Goal: Task Accomplishment & Management: Manage account settings

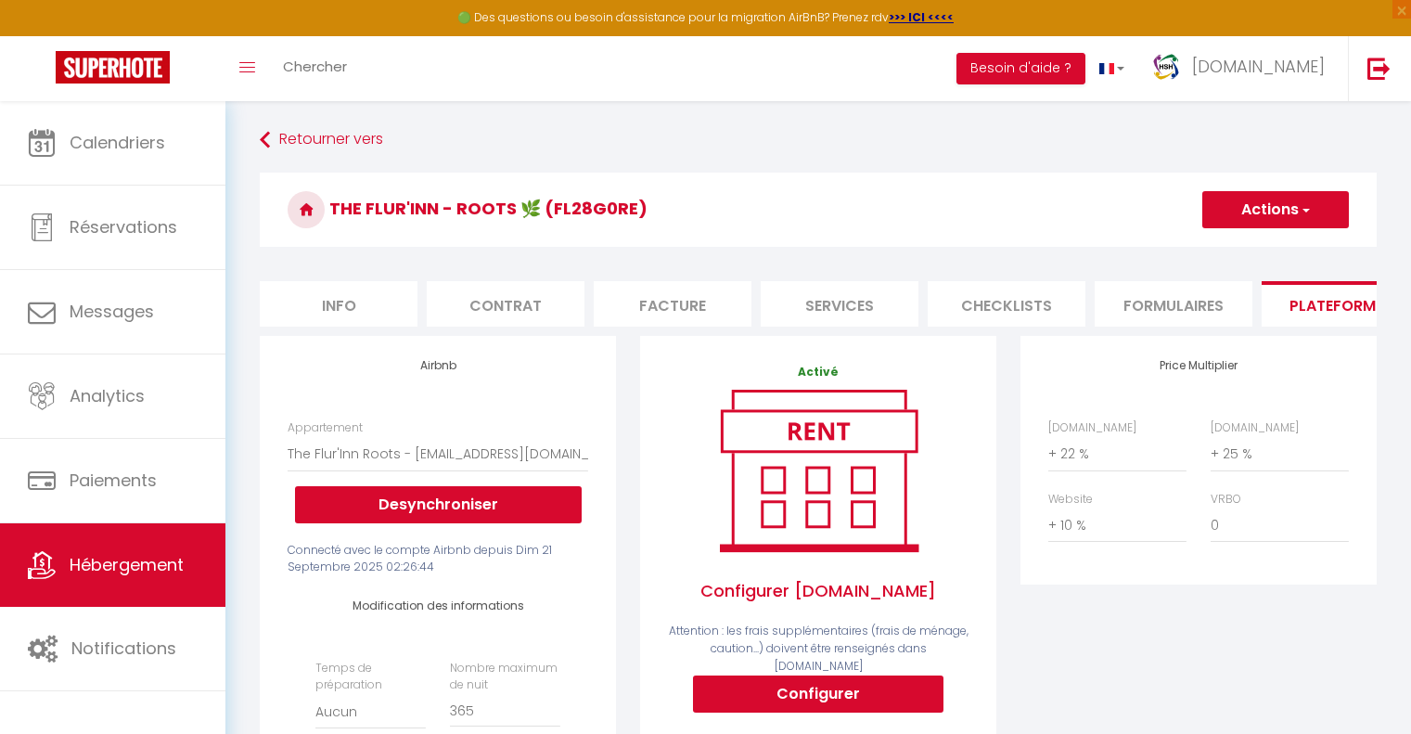
select select "8487-1514789286379133551"
select select "CHF"
select select
select select "+ 22 %"
select select "+ 25 %"
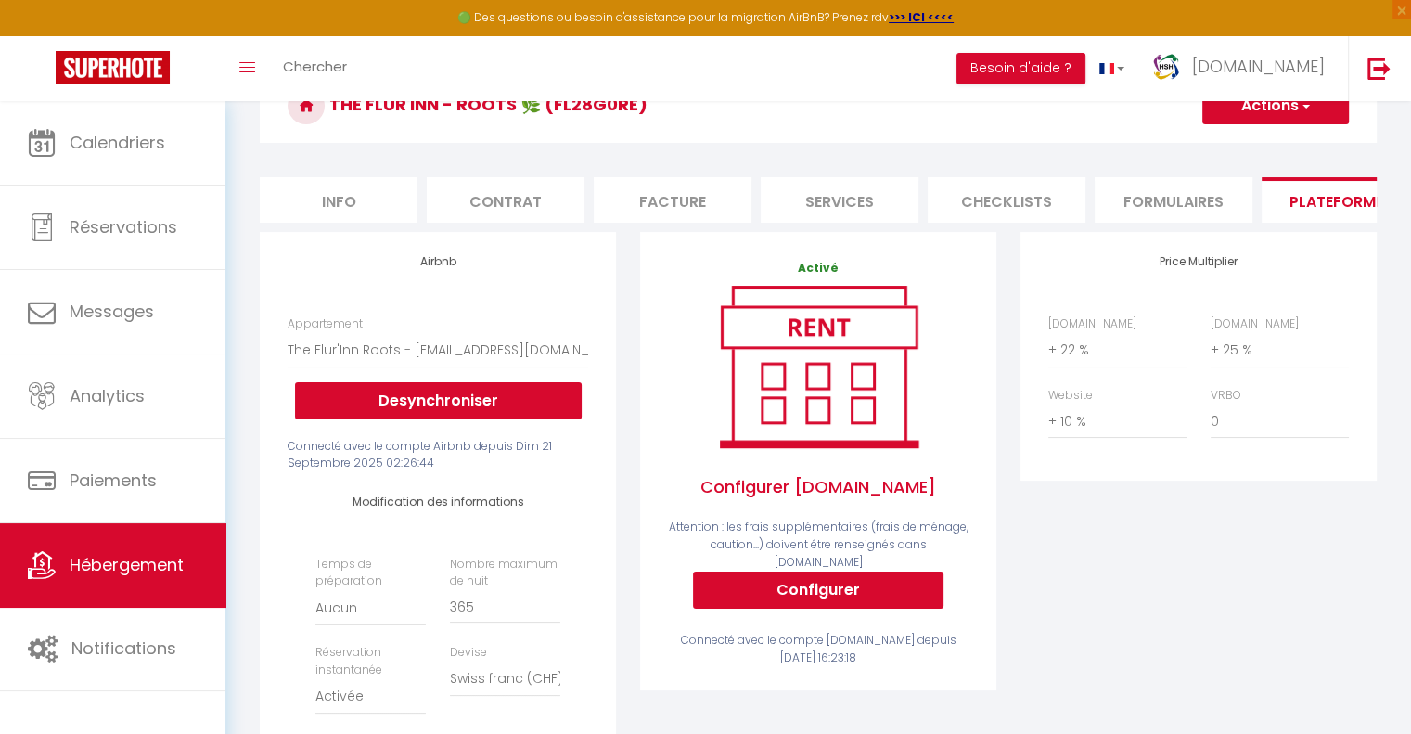
scroll to position [105, 0]
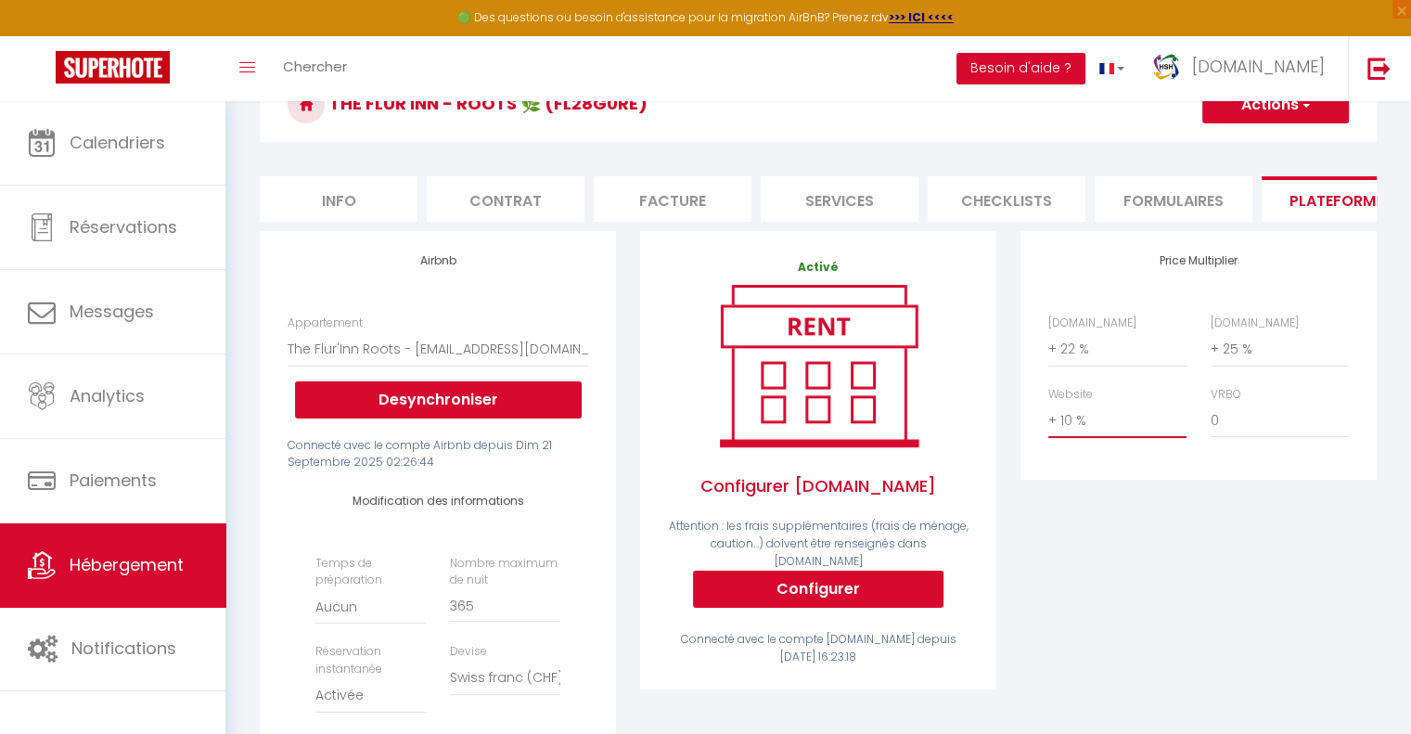
click at [1077, 434] on select "0 + 1 % + 2 % + 3 % + 4 % + 5 % + 6 % + 7 % + 8 % + 9 %" at bounding box center [1117, 420] width 138 height 35
select select "+ 15 %"
click at [1048, 417] on select "0 + 1 % + 2 % + 3 % + 4 % + 5 % + 6 % + 7 % + 8 % + 9 %" at bounding box center [1117, 420] width 138 height 35
select select
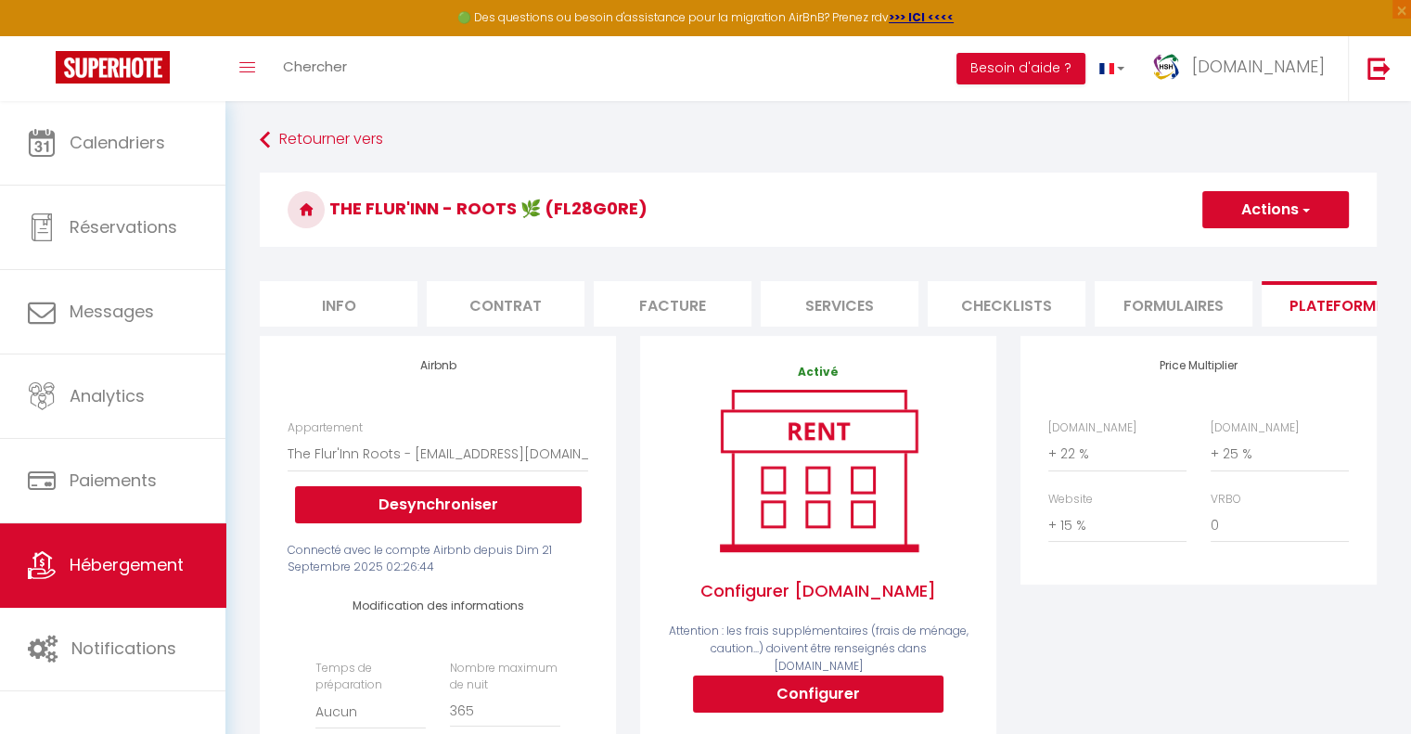
click at [1248, 209] on button "Actions" at bounding box center [1275, 209] width 147 height 37
click at [1248, 247] on link "Enregistrer" at bounding box center [1275, 250] width 147 height 24
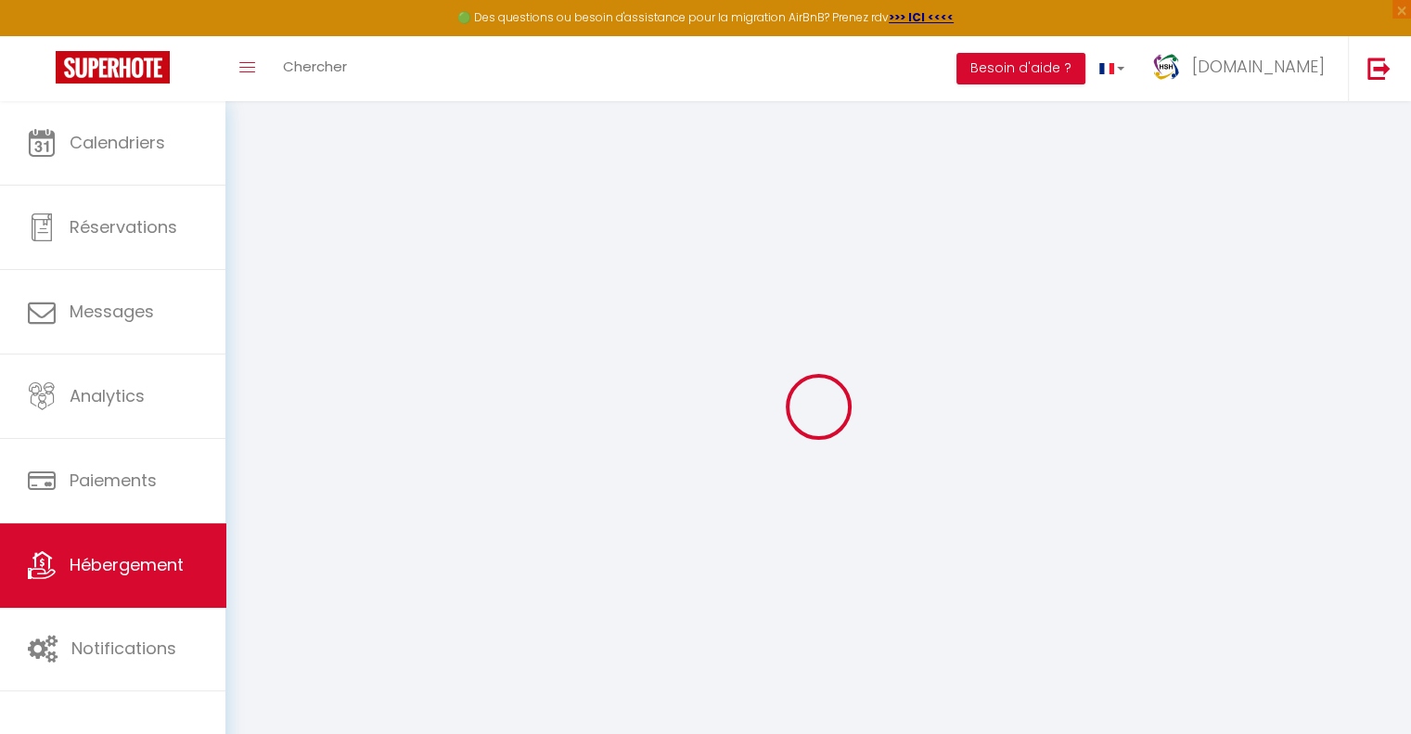
select select "CHF"
select select
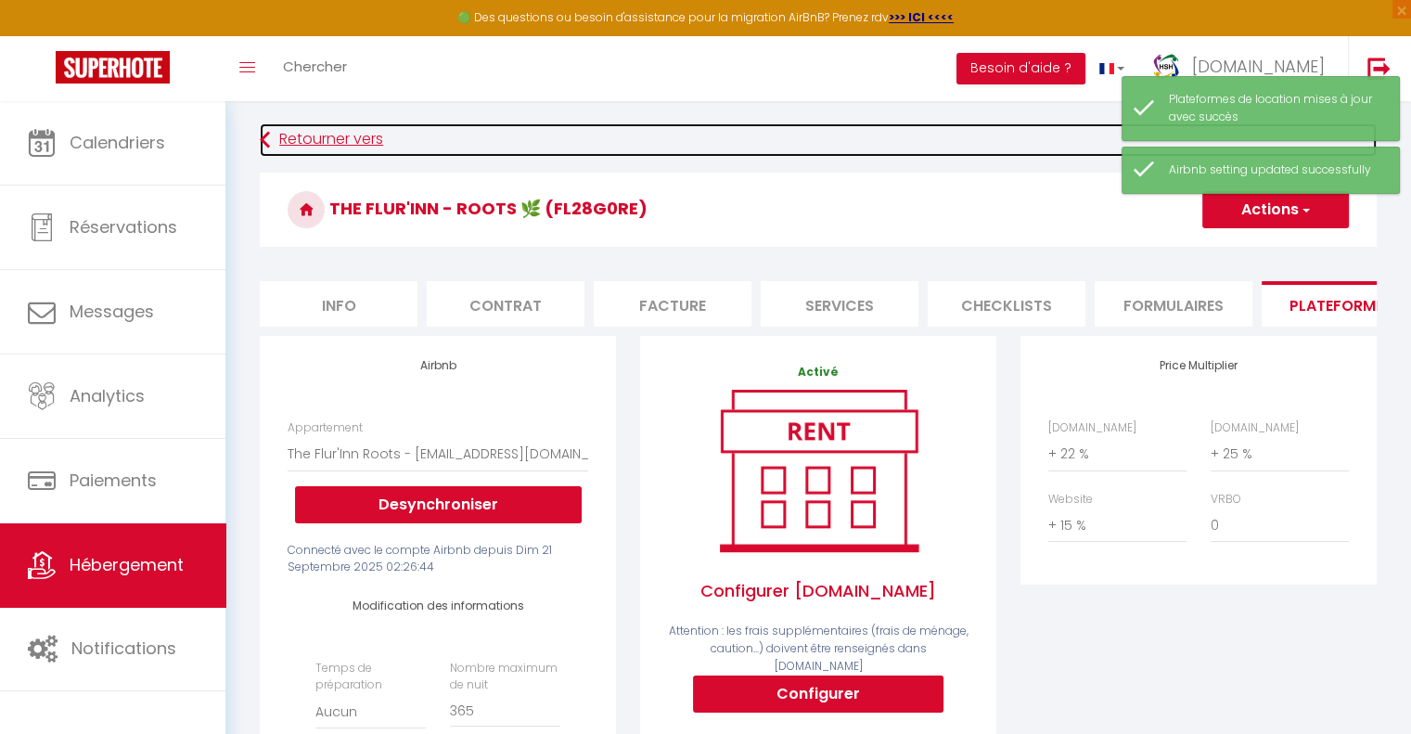
click at [343, 142] on link "Retourner vers" at bounding box center [818, 139] width 1117 height 33
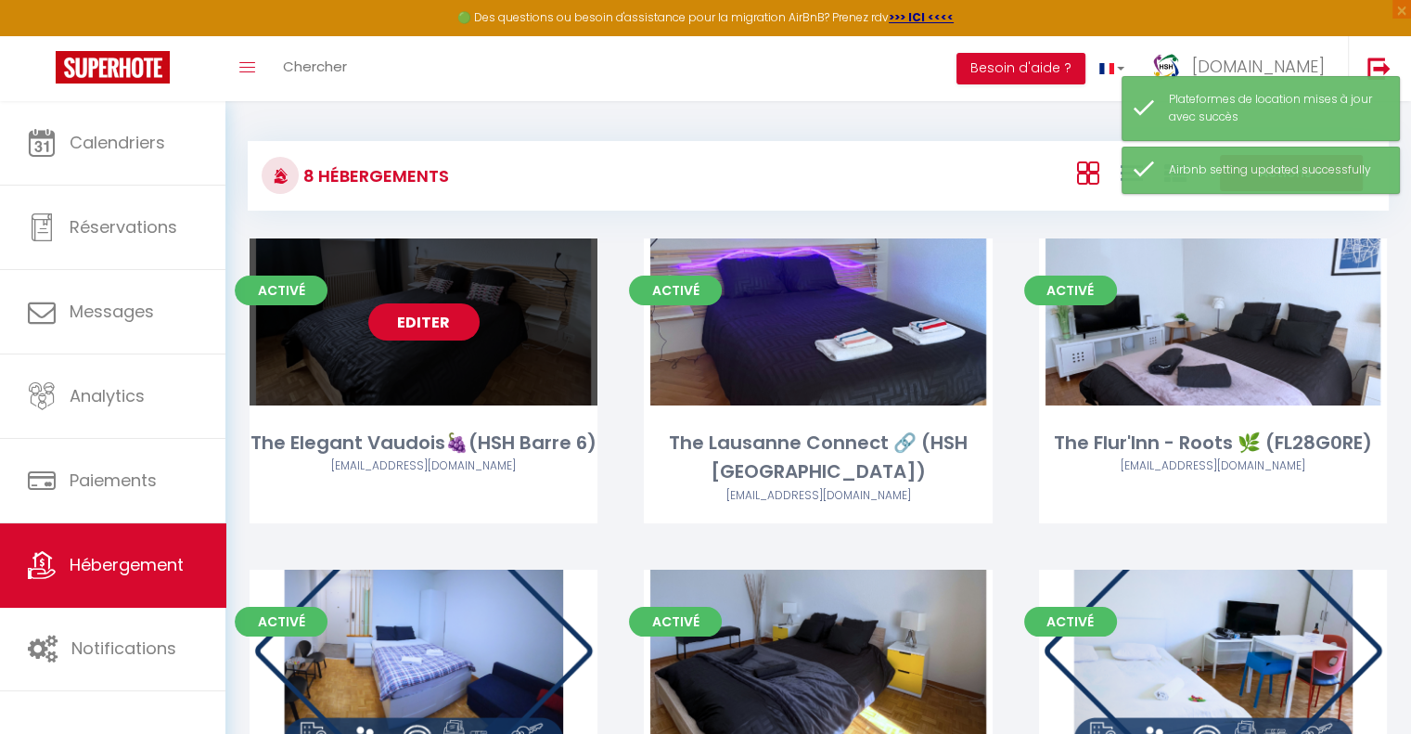
click at [453, 330] on link "Editer" at bounding box center [423, 321] width 111 height 37
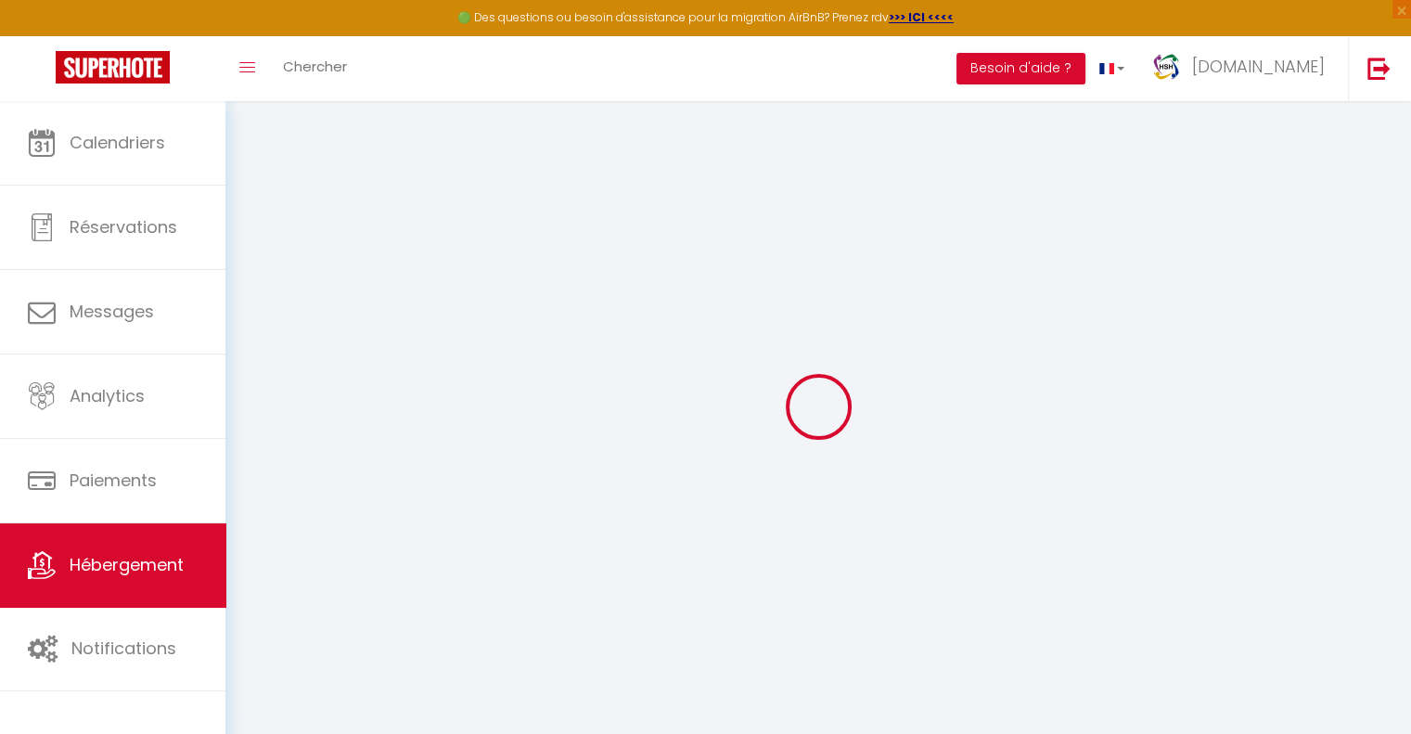
select select "8487-689478426756184172"
select select "+ 20 %"
select select "+ 25 %"
select select "+ 10 %"
select select "16:00"
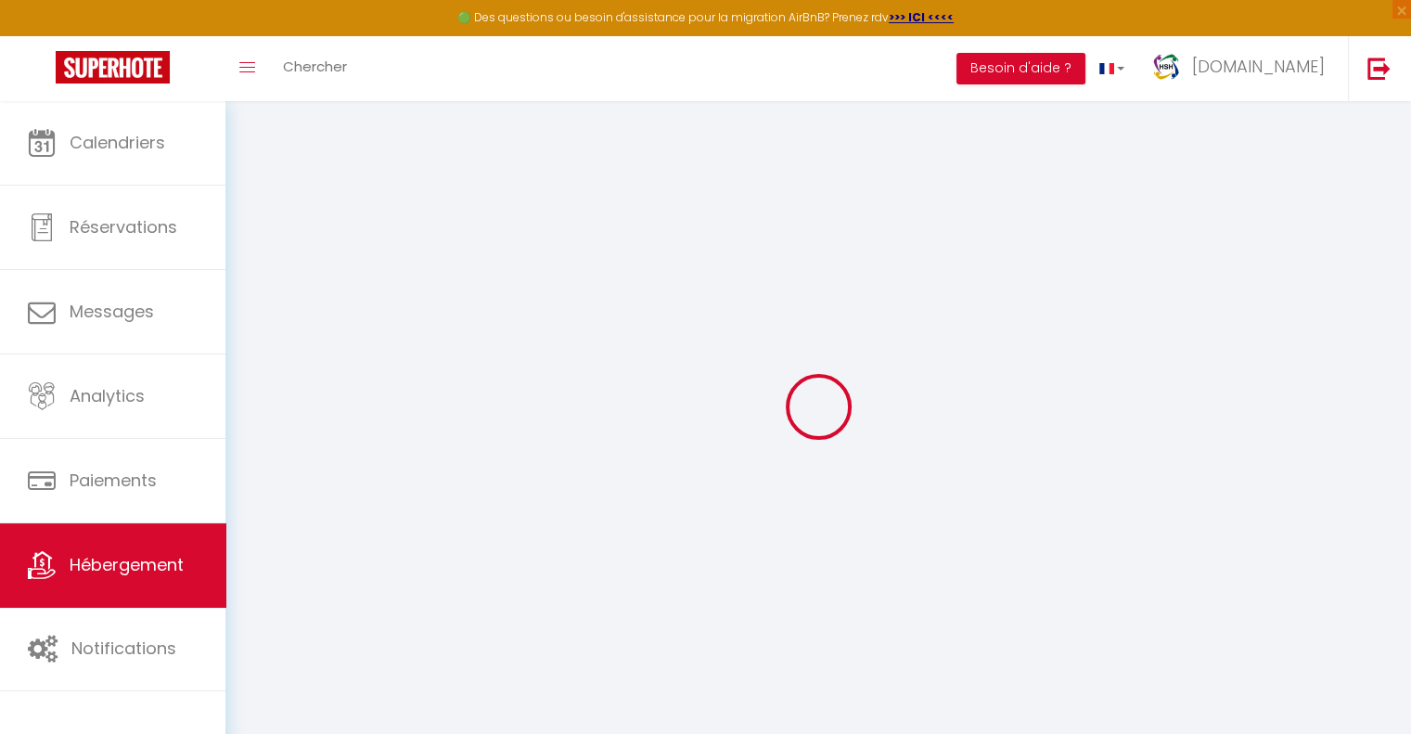
select select "21:00"
select select "10:00"
select select "15"
select select "20:00"
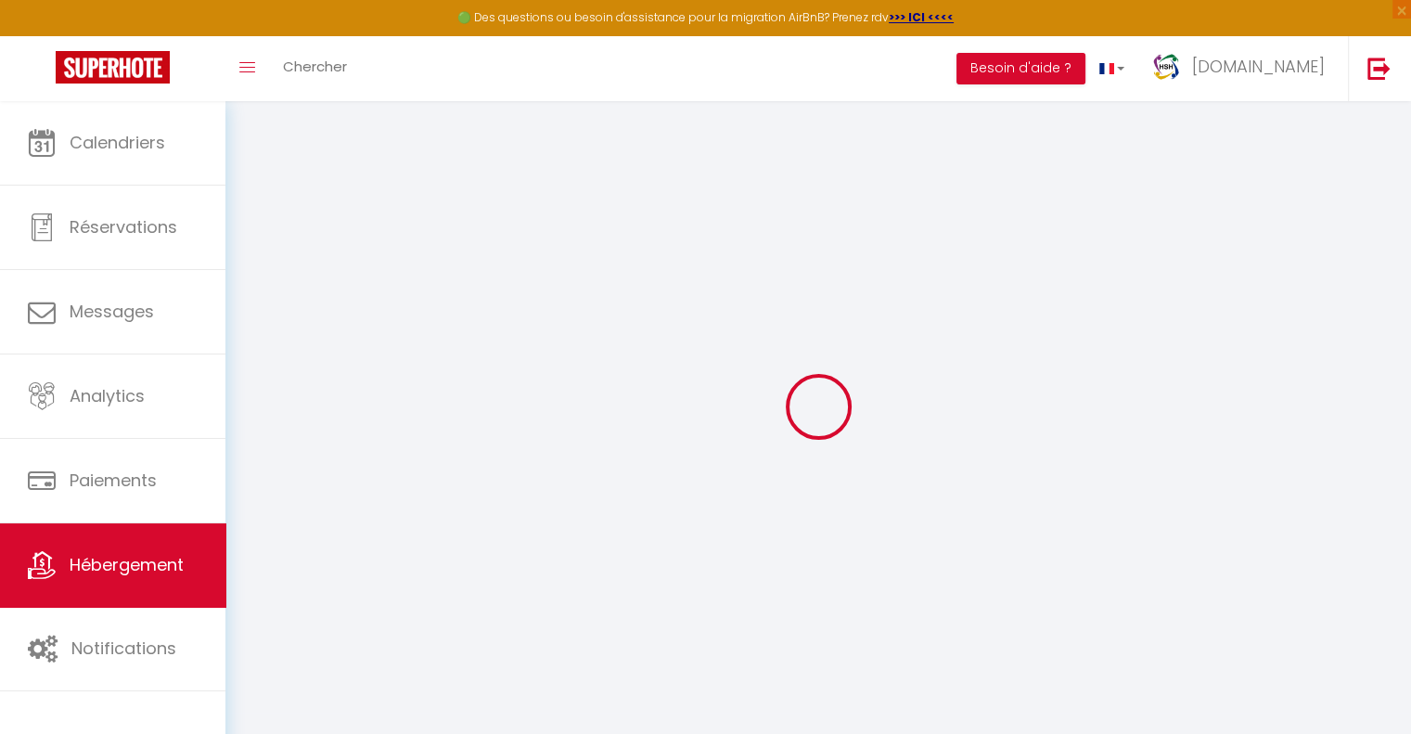
checkbox input "true"
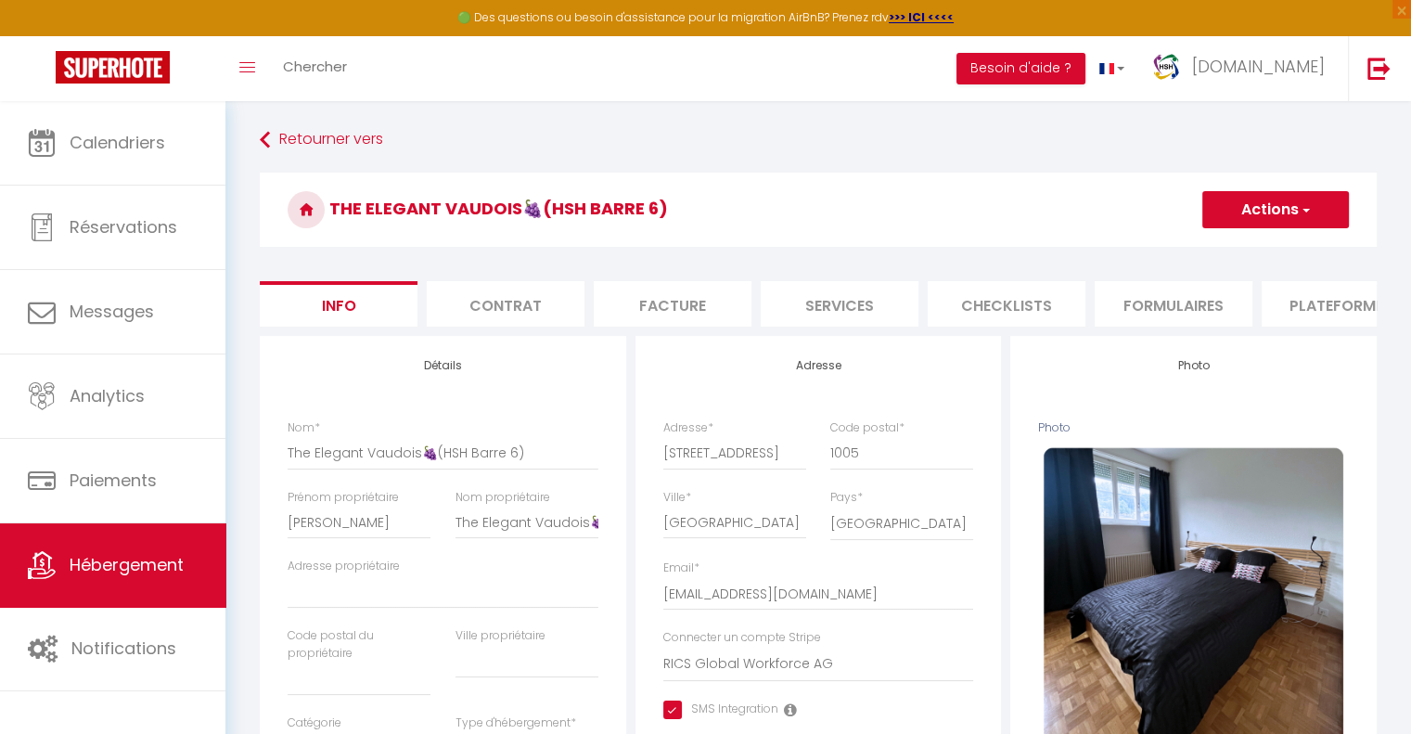
click at [1306, 302] on li "Plateformes" at bounding box center [1341, 303] width 158 height 45
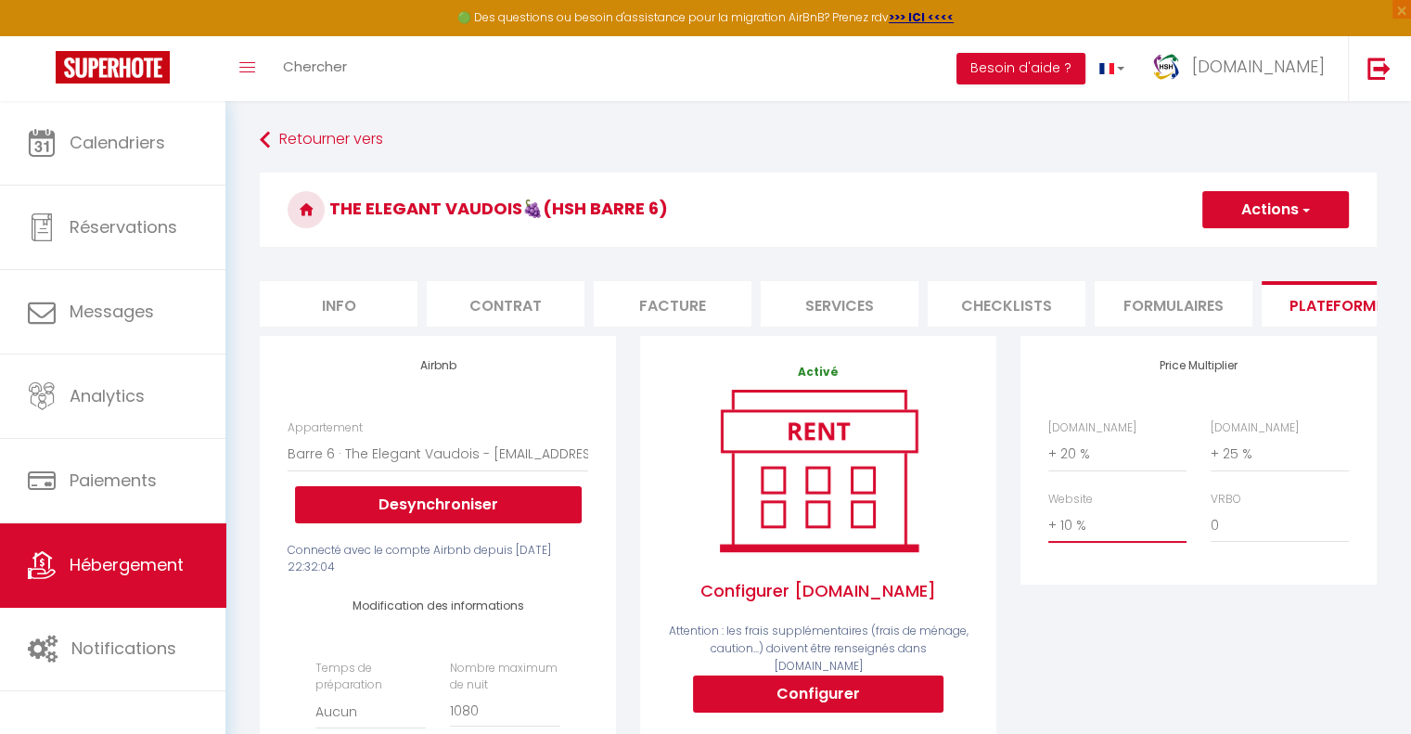
click at [1073, 543] on select "0 + 1 % + 2 % + 3 % + 4 % + 5 % + 6 % + 7 % + 8 % + 9 %" at bounding box center [1117, 525] width 138 height 35
select select "+ 15 %"
click at [1048, 521] on select "0 + 1 % + 2 % + 3 % + 4 % + 5 % + 6 % + 7 % + 8 % + 9 %" at bounding box center [1117, 525] width 138 height 35
click at [1212, 220] on button "Actions" at bounding box center [1275, 209] width 147 height 37
click at [1215, 250] on link "Enregistrer" at bounding box center [1275, 250] width 147 height 24
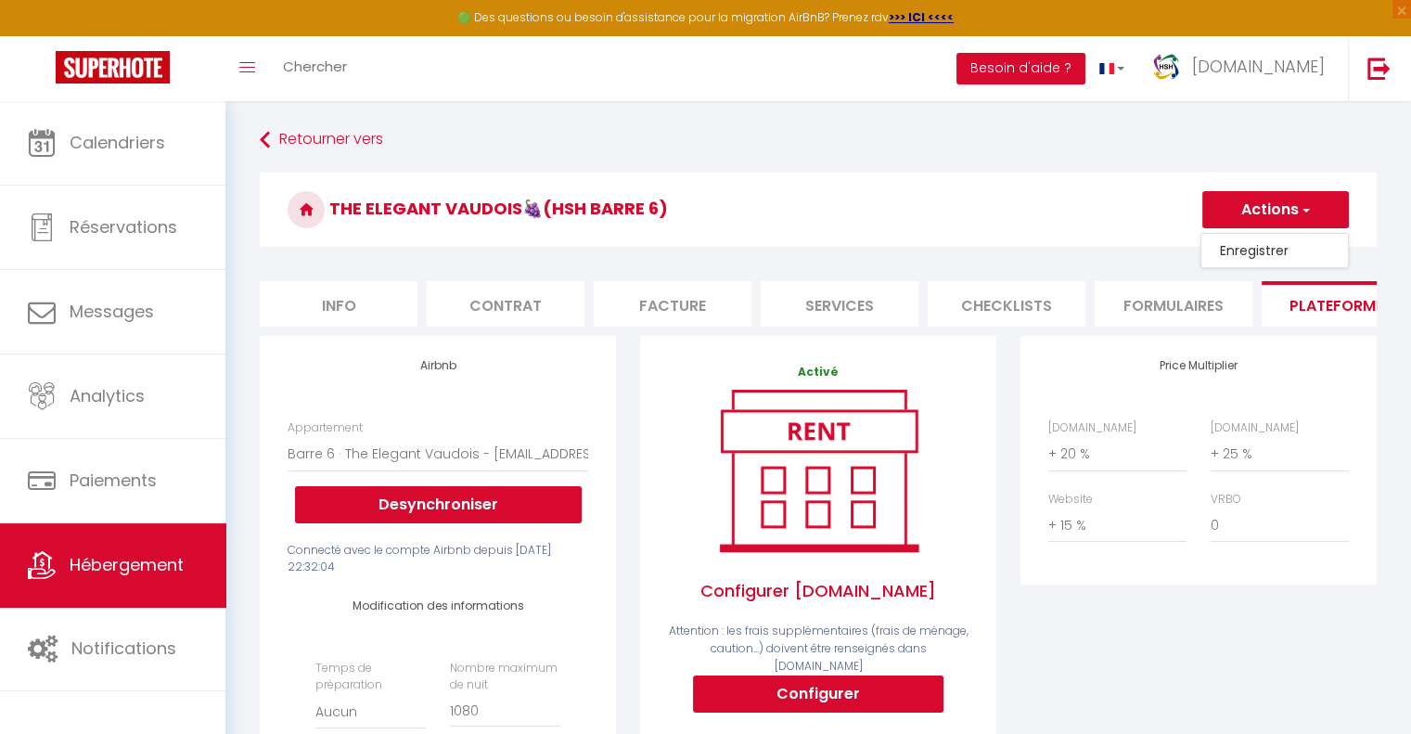
select select "CHF"
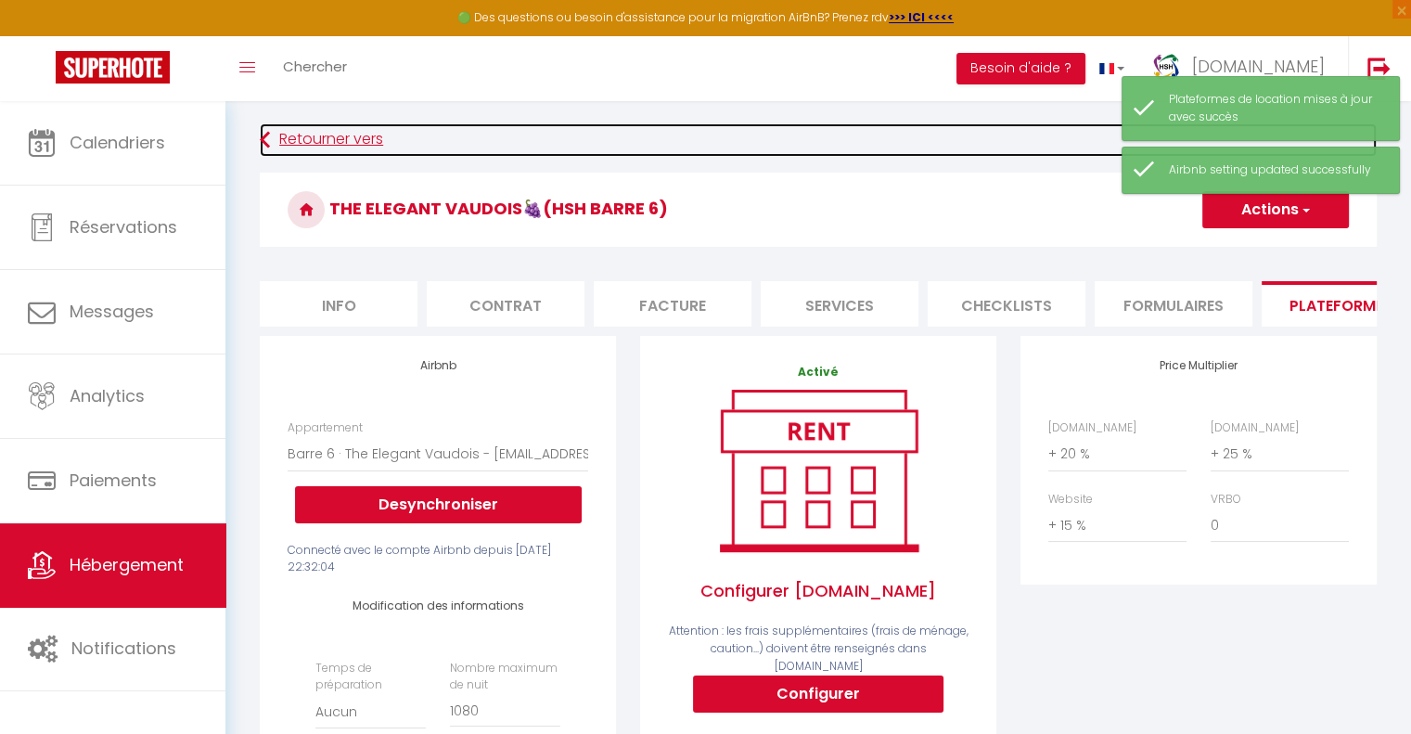
click at [317, 133] on link "Retourner vers" at bounding box center [818, 139] width 1117 height 33
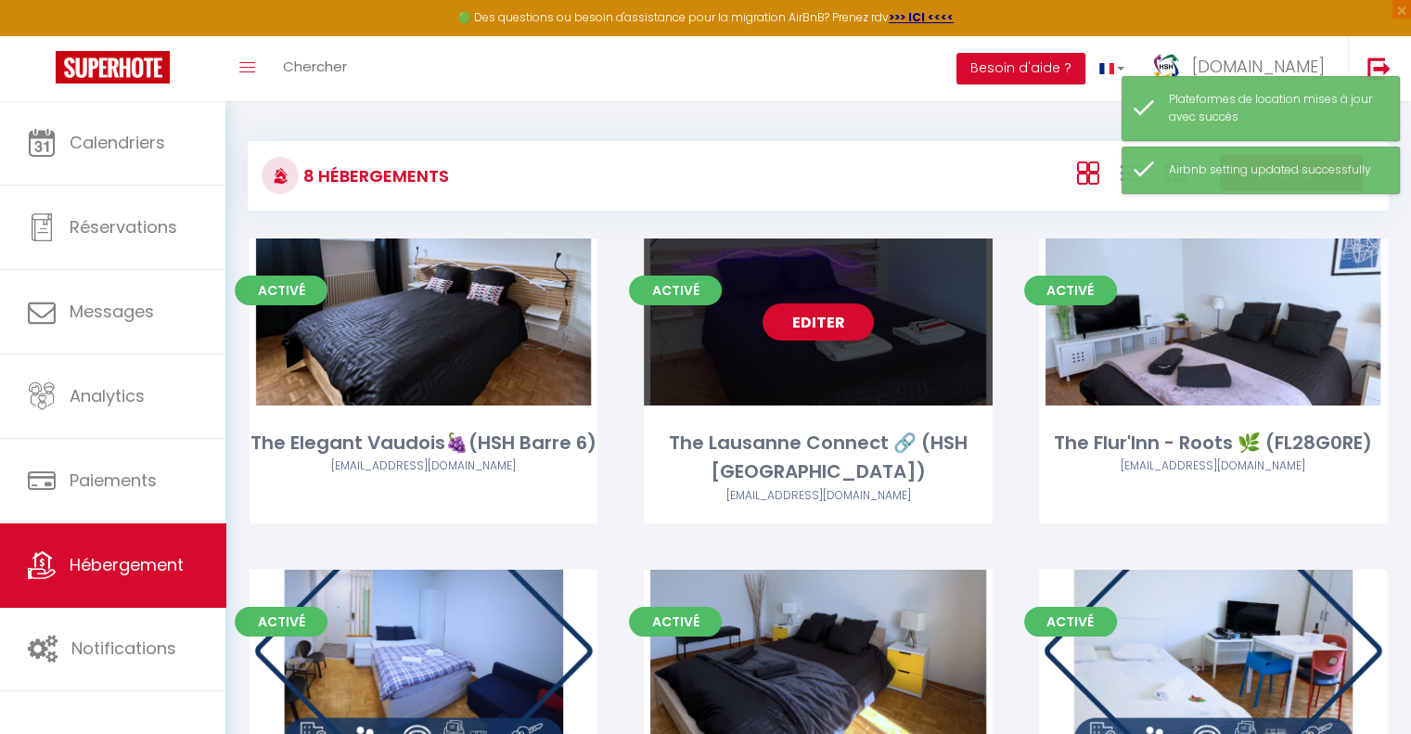
click at [841, 370] on div "Editer" at bounding box center [818, 321] width 348 height 167
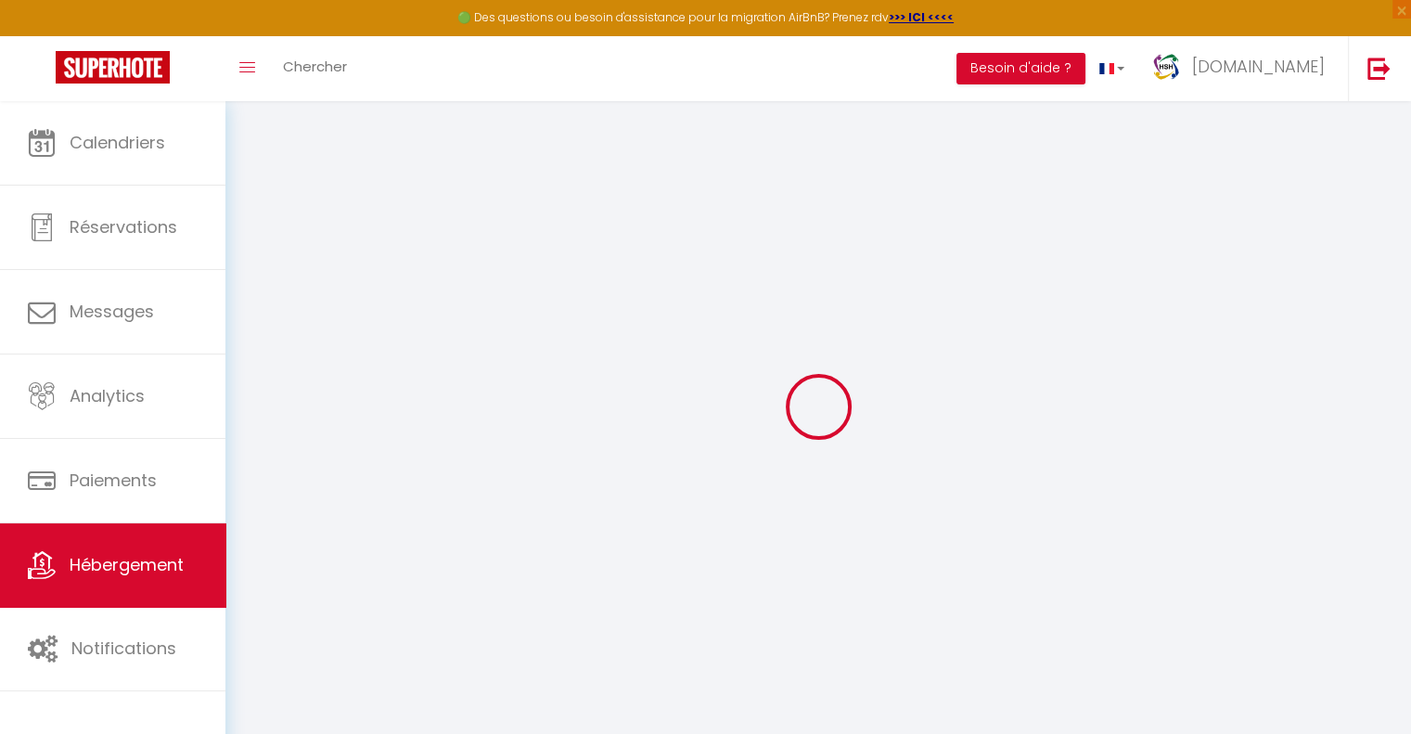
select select
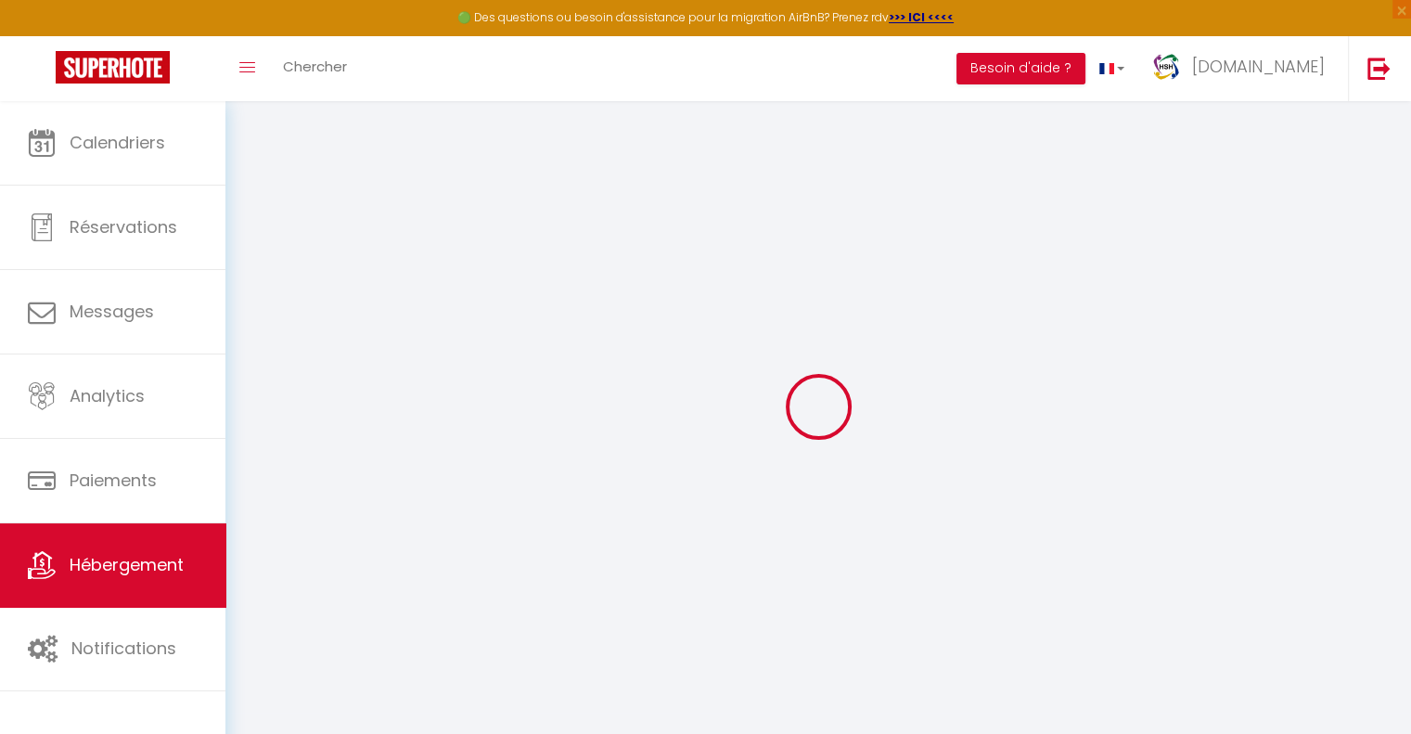
select select
checkbox input "false"
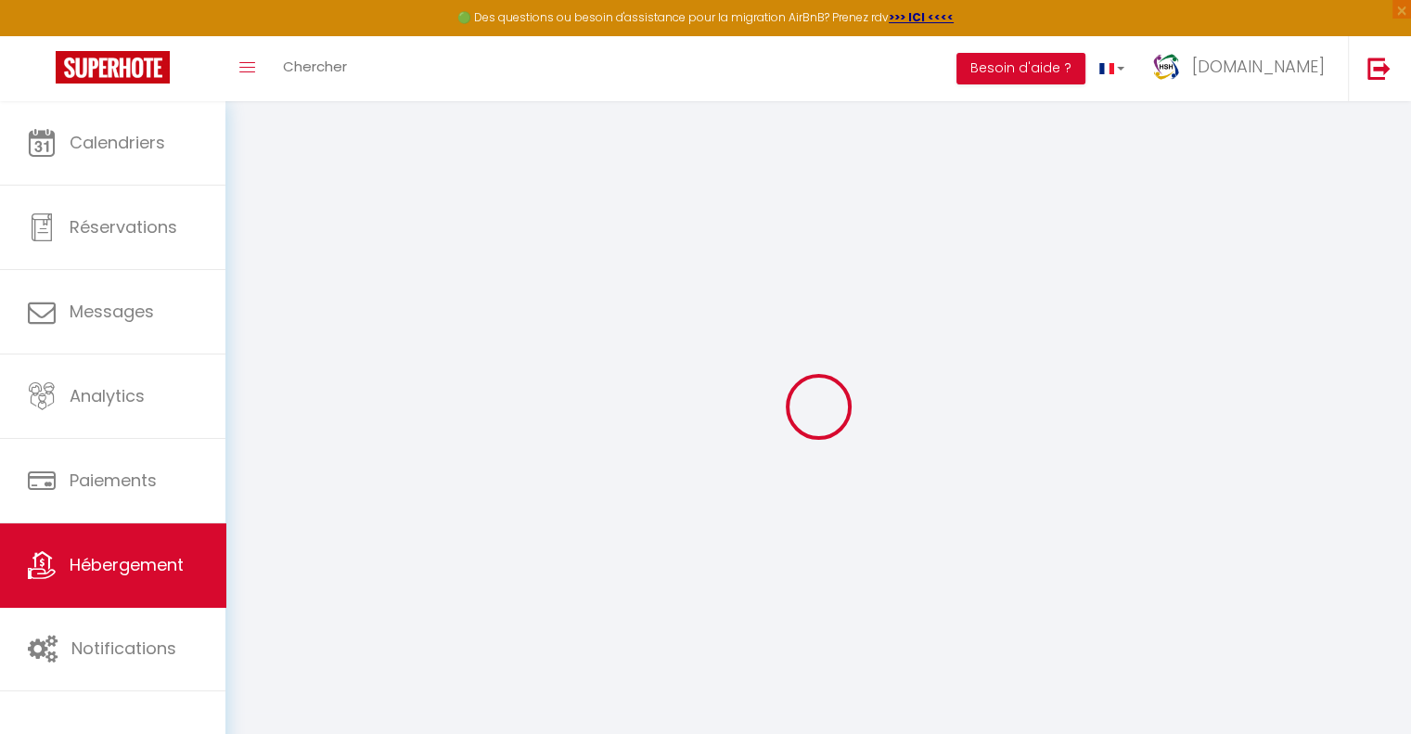
select select
type input "The Lausanne Connect 🔗 (HSH [GEOGRAPHIC_DATA])"
type input "[PERSON_NAME]"
type input "The Lausanne Connect 🔗"
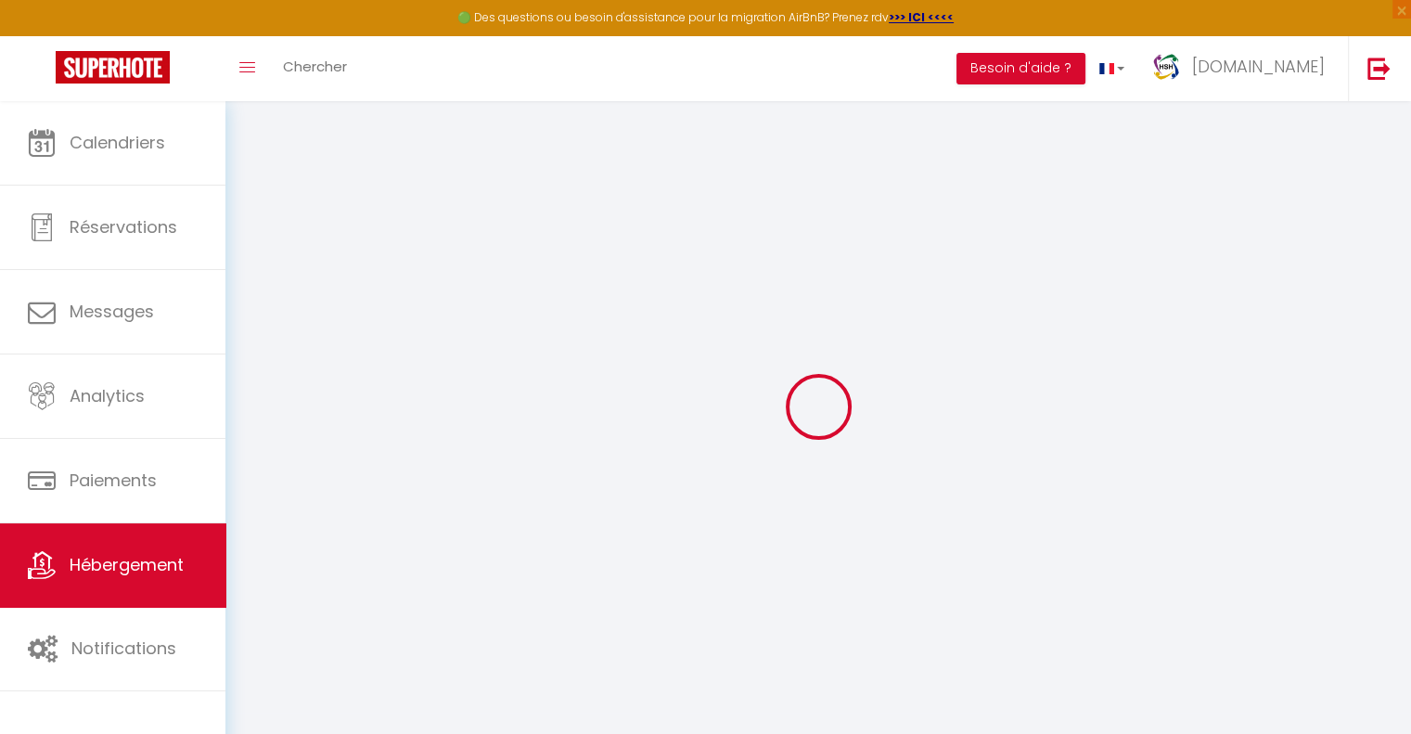
select select "2"
select select "1"
select select "0"
type input "100"
type input "10"
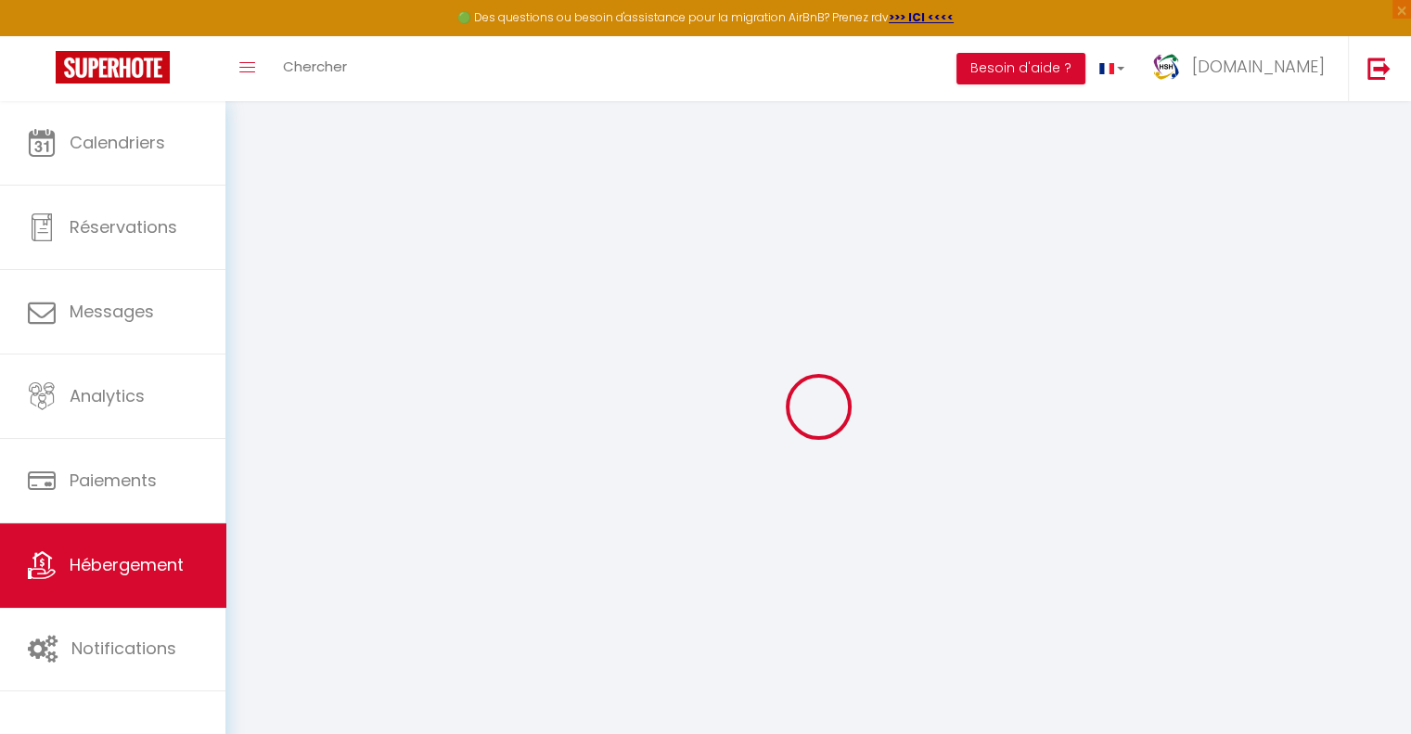
type input "90"
type input "3.00"
type input "300"
type input "3.8"
select select
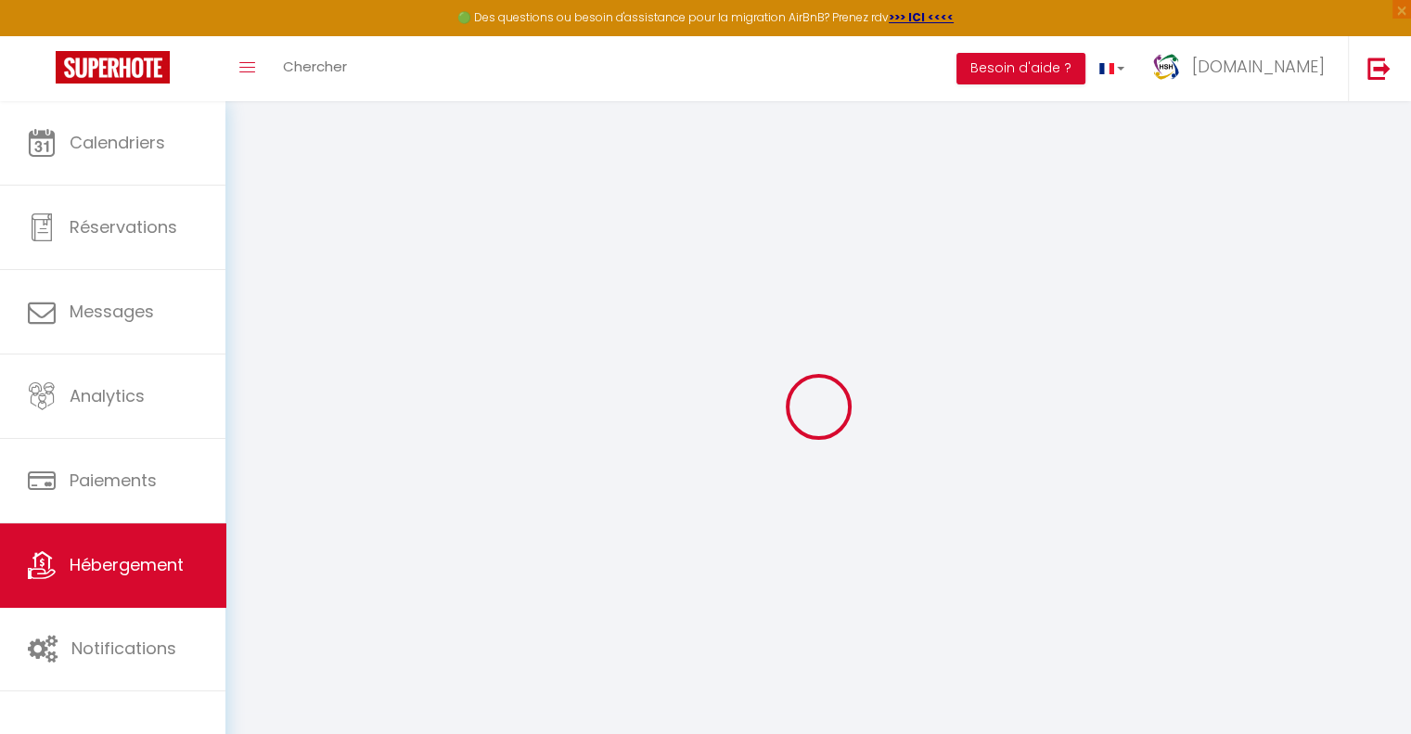
select select
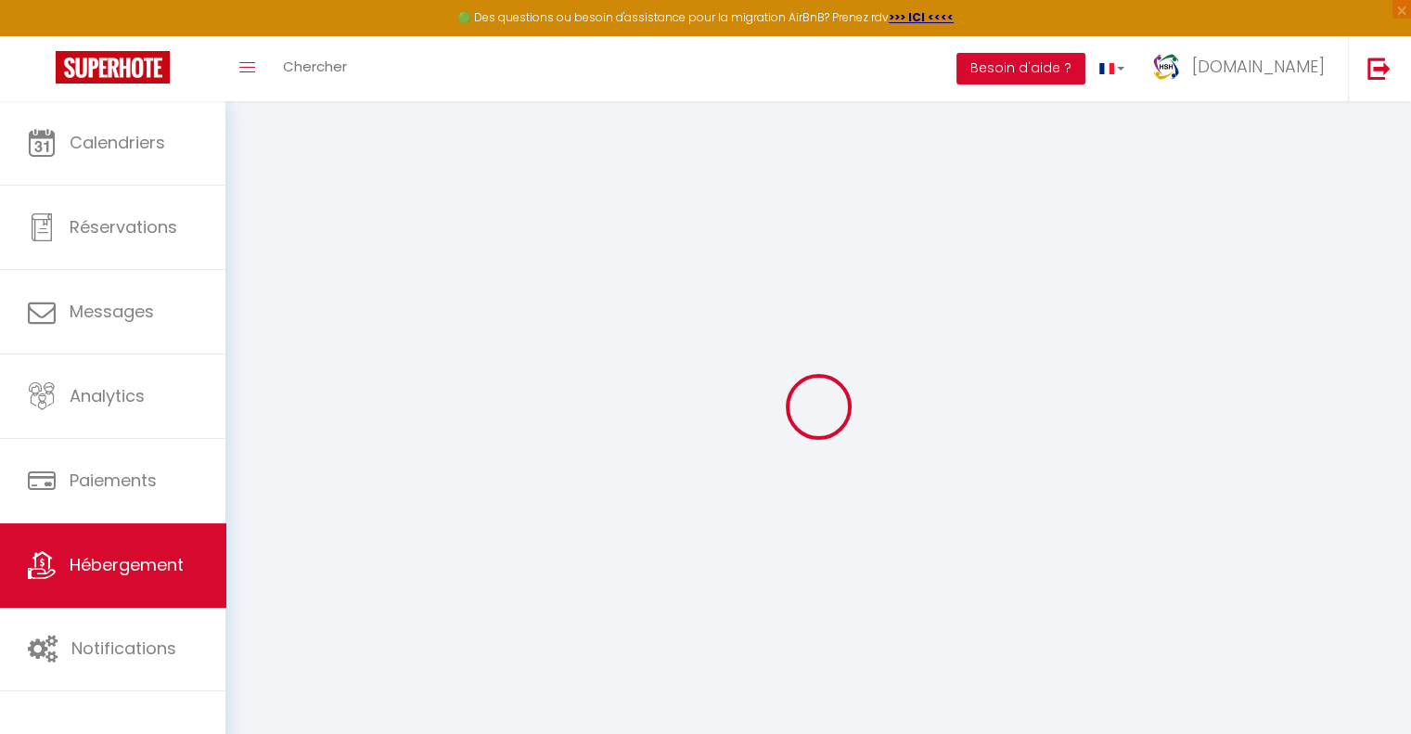
type input "Chemin de Boston 18"
type input "1004"
type input "[GEOGRAPHIC_DATA]"
select select "208"
type input "[EMAIL_ADDRESS][DOMAIN_NAME]"
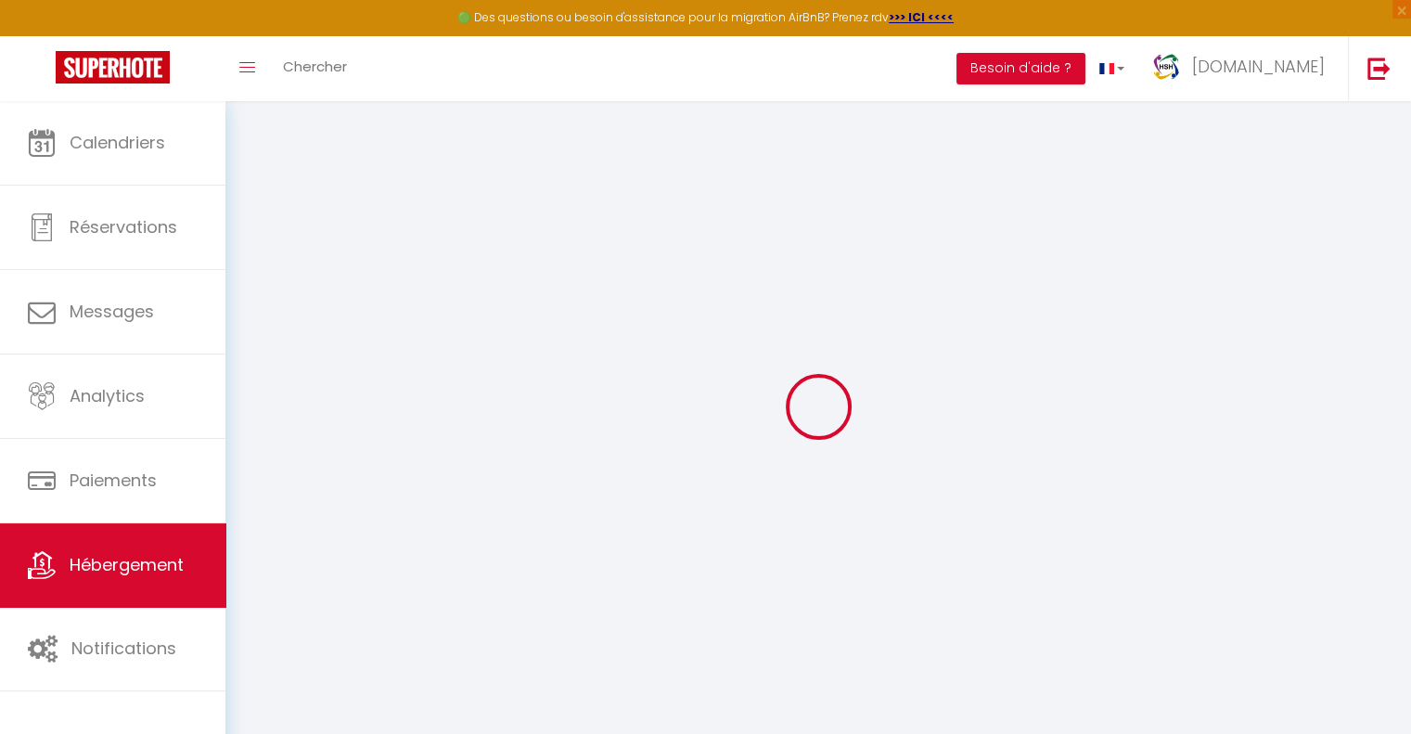
select select "14754"
checkbox input "true"
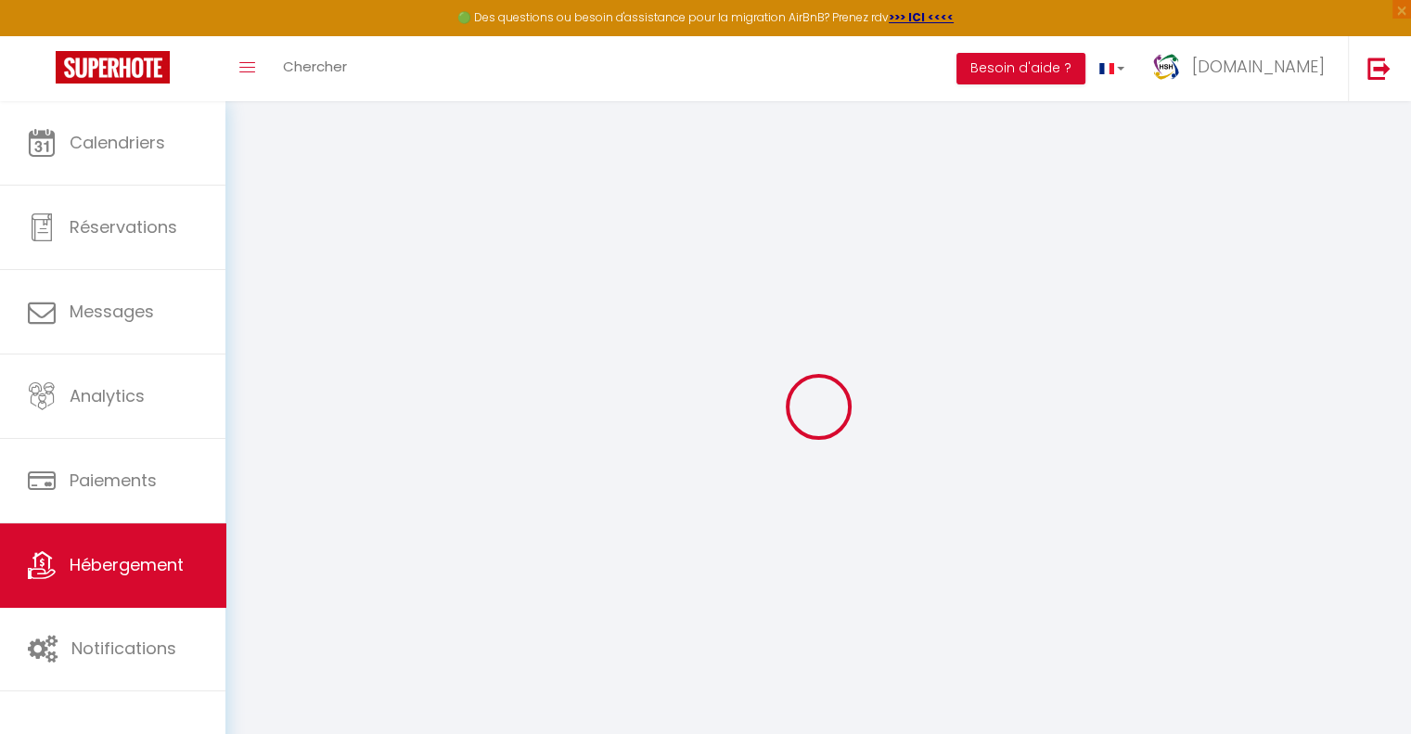
select select "94"
type input "0"
type input "50"
type input "0"
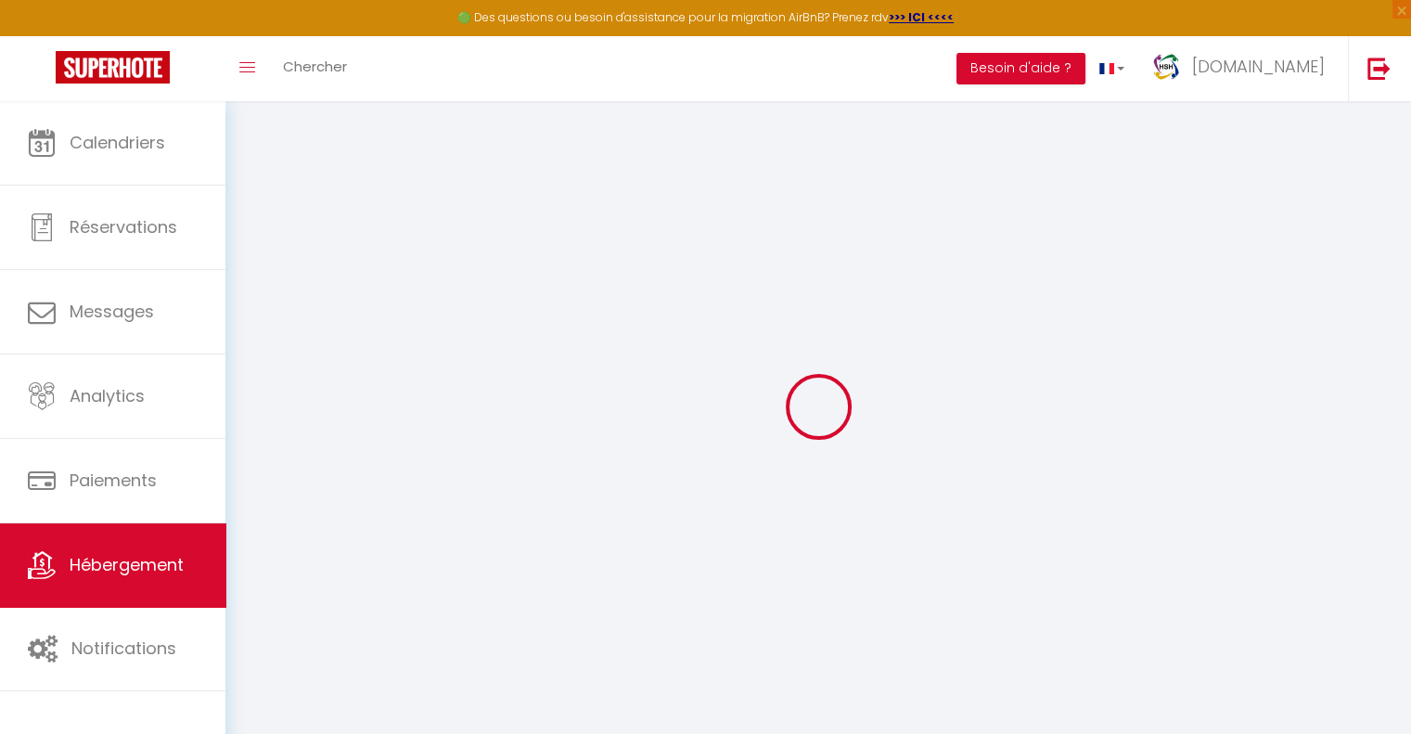
type input "0"
select select
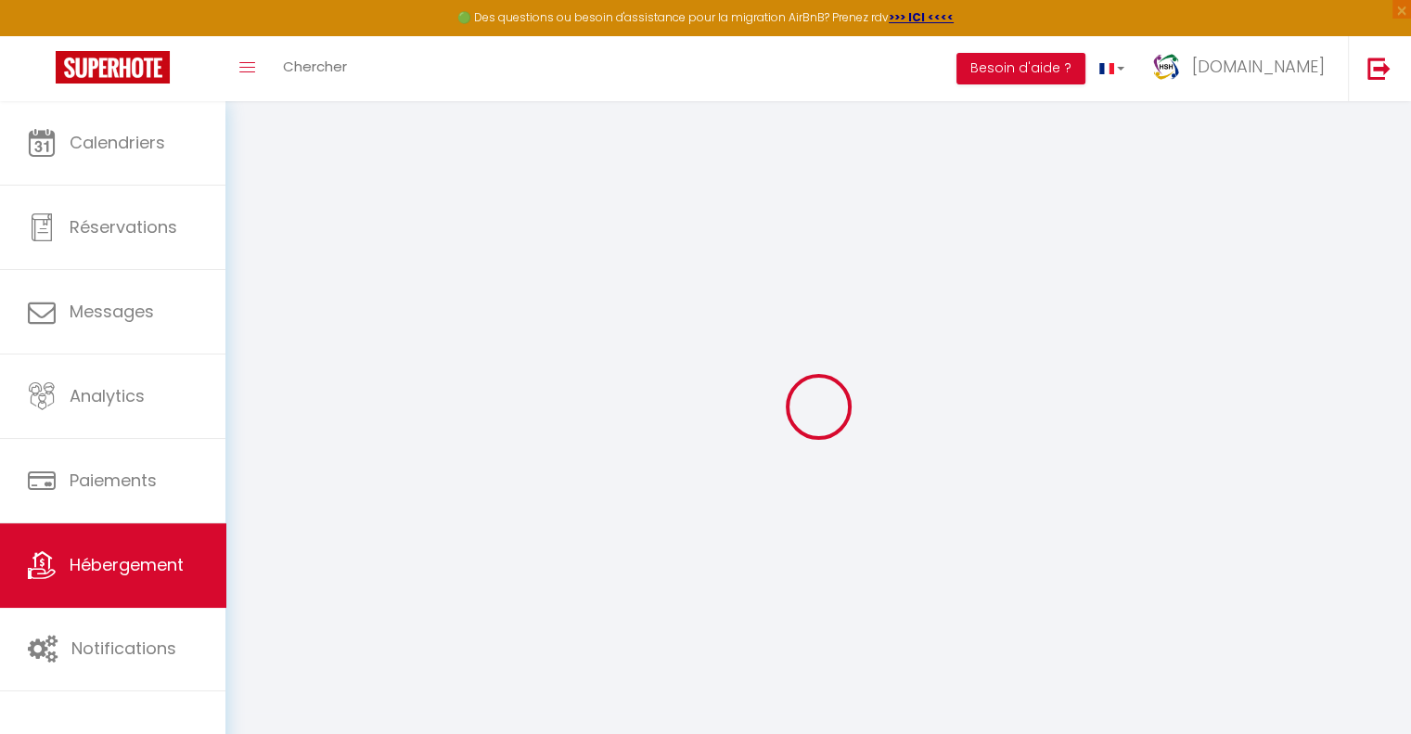
select select
checkbox input "true"
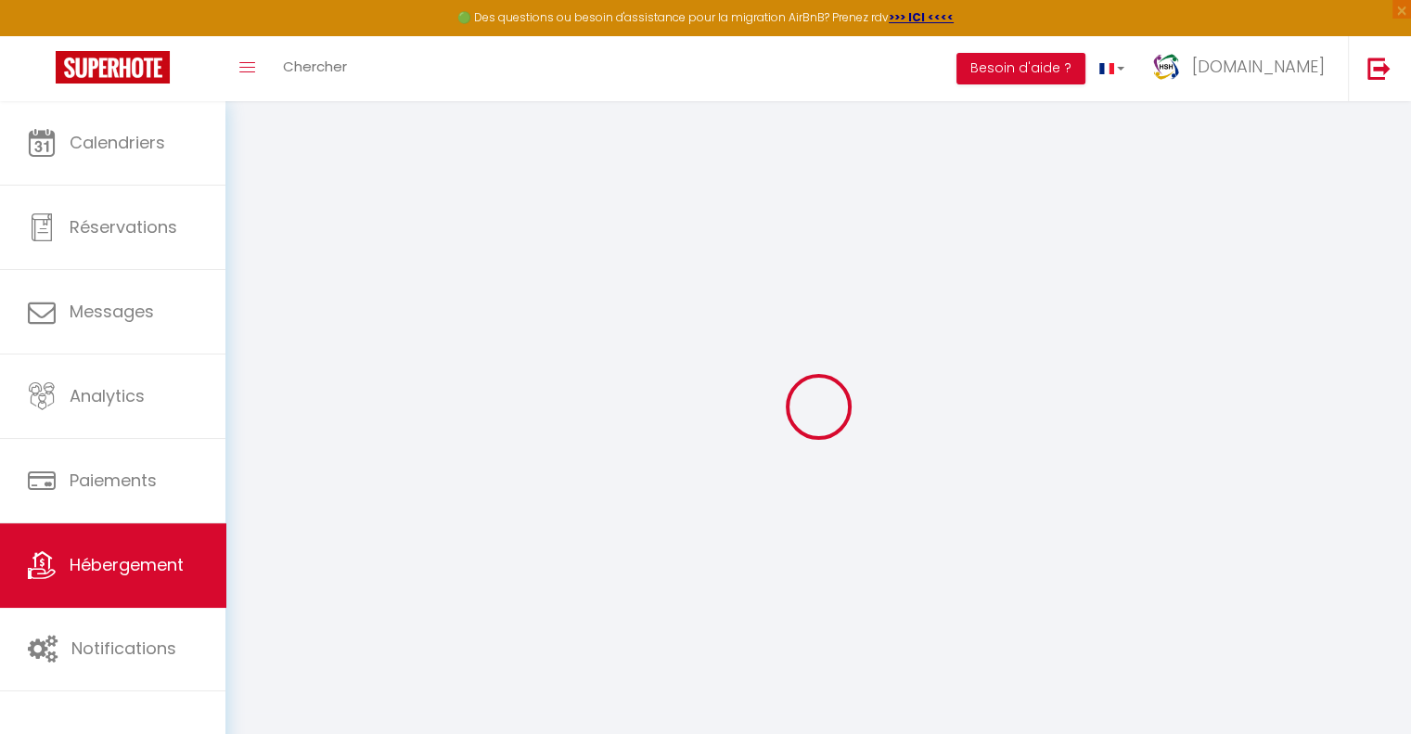
checkbox input "true"
select select
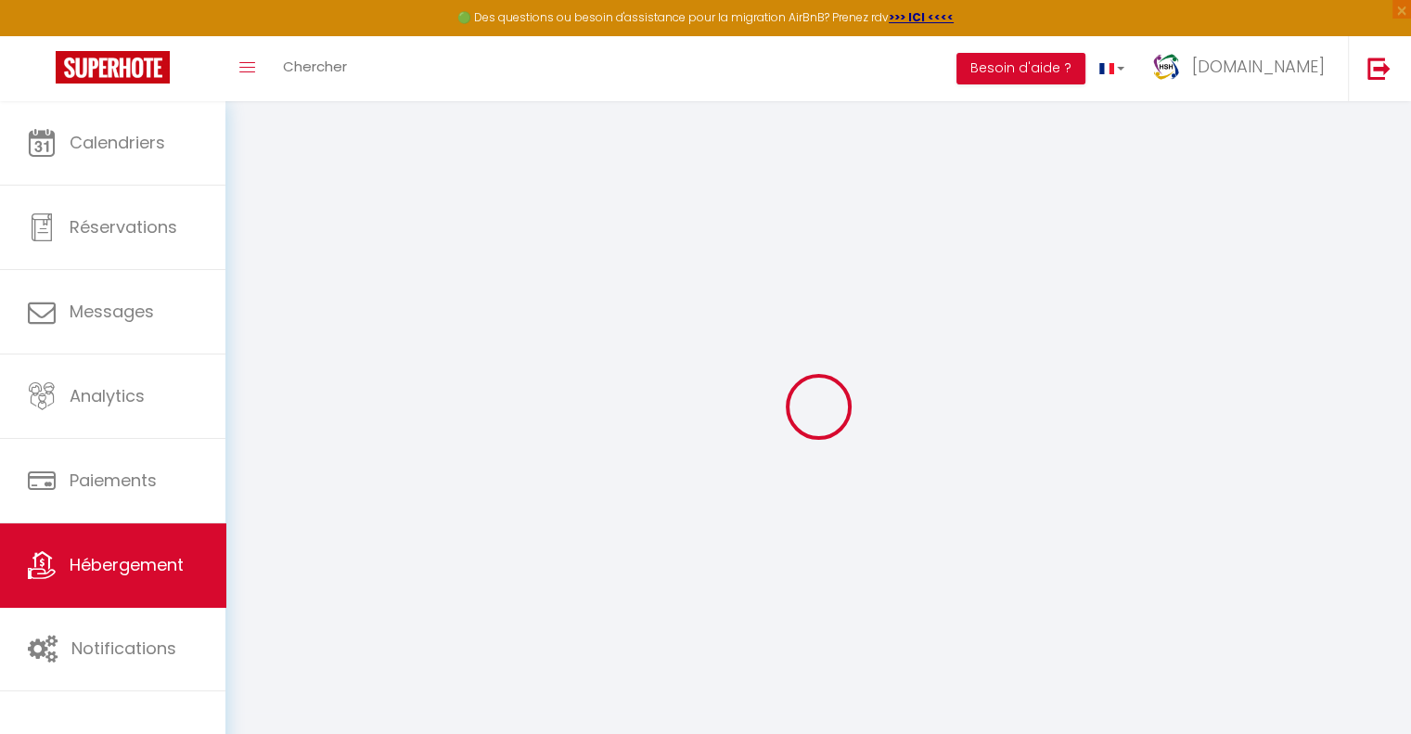
select select
checkbox input "true"
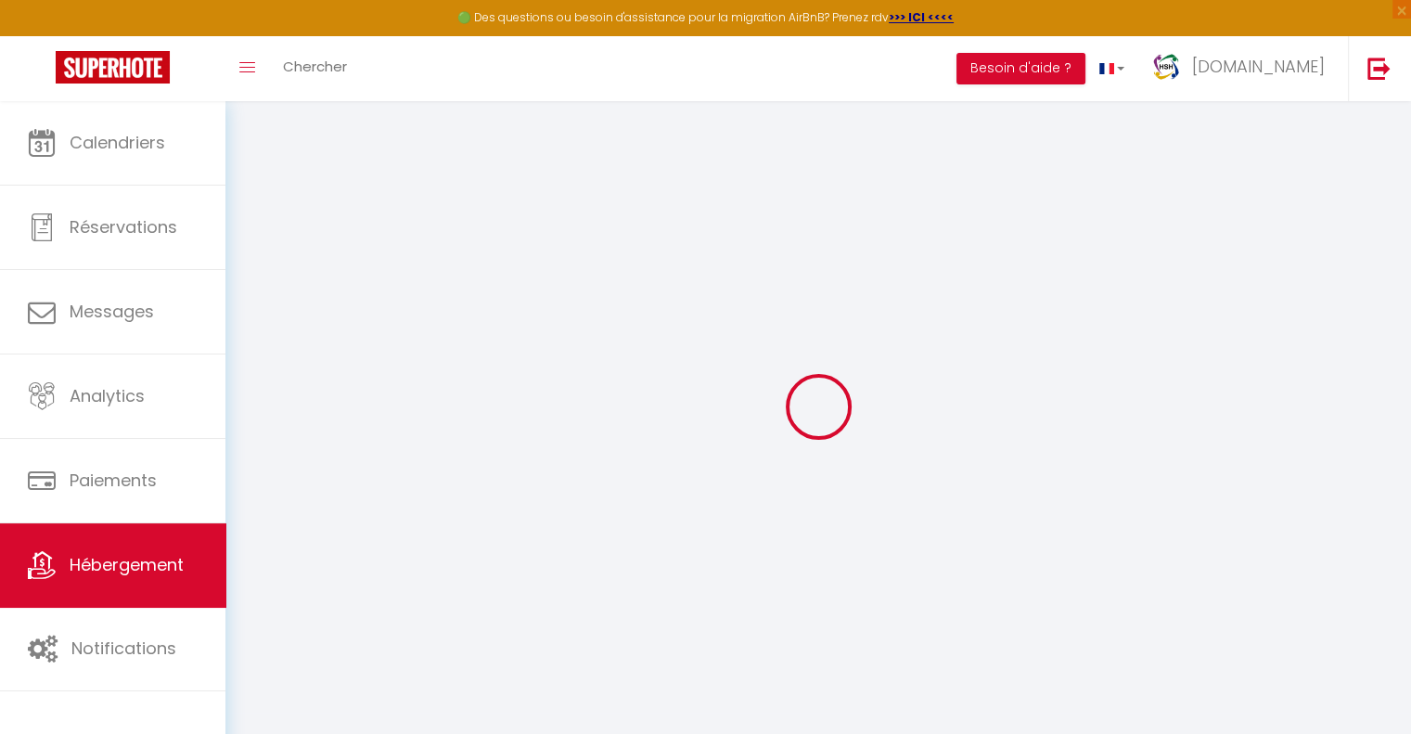
checkbox input "true"
select select "+ 20 %"
select select "+ 25 %"
select select "+ 10 %"
select select "16:00"
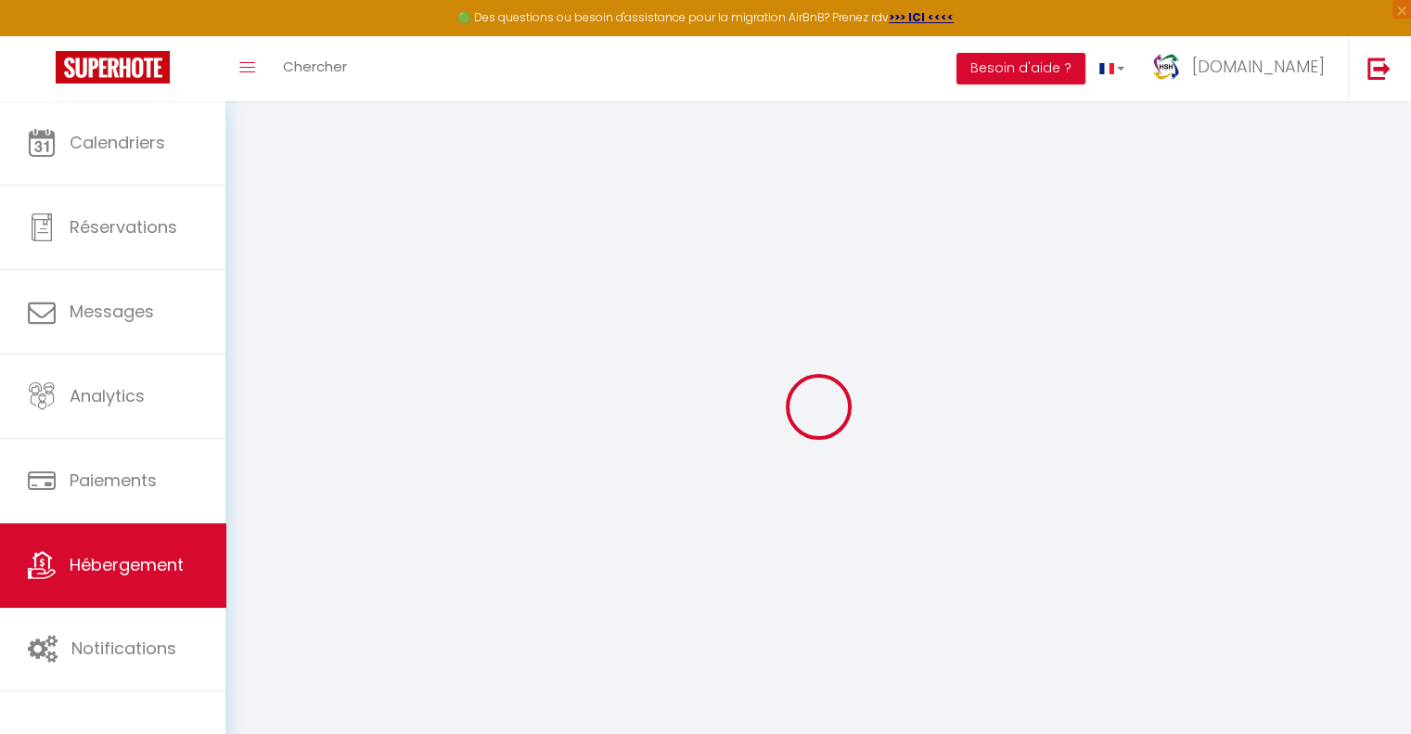
select select "21:00"
select select "10:00"
select select "15"
select select "20:00"
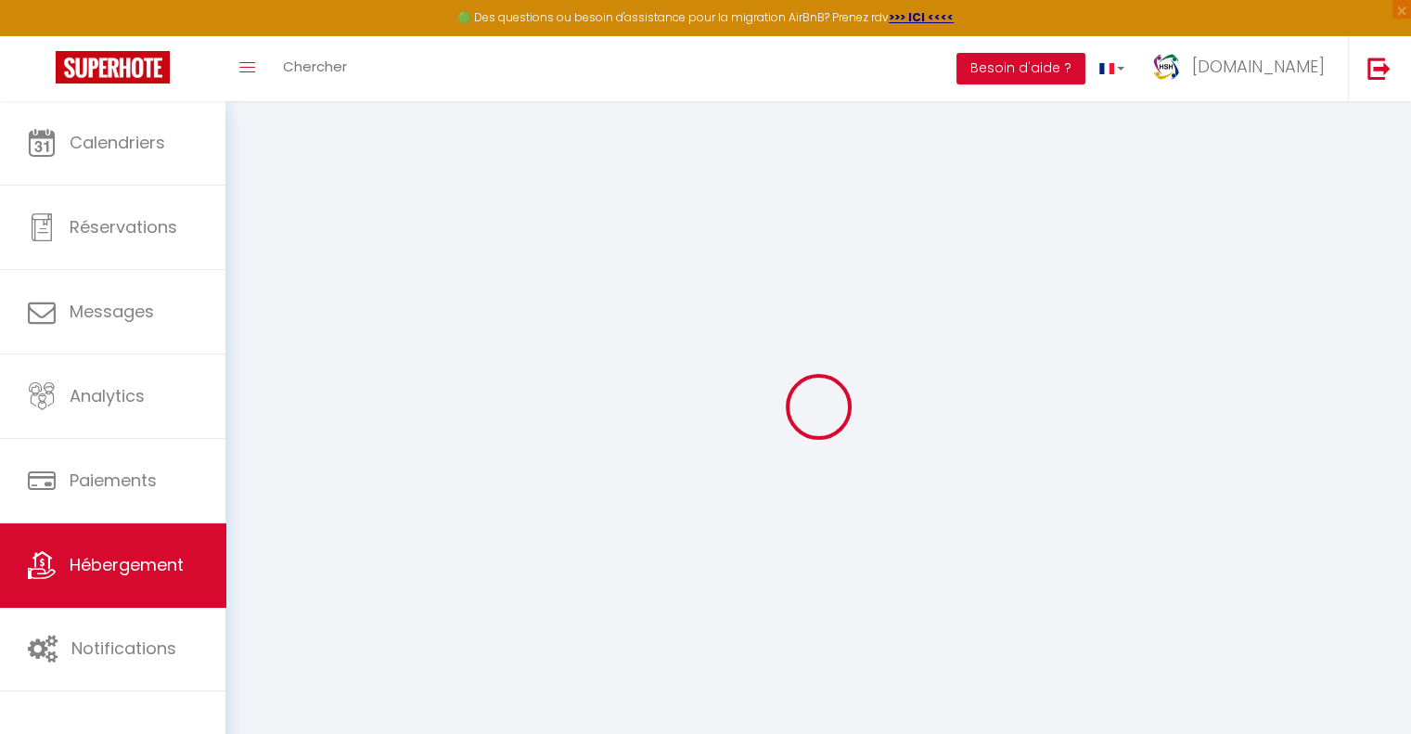
checkbox input "true"
select select "CHF"
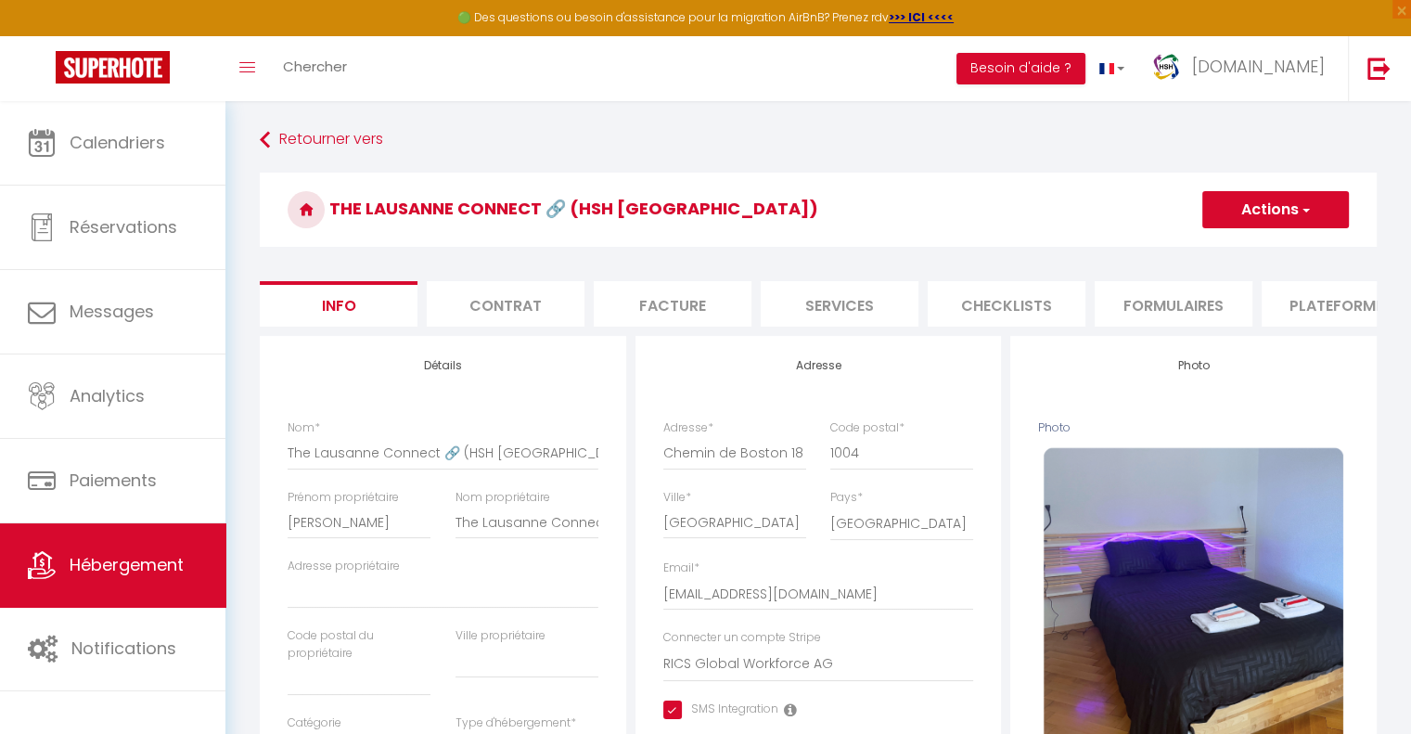
click at [1343, 309] on li "Plateformes" at bounding box center [1341, 303] width 158 height 45
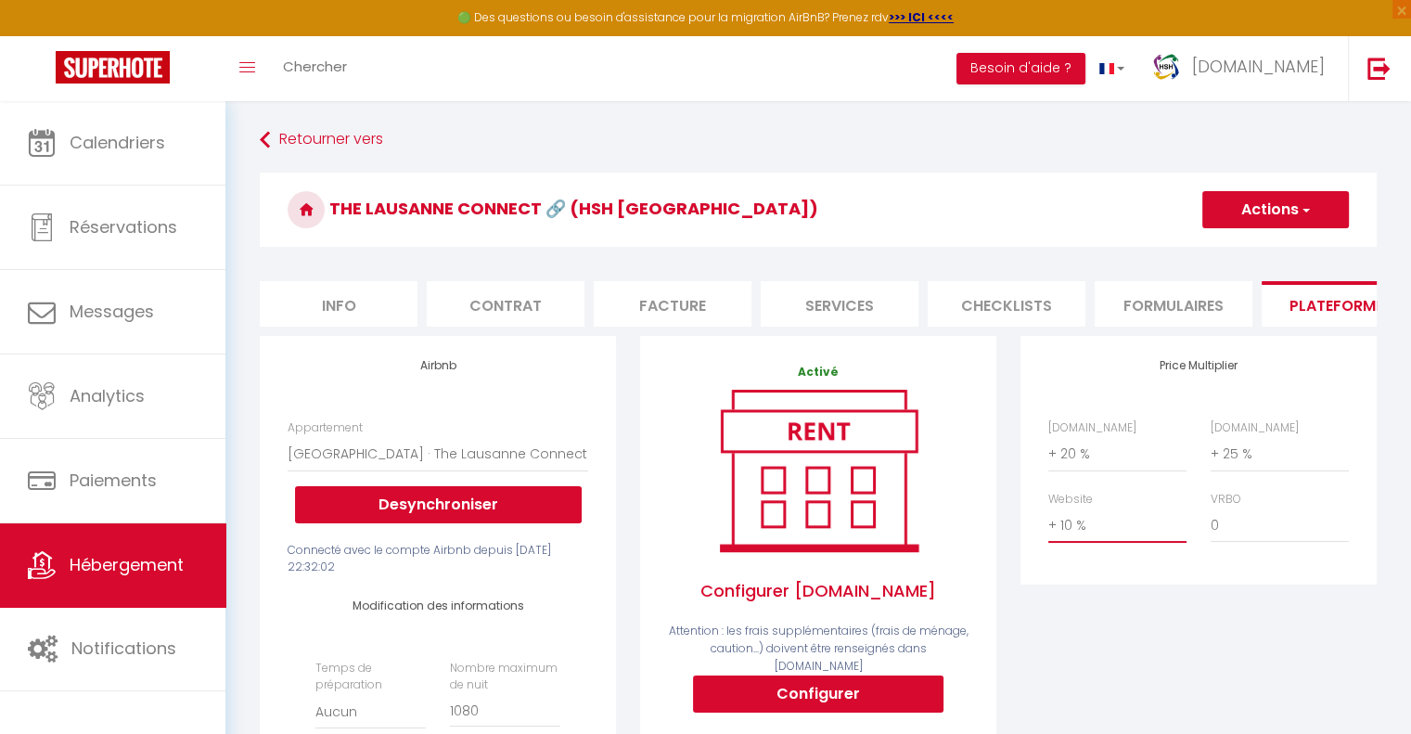
click at [1082, 543] on select "0 + 1 % + 2 % + 3 % + 4 % + 5 % + 6 % + 7 % + 8 % + 9 %" at bounding box center [1117, 525] width 138 height 35
select select "+ 15 %"
click at [1048, 521] on select "0 + 1 % + 2 % + 3 % + 4 % + 5 % + 6 % + 7 % + 8 % + 9 %" at bounding box center [1117, 525] width 138 height 35
click at [1247, 206] on button "Actions" at bounding box center [1275, 209] width 147 height 37
click at [1267, 257] on link "Enregistrer" at bounding box center [1275, 250] width 147 height 24
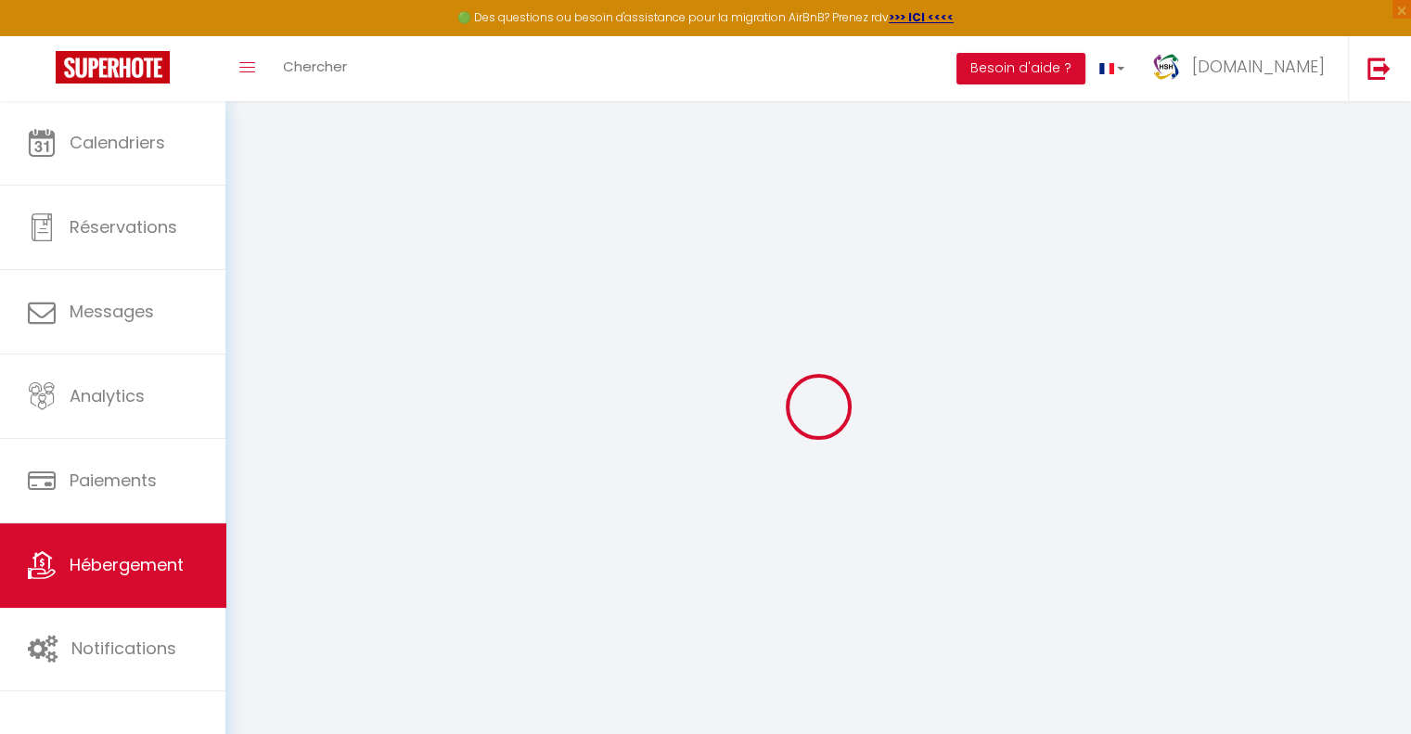
select select "CHF"
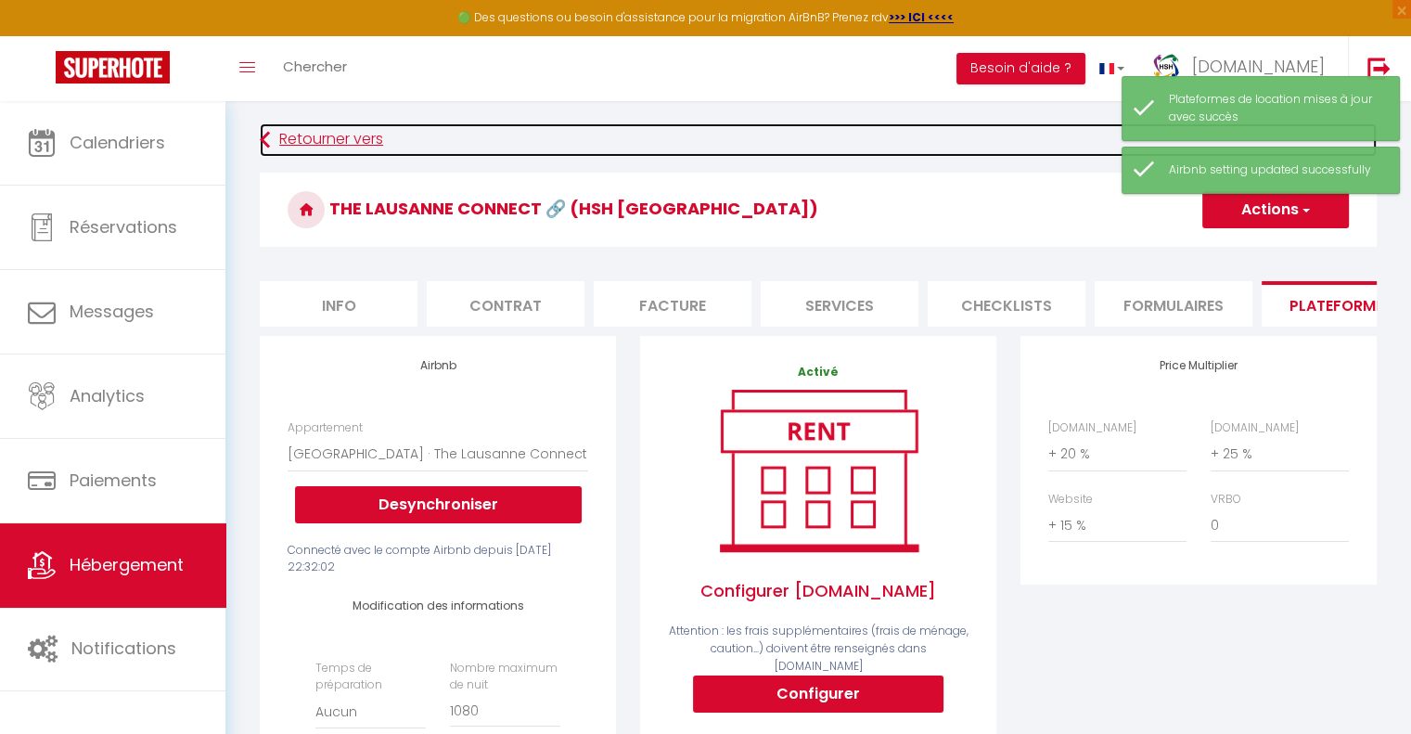
click at [308, 147] on link "Retourner vers" at bounding box center [818, 139] width 1117 height 33
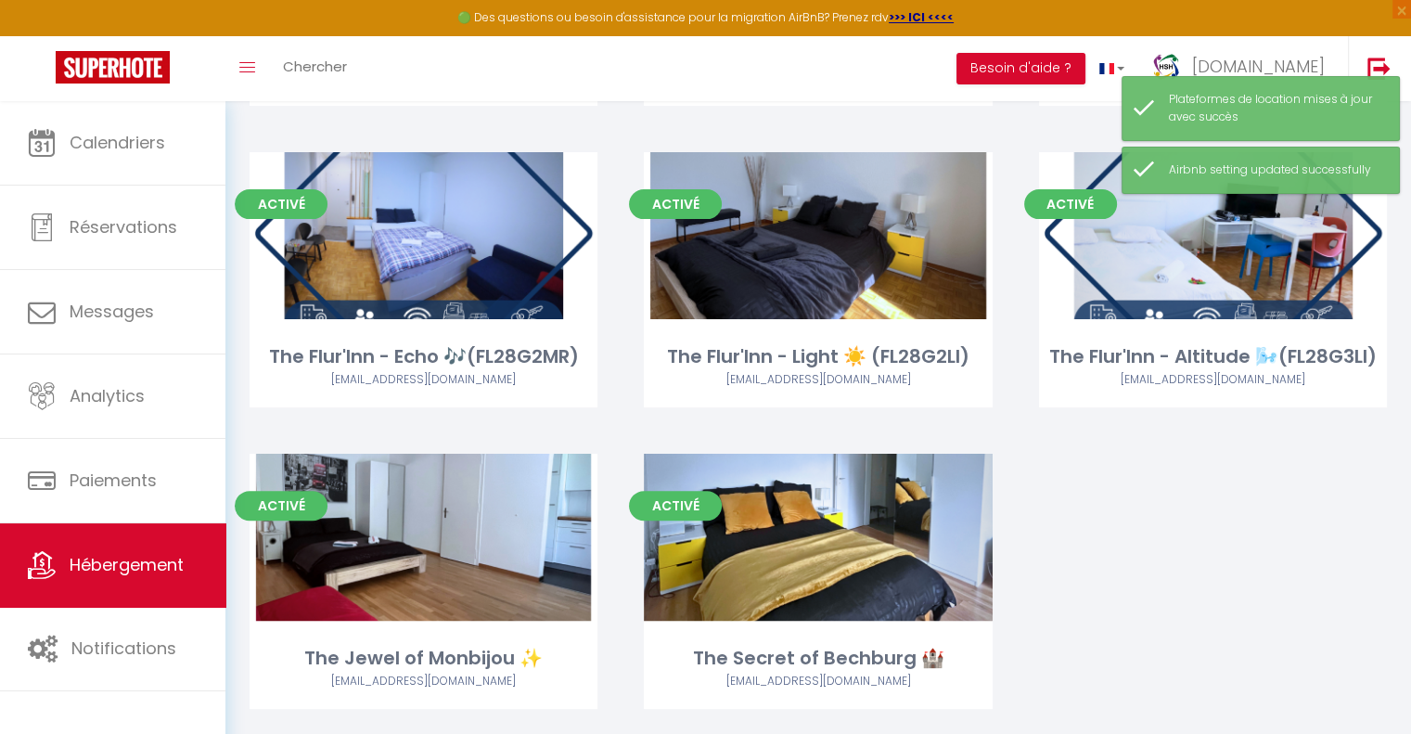
scroll to position [424, 0]
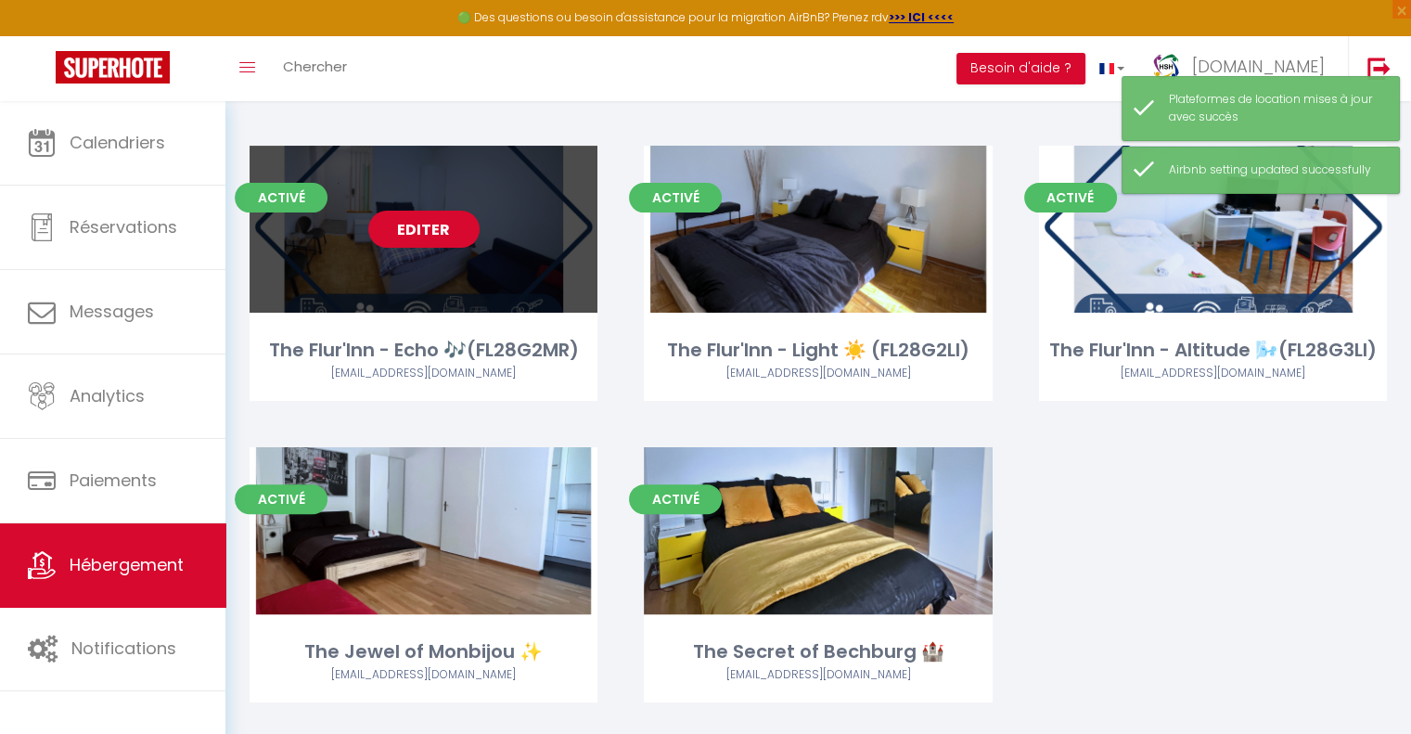
click at [434, 225] on link "Editer" at bounding box center [423, 229] width 111 height 37
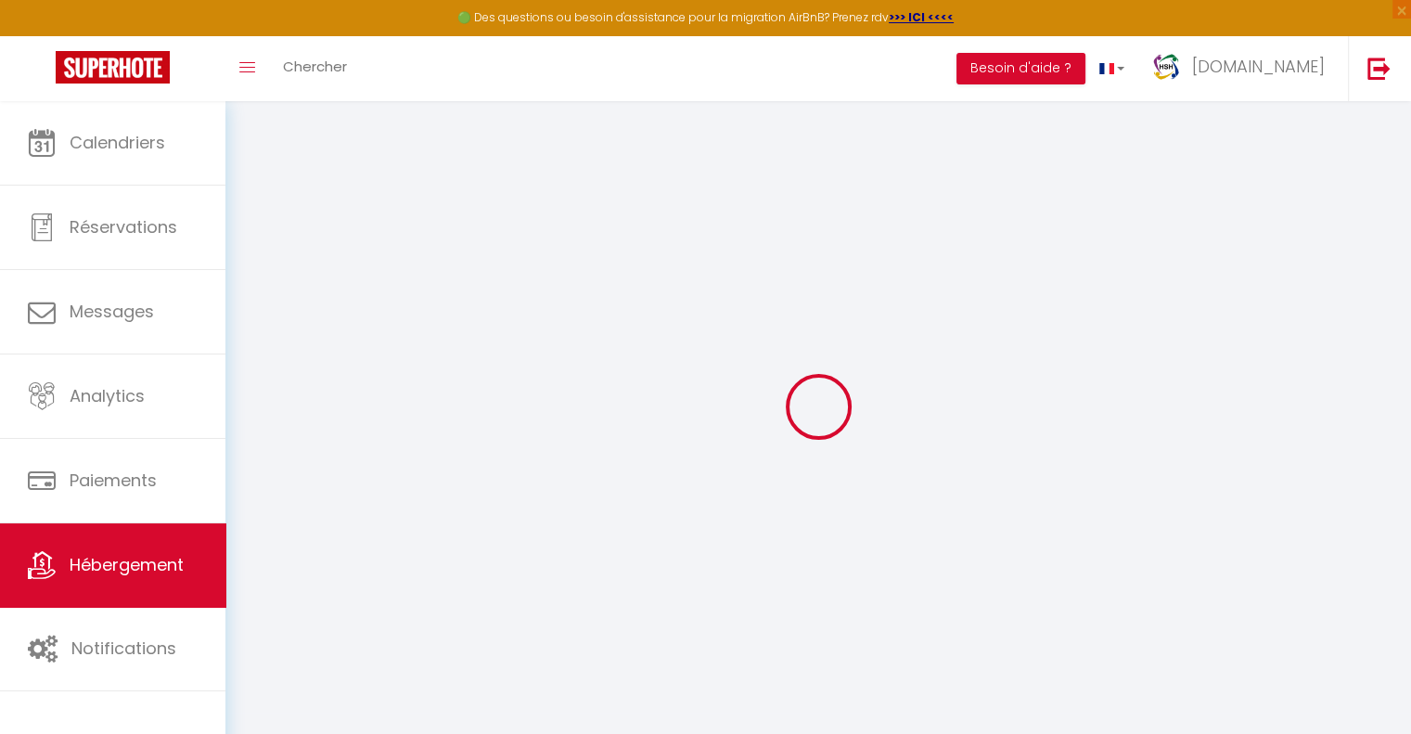
select select
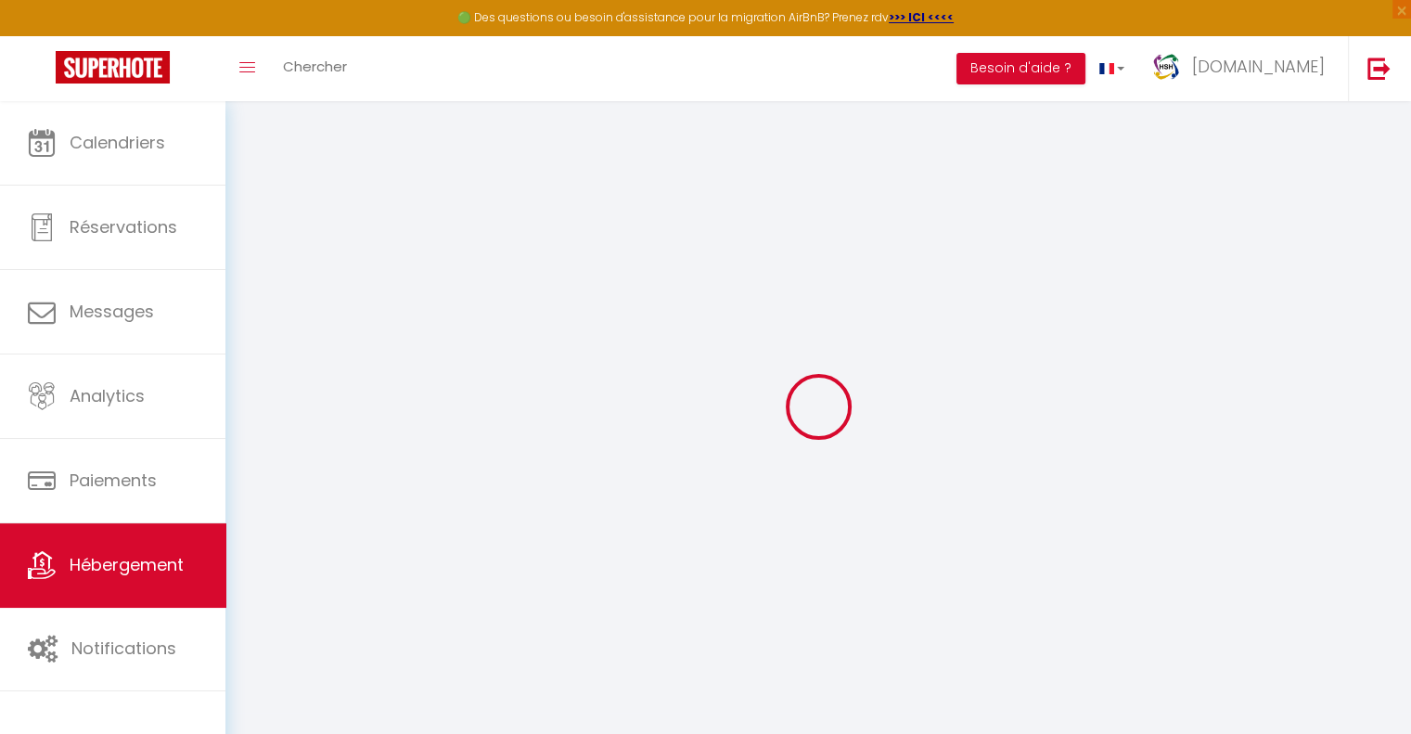
select select
checkbox input "false"
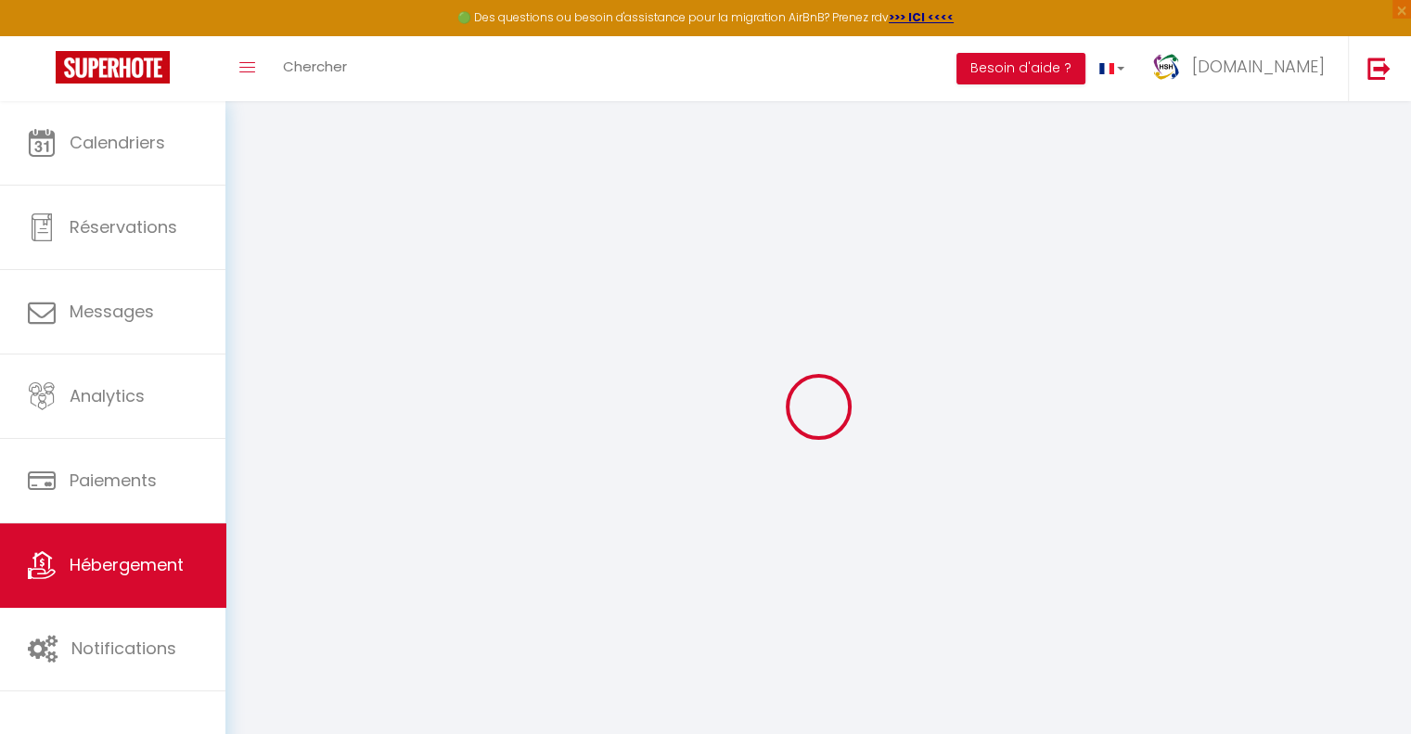
select select
type input "The Flur'Inn - Echo 🎶(FL28G2MR)"
type input "[PERSON_NAME]"
type input "The Flur'Inn - Echo 🎶"
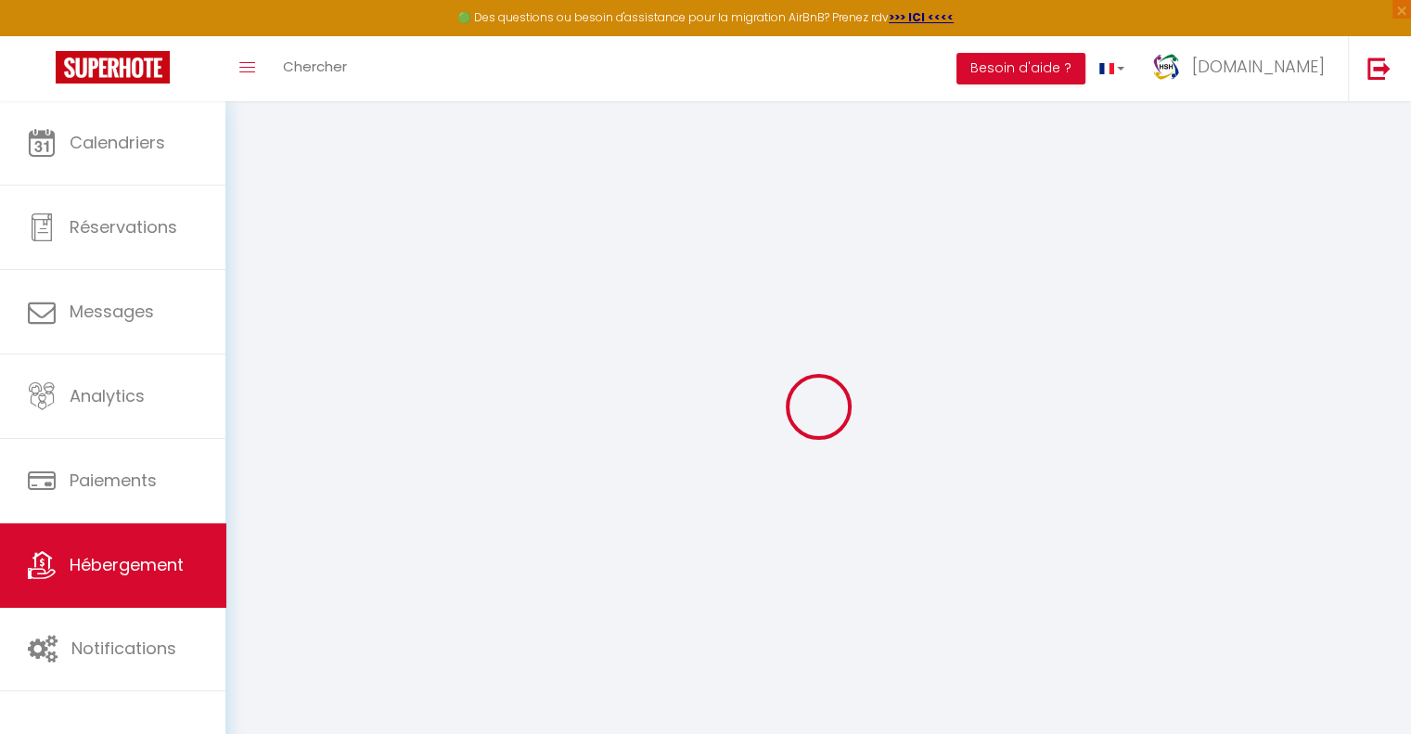
select select "2"
select select "1"
select select "0"
type input "100"
type input "12"
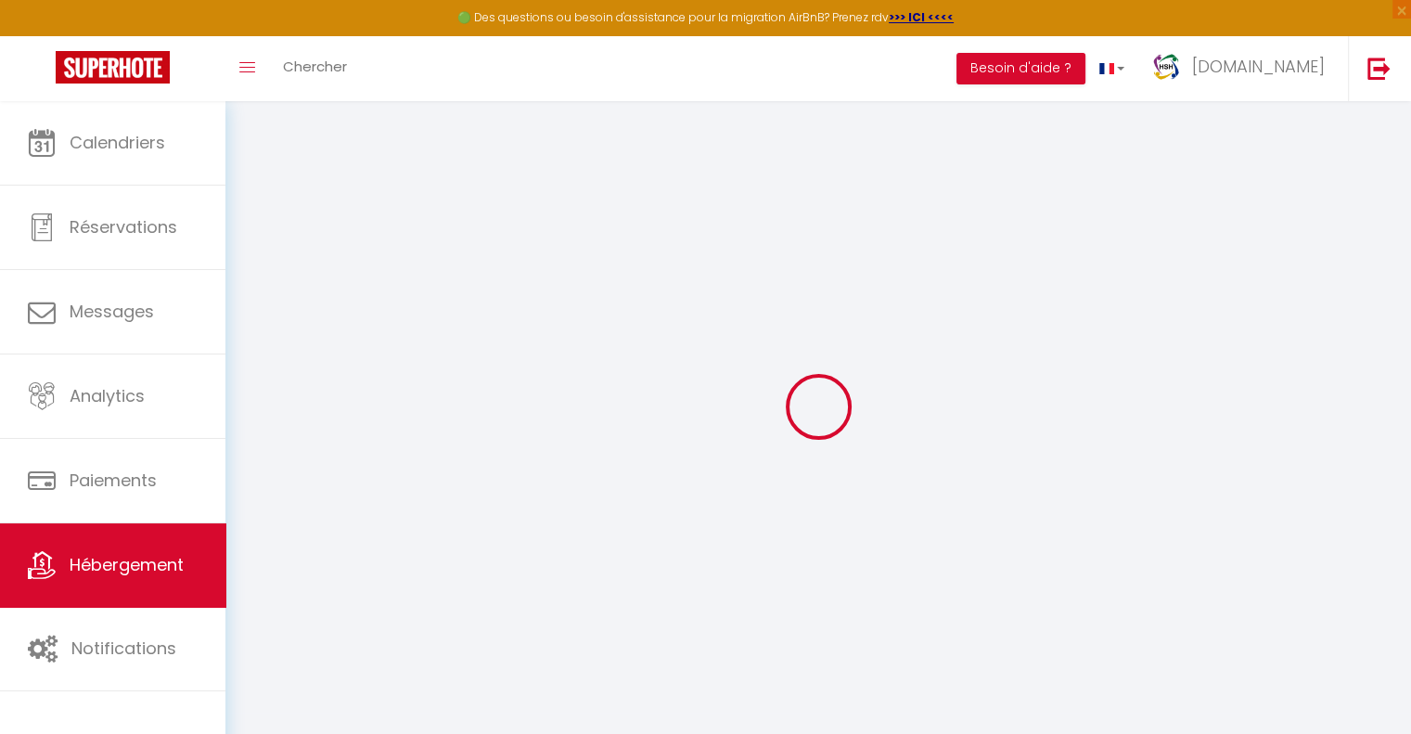
type input "150"
type input "300"
select select
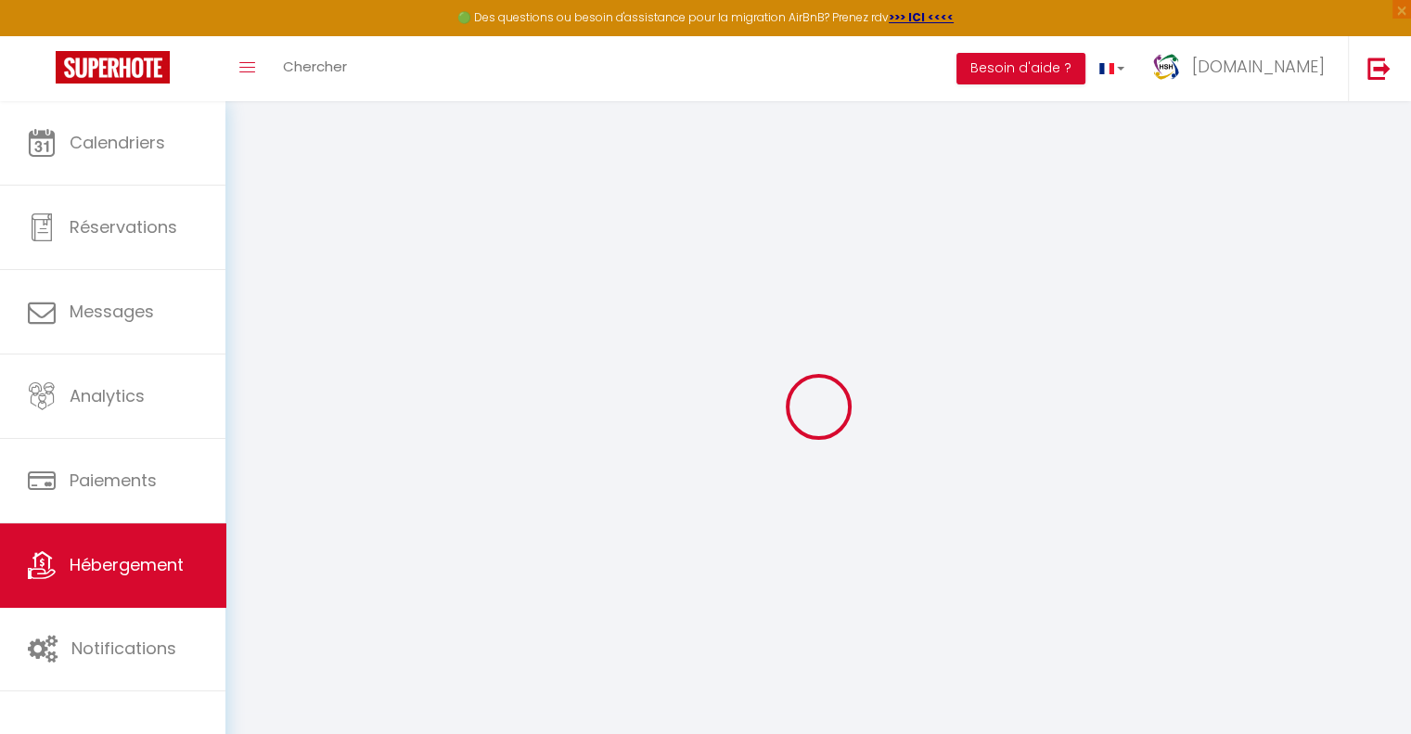
select select
type input "[STREET_ADDRESS]"
type input "3014"
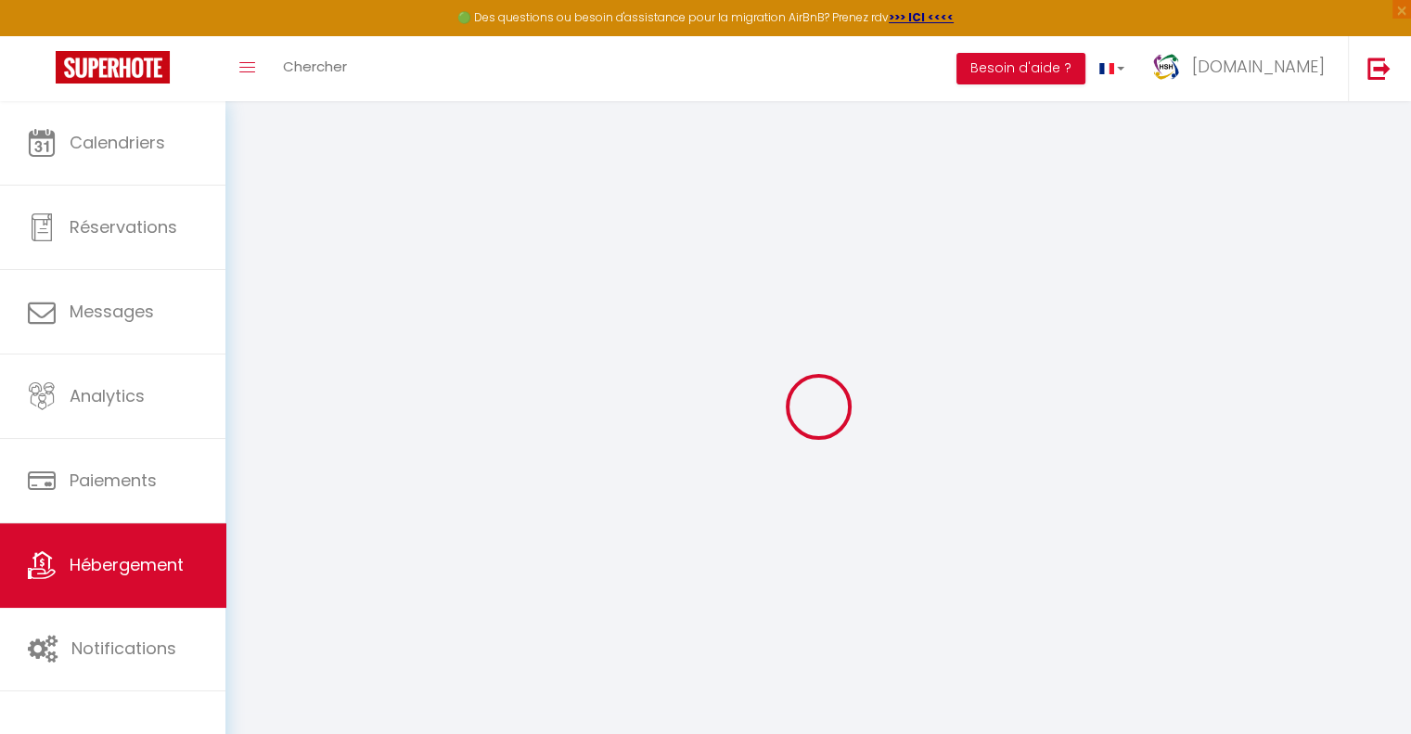
type input "[GEOGRAPHIC_DATA]"
select select "208"
type input "[EMAIL_ADDRESS][DOMAIN_NAME]"
select select "14754"
checkbox input "true"
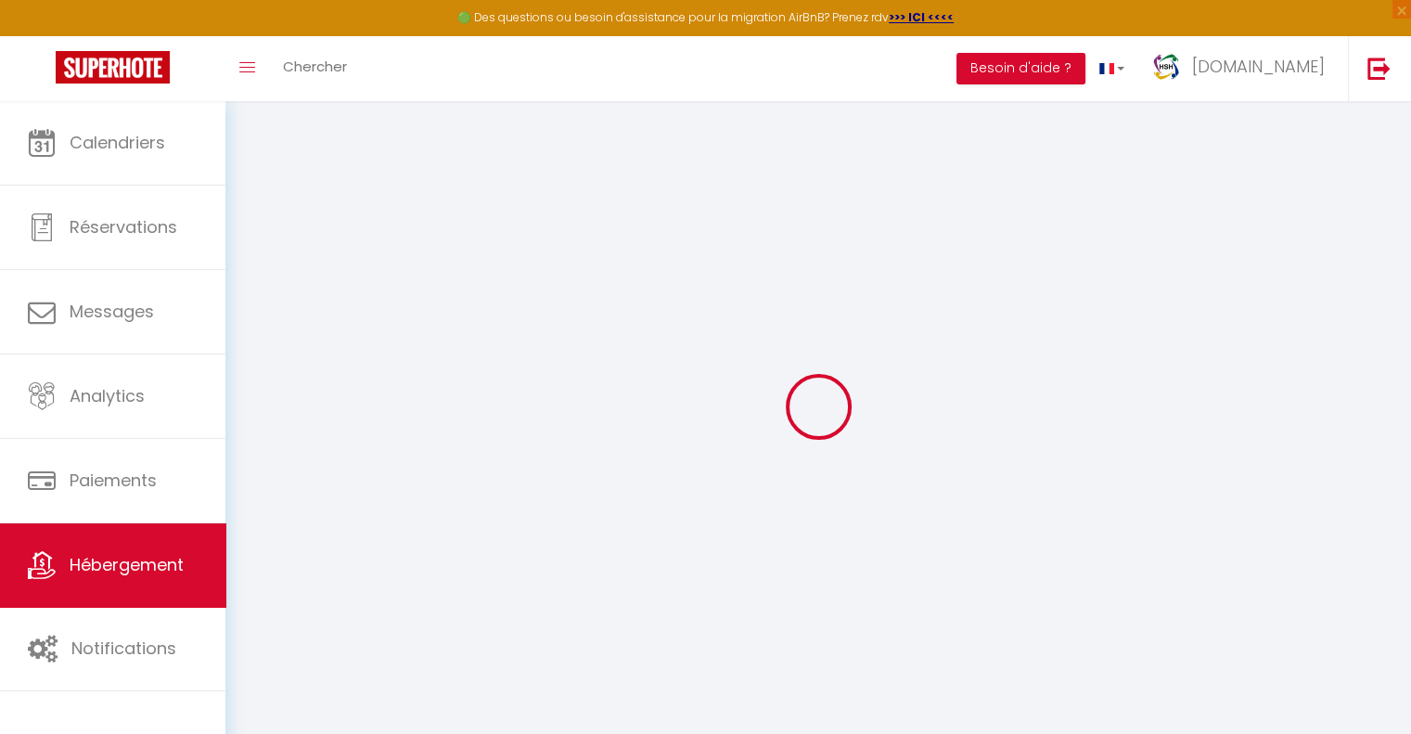
checkbox input "false"
select select "94"
type input "0"
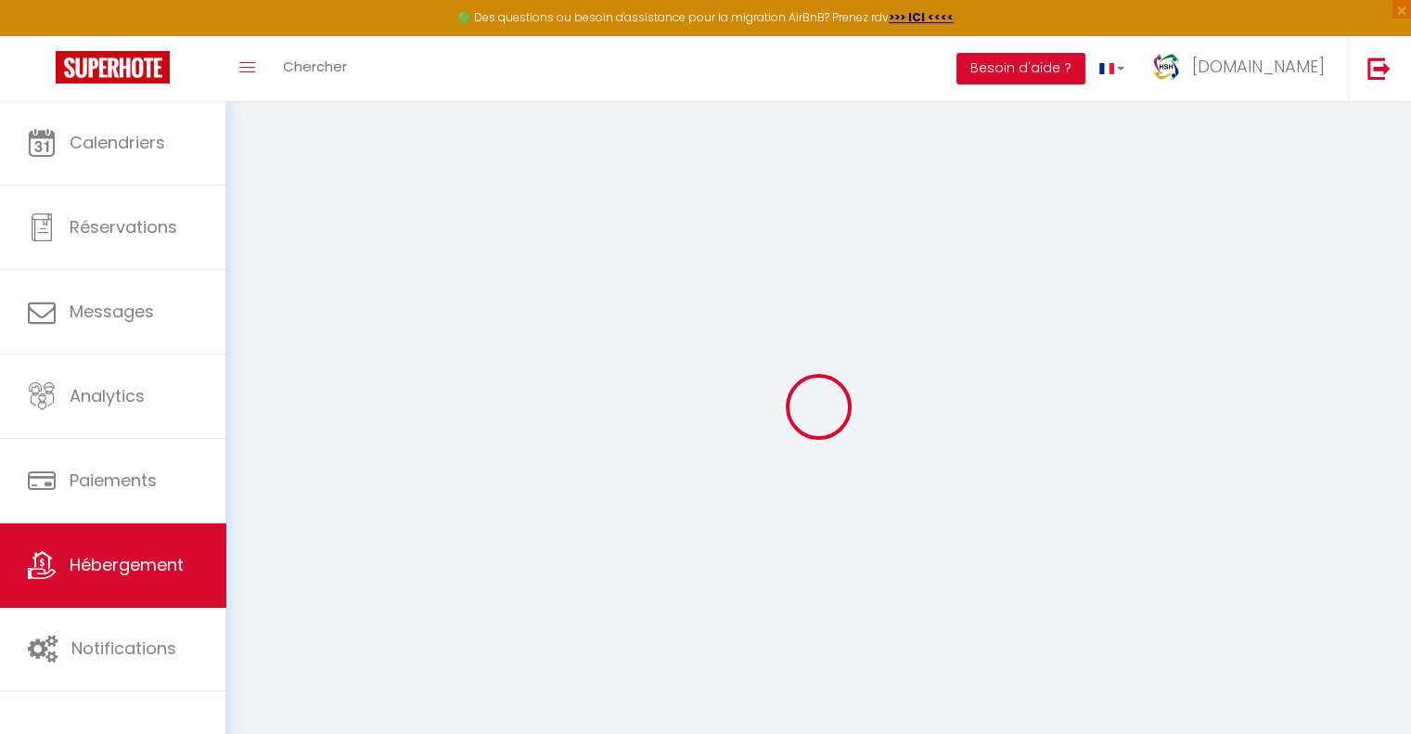
type input "0"
select select
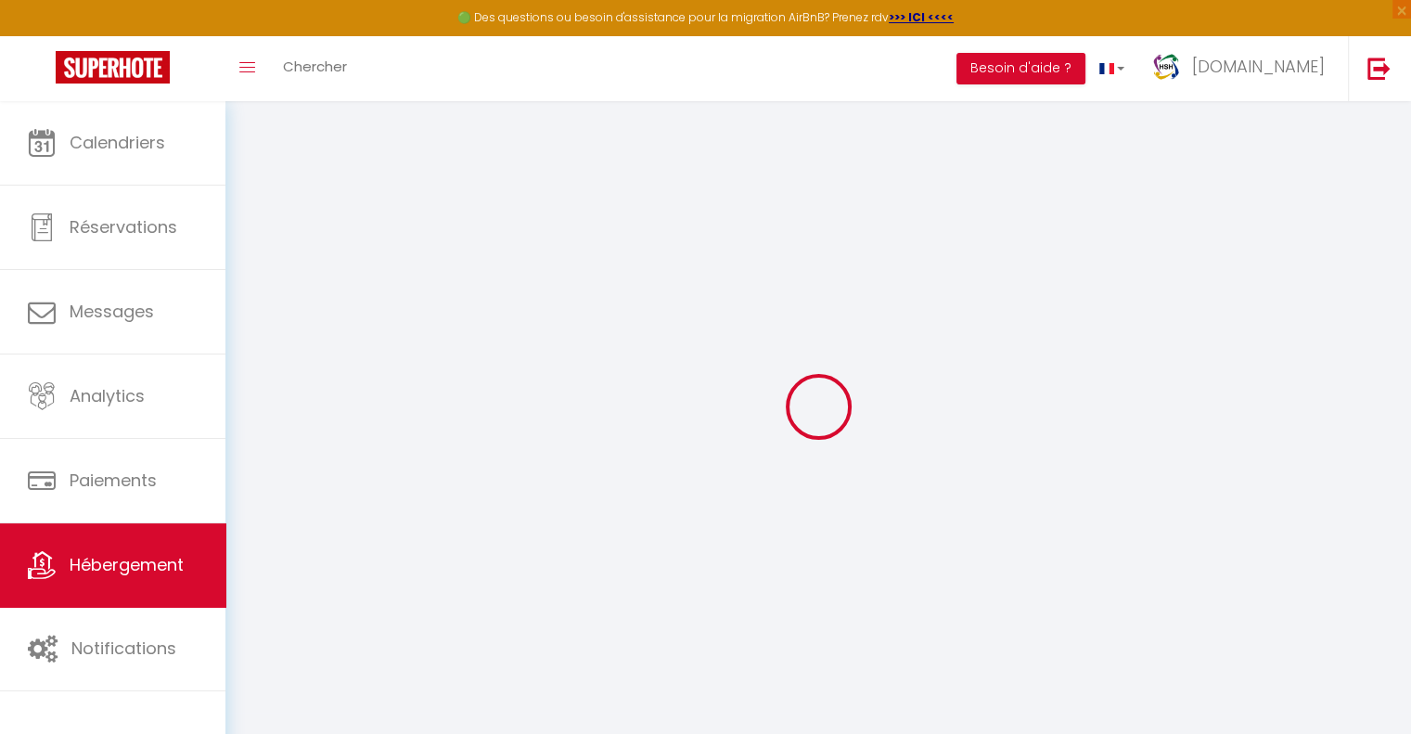
select select
checkbox input "true"
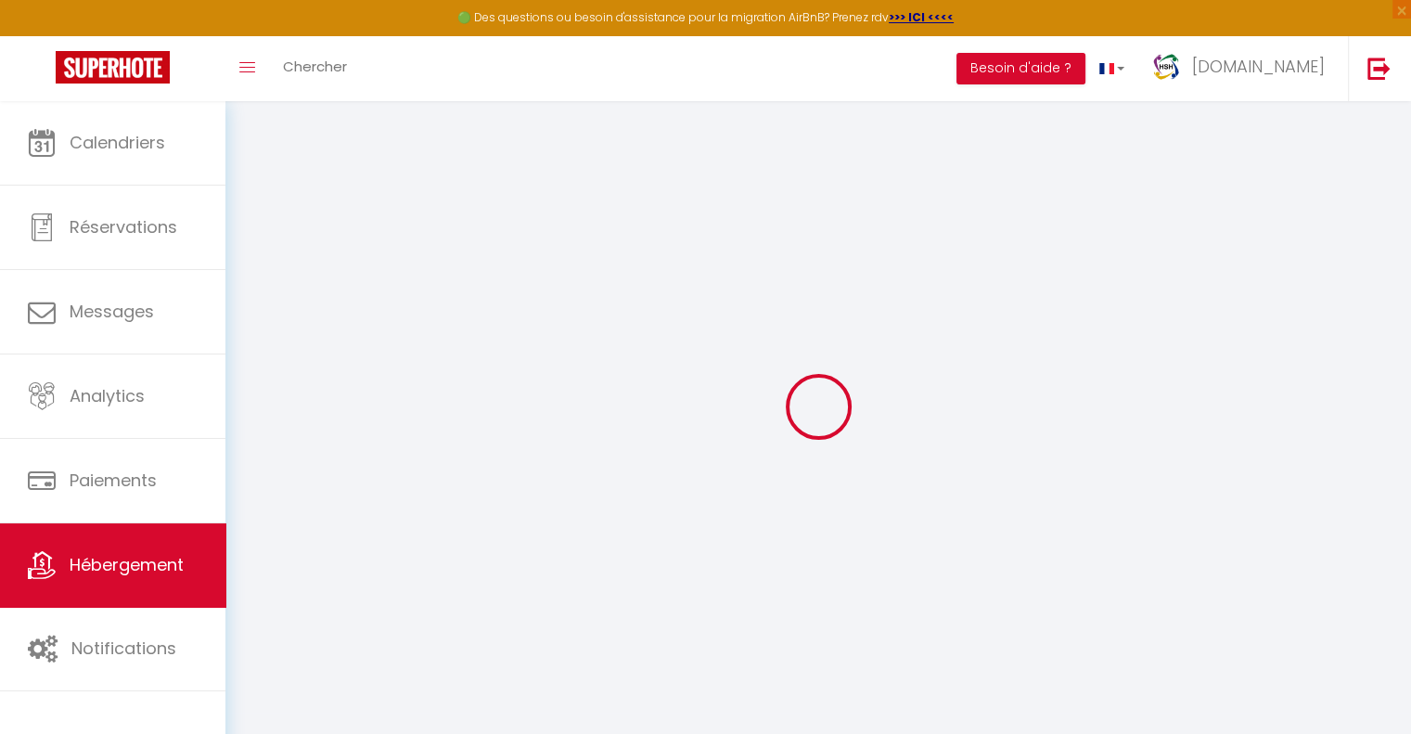
checkbox input "false"
select select
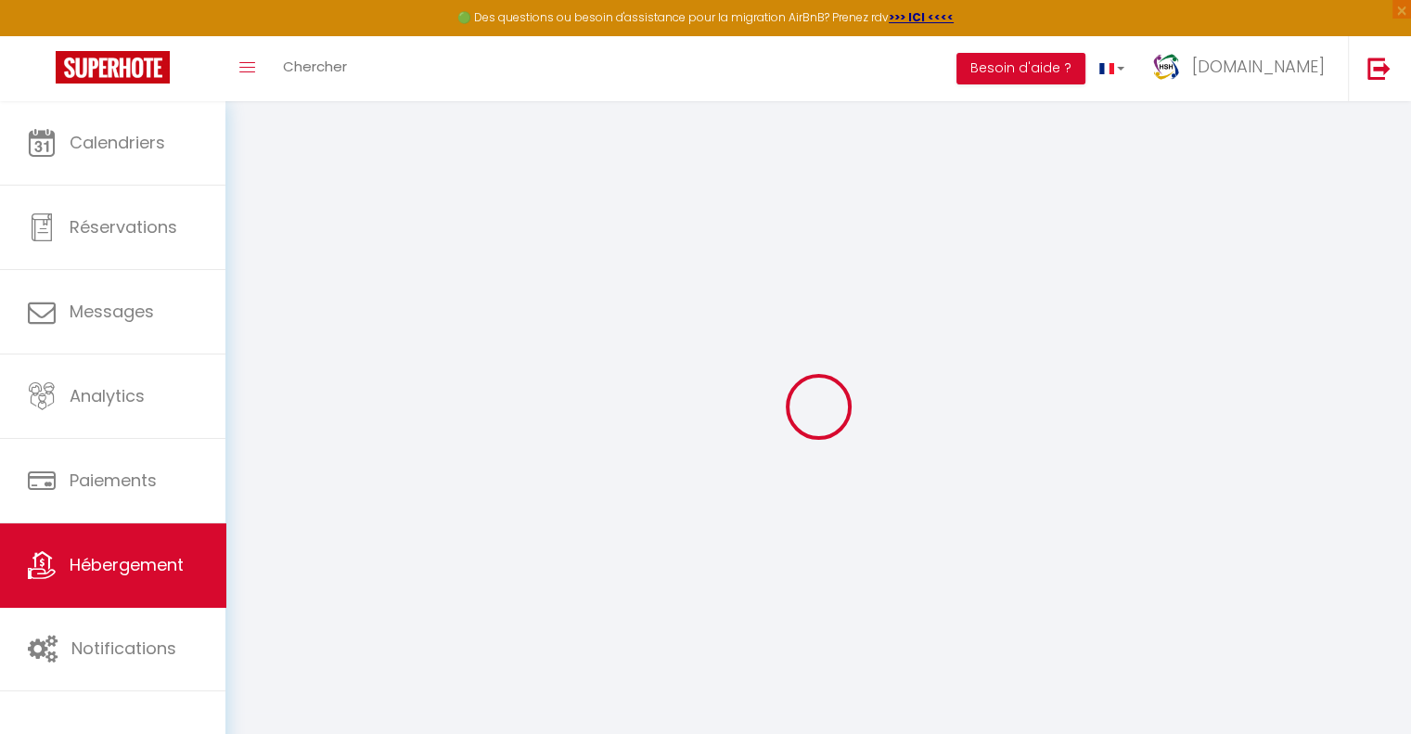
select select
checkbox input "true"
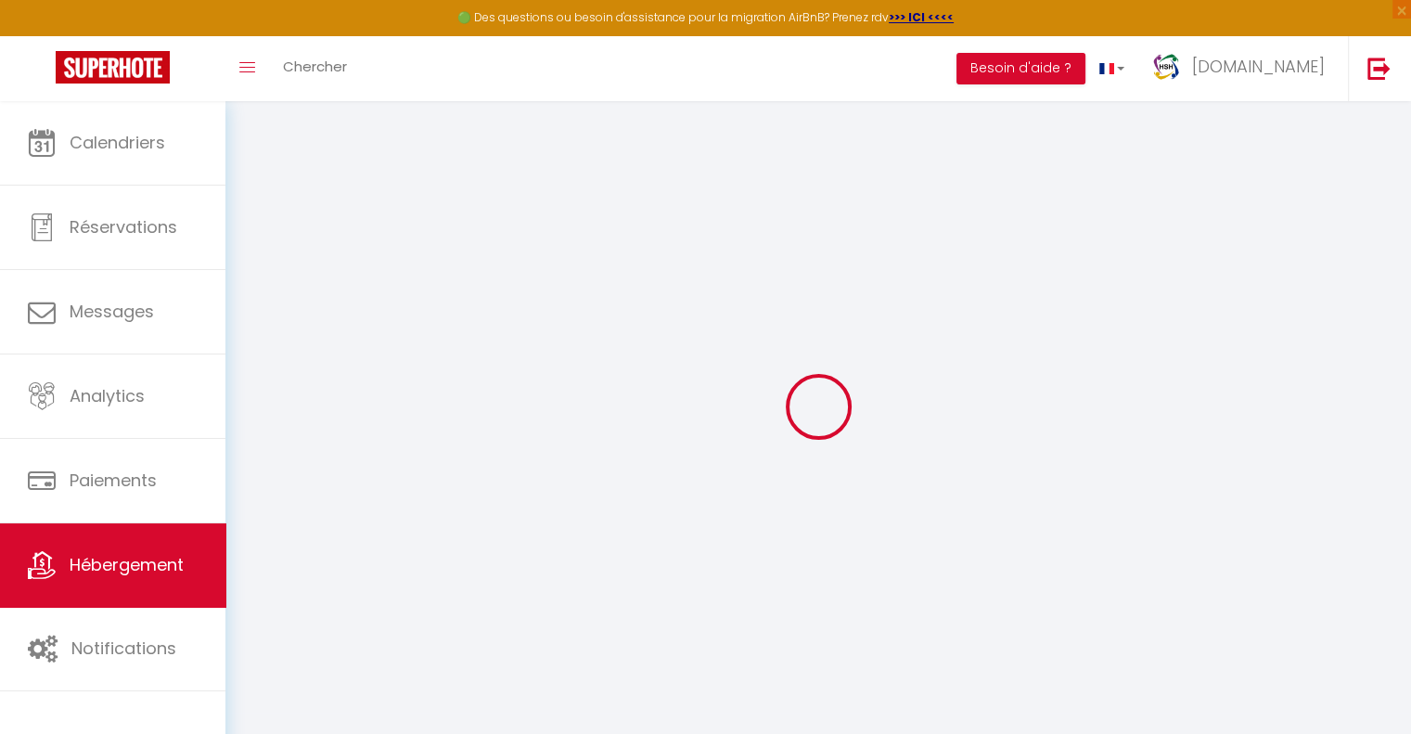
checkbox input "false"
select select "47598"
checkbox input "true"
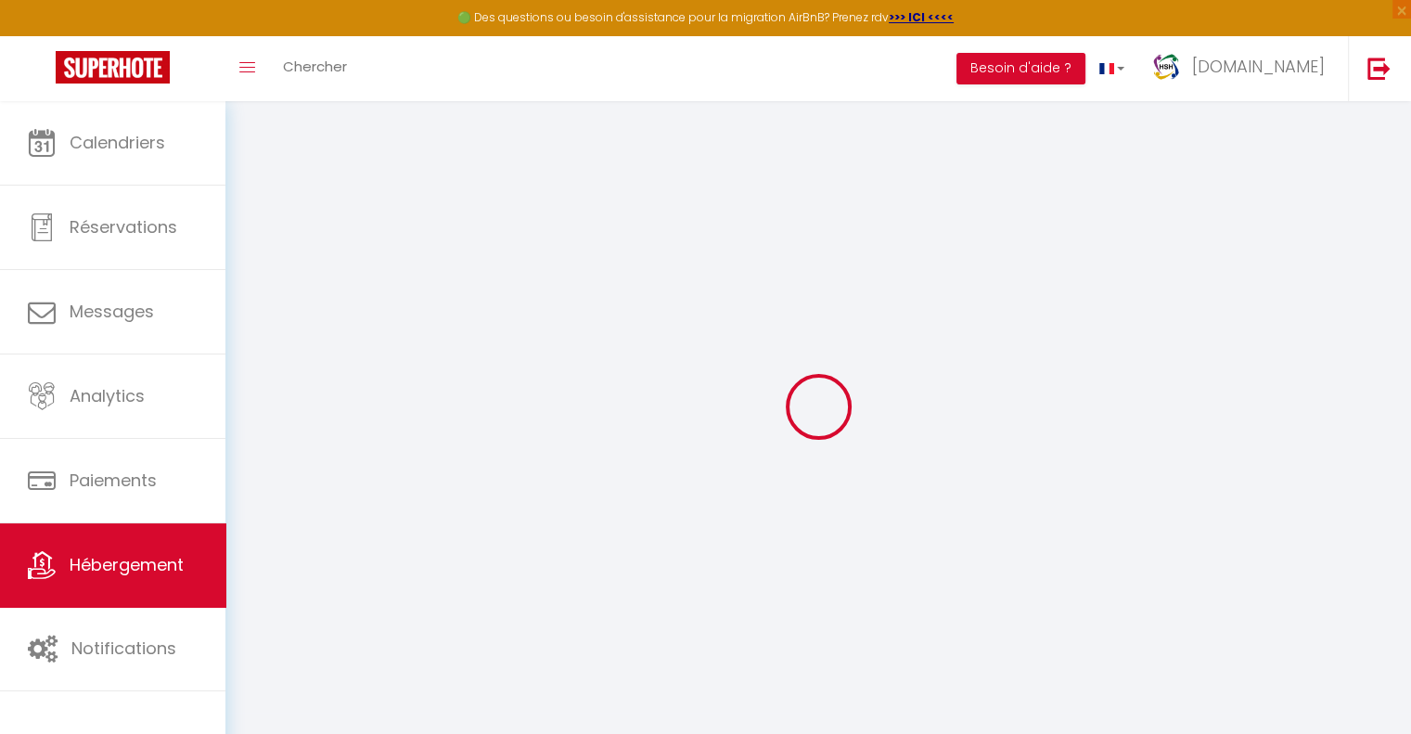
checkbox input "false"
checkbox input "true"
checkbox input "false"
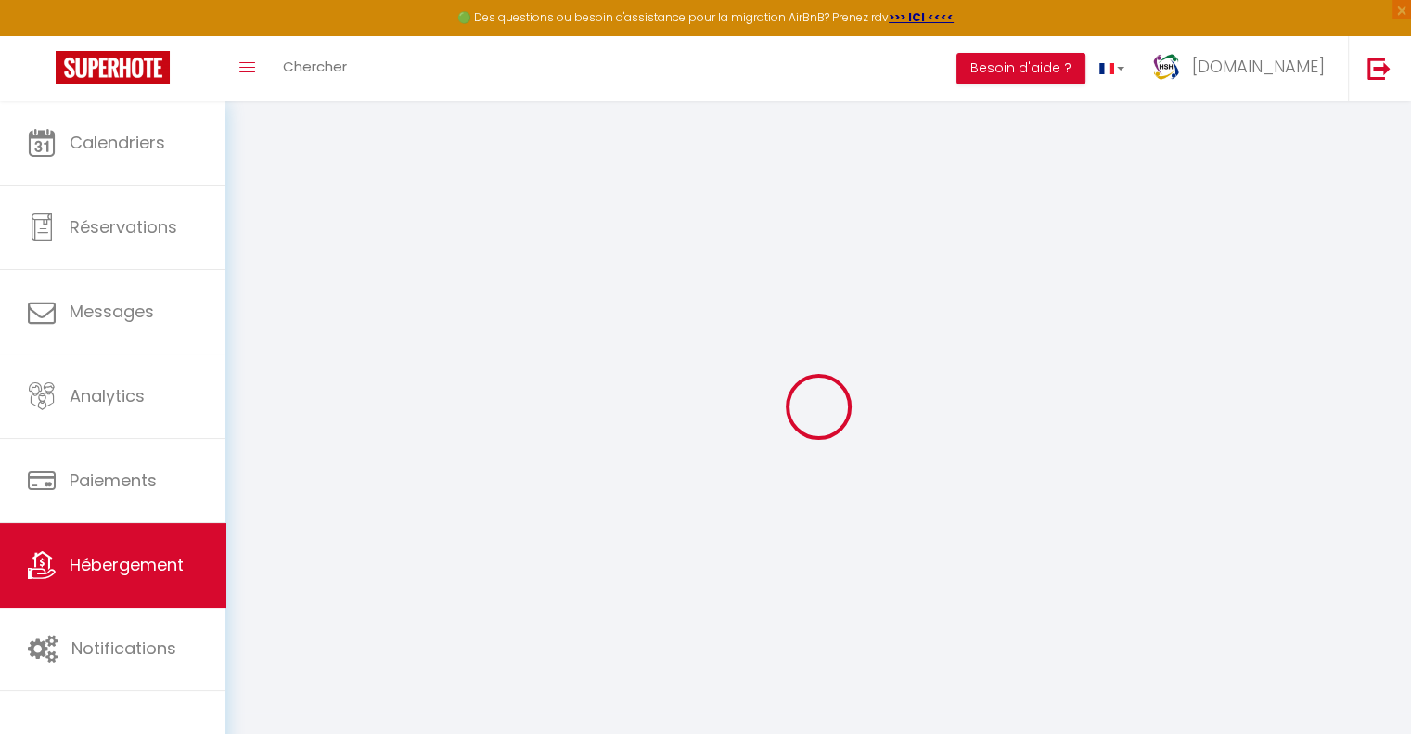
checkbox input "false"
checkbox input "true"
checkbox input "false"
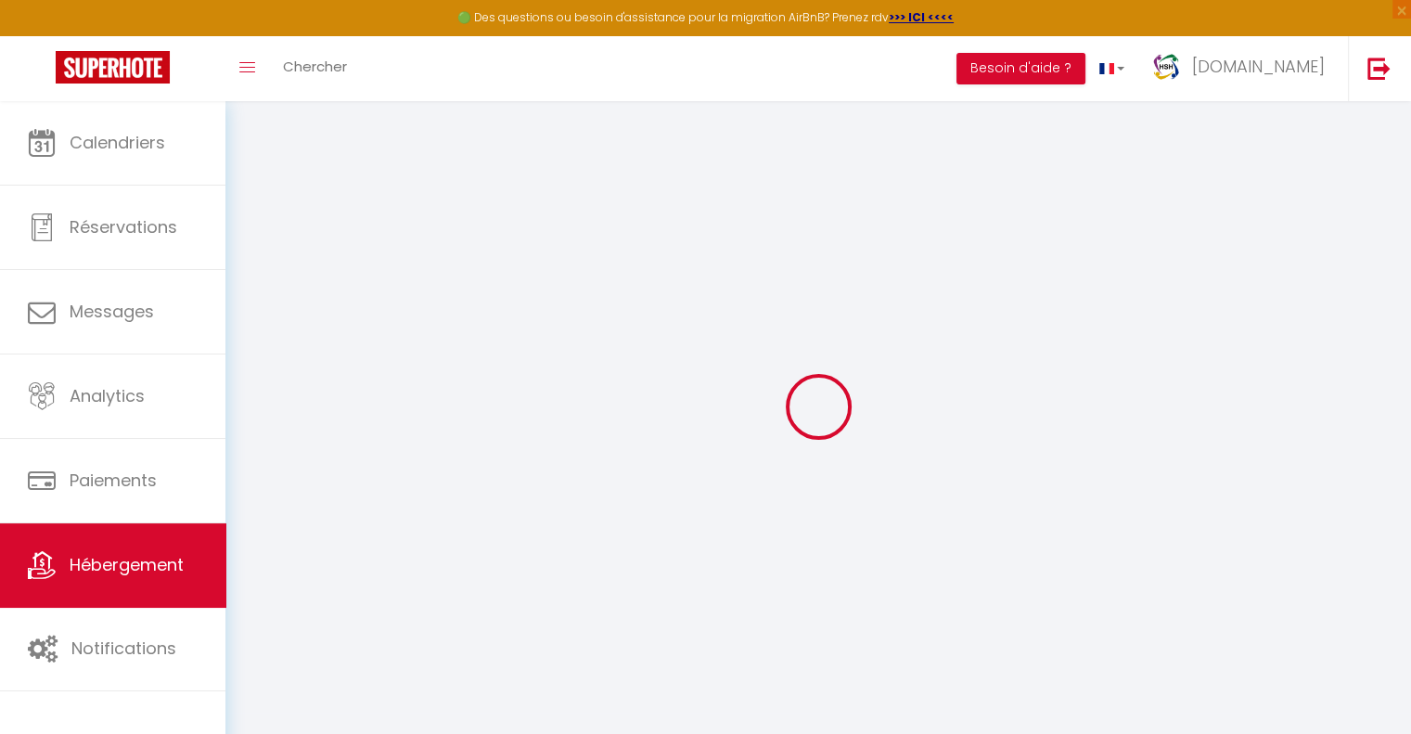
checkbox input "false"
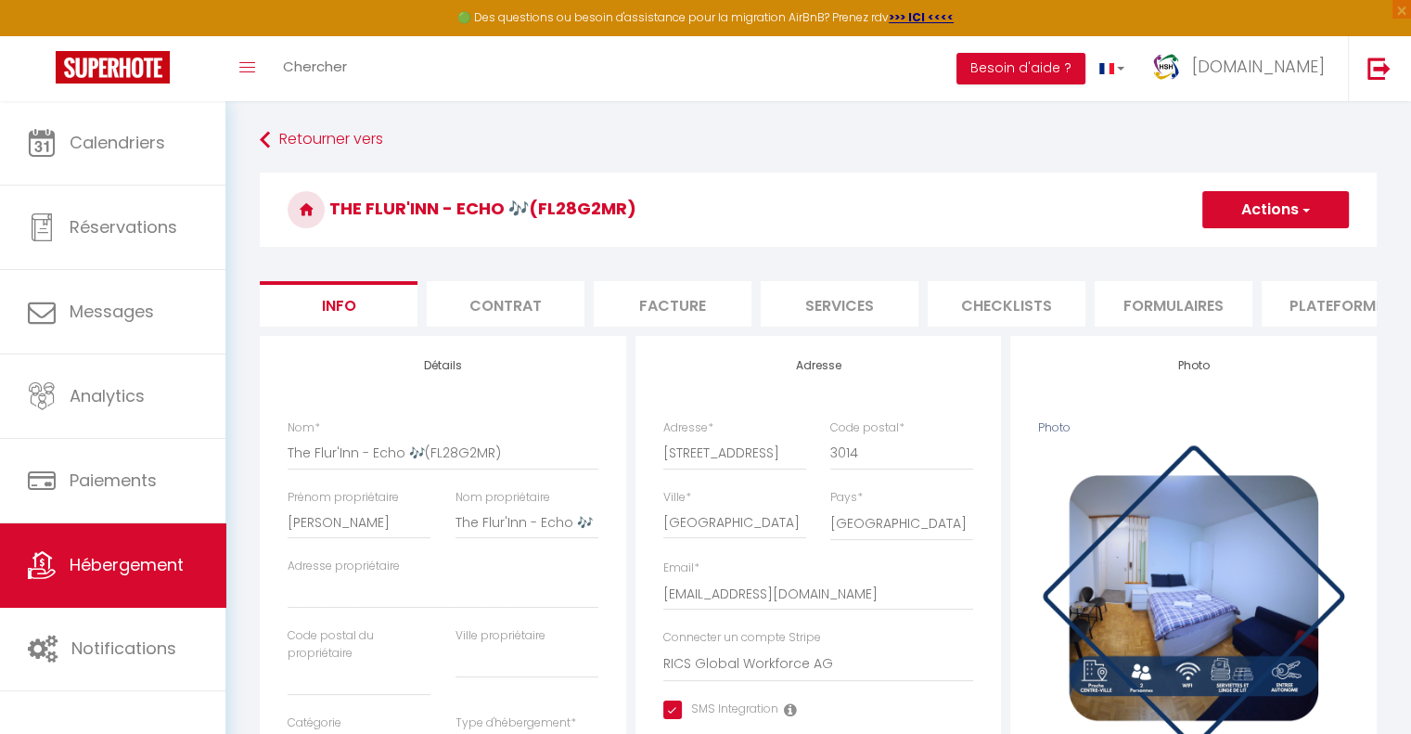
click at [1330, 302] on li "Plateformes" at bounding box center [1341, 303] width 158 height 45
select select
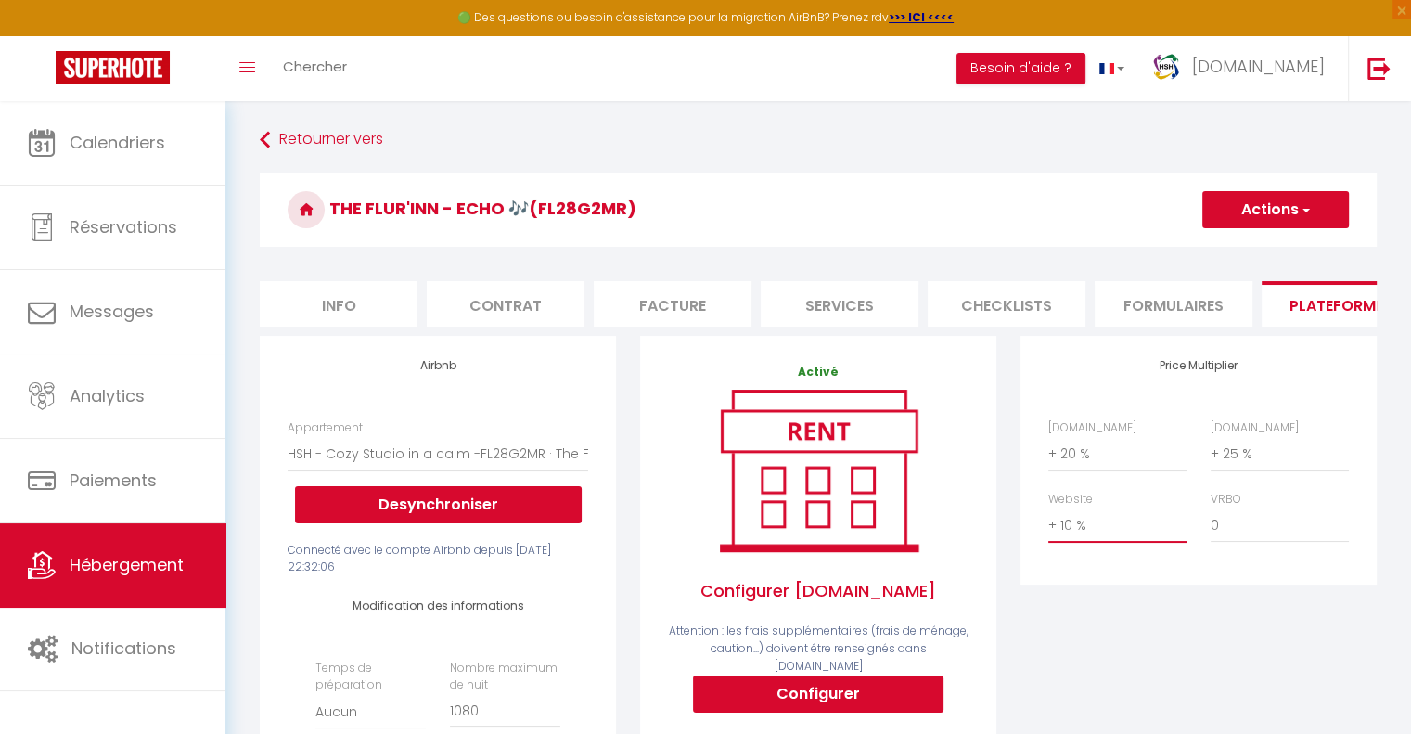
click at [1071, 539] on select "0 + 1 % + 2 % + 3 % + 4 % + 5 % + 6 % + 7 % + 8 % + 9 %" at bounding box center [1117, 525] width 138 height 35
select select "+ 15 %"
click at [1048, 521] on select "0 + 1 % + 2 % + 3 % + 4 % + 5 % + 6 % + 7 % + 8 % + 9 %" at bounding box center [1117, 525] width 138 height 35
select select
click at [1276, 209] on button "Actions" at bounding box center [1275, 209] width 147 height 37
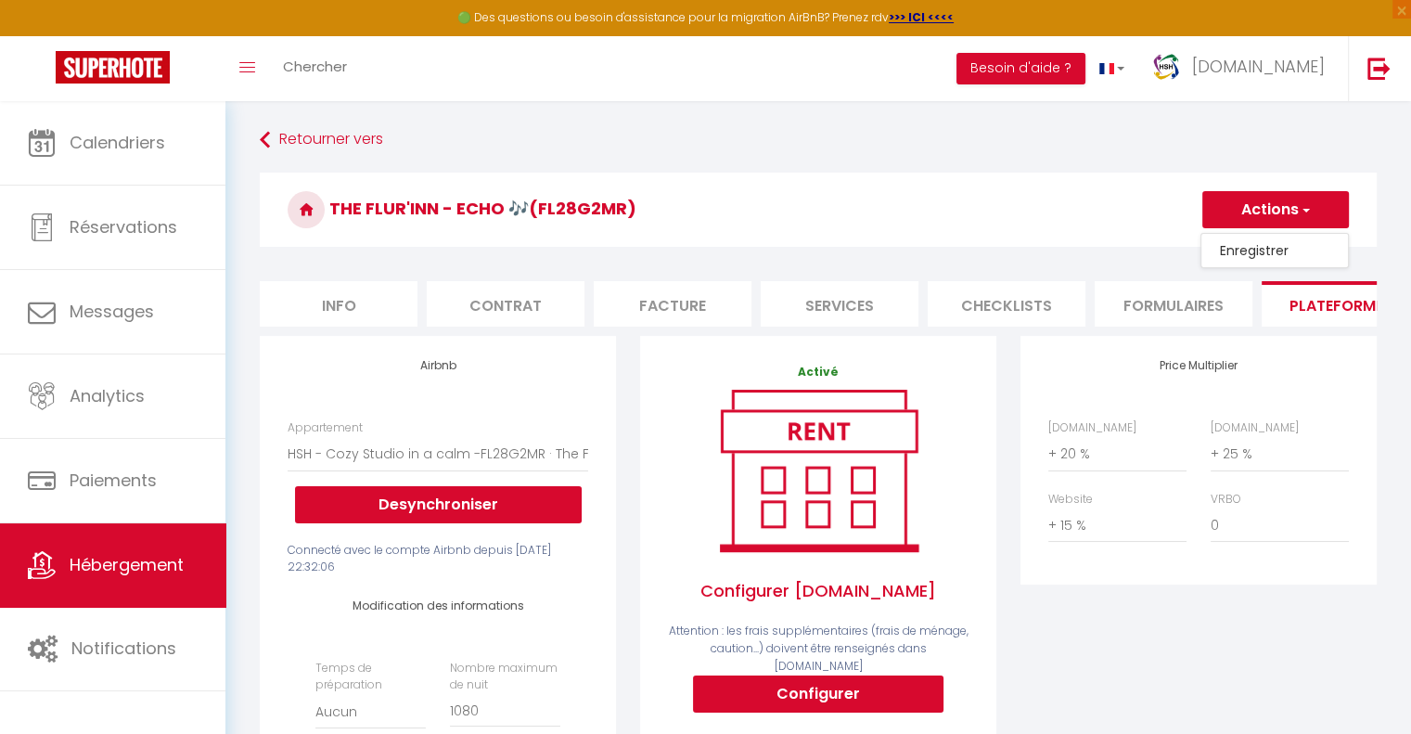
click at [1245, 254] on link "Enregistrer" at bounding box center [1275, 250] width 147 height 24
select select "CHF"
select select
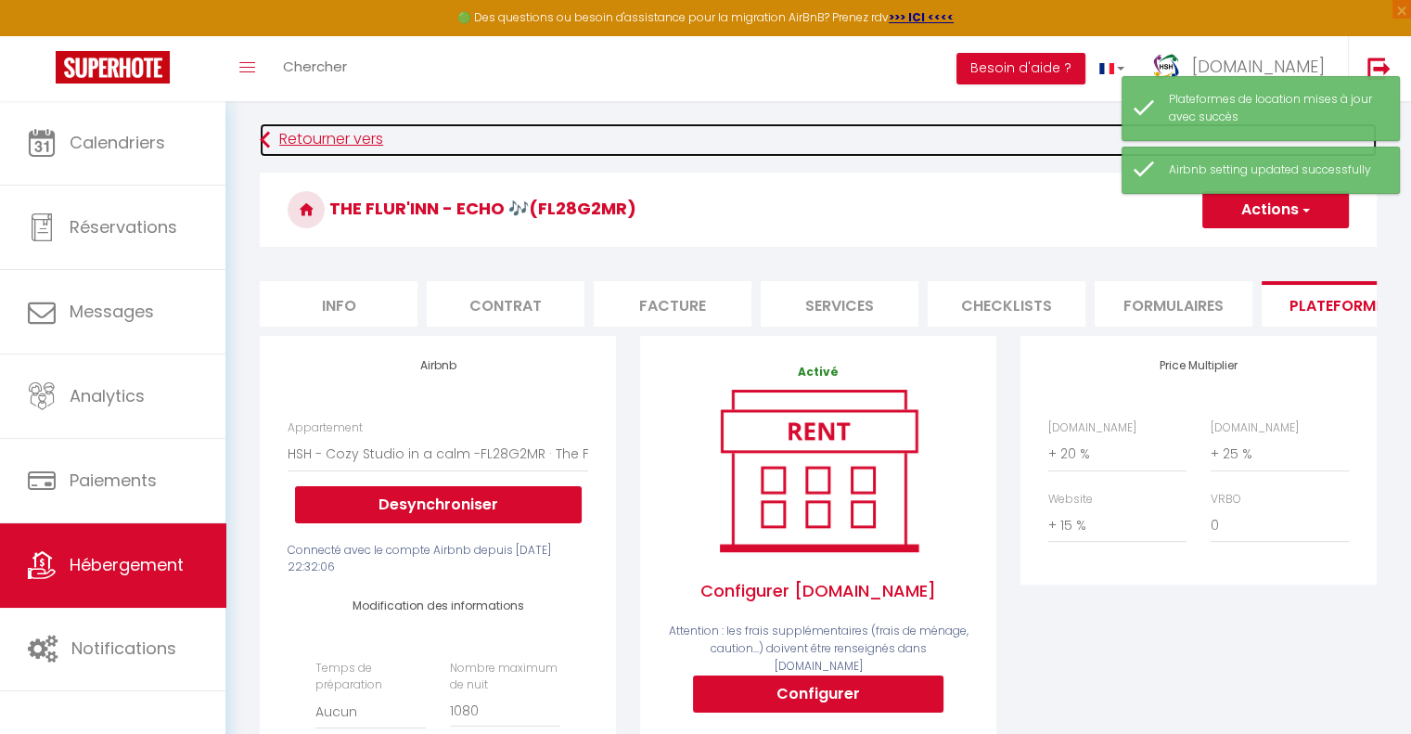
click at [347, 135] on link "Retourner vers" at bounding box center [818, 139] width 1117 height 33
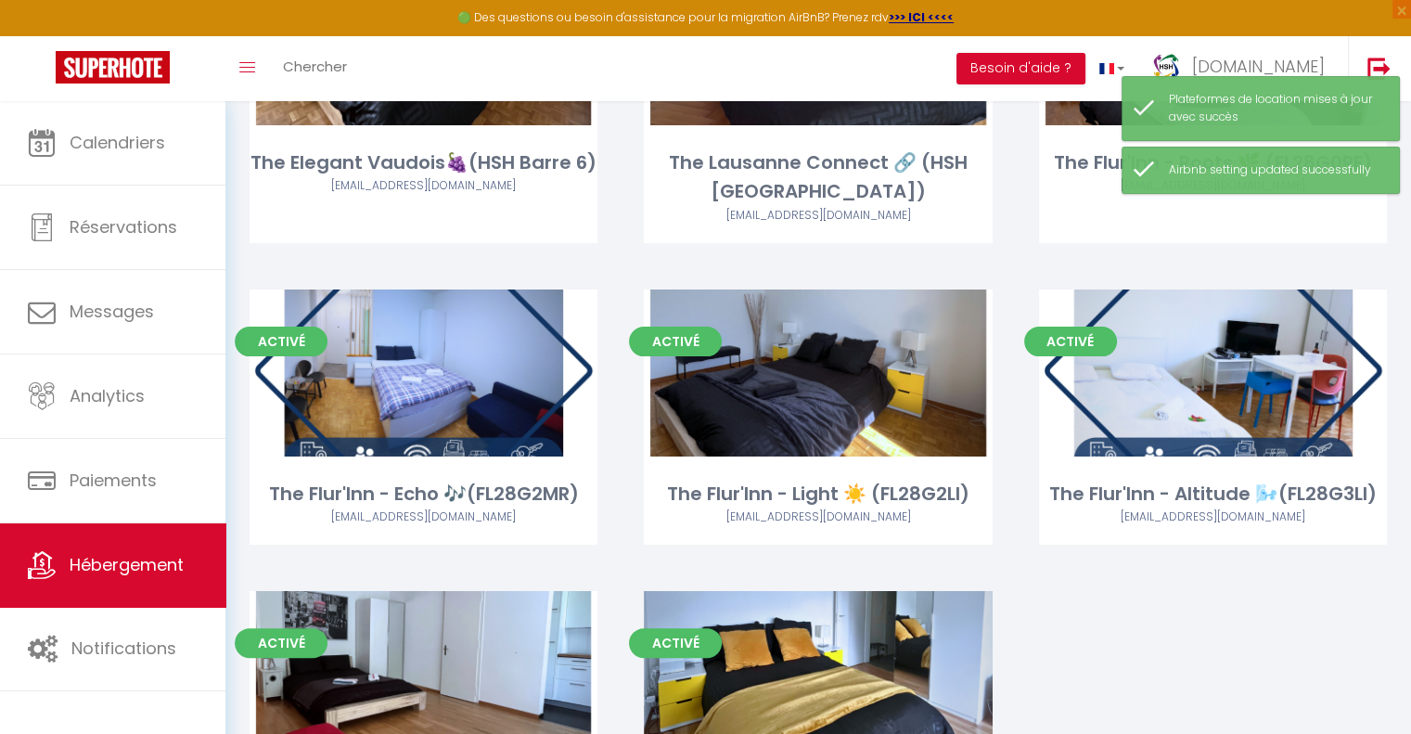
scroll to position [289, 0]
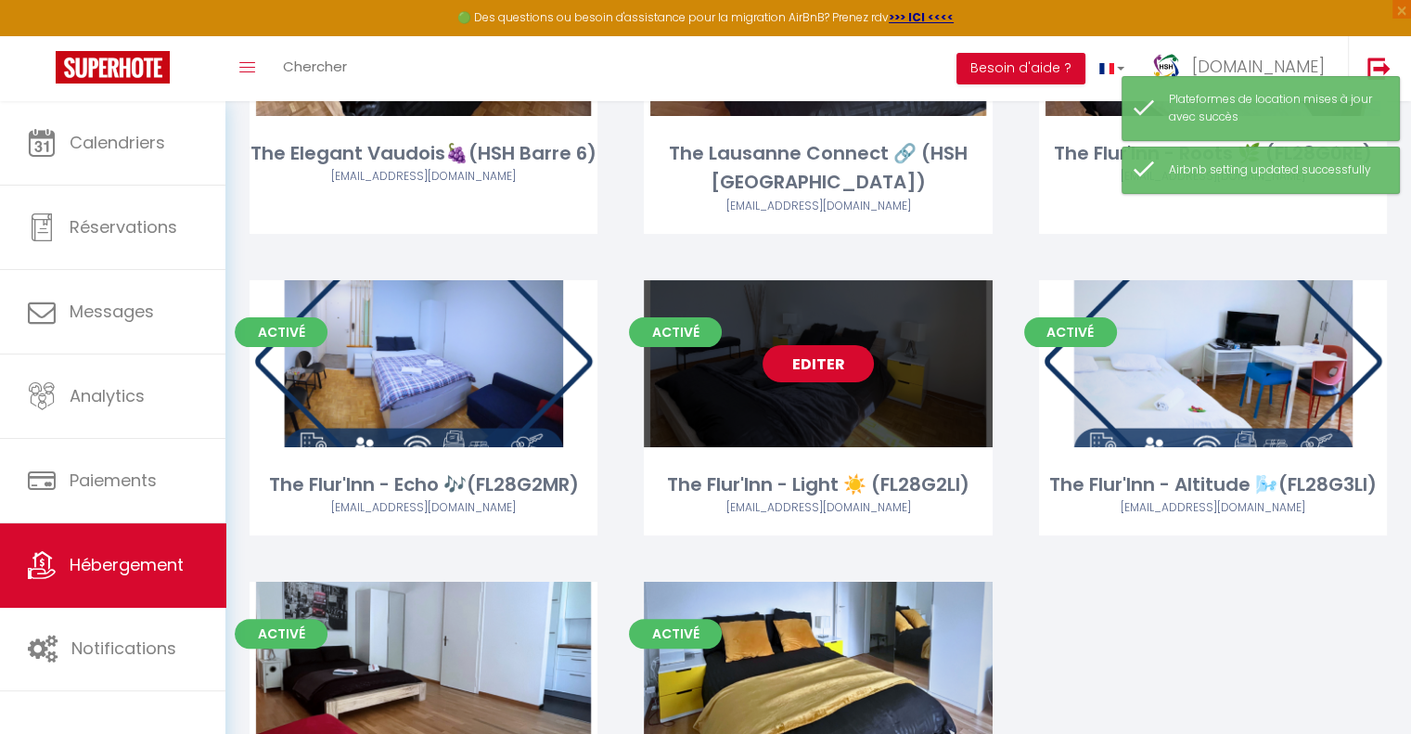
click at [802, 360] on link "Editer" at bounding box center [818, 363] width 111 height 37
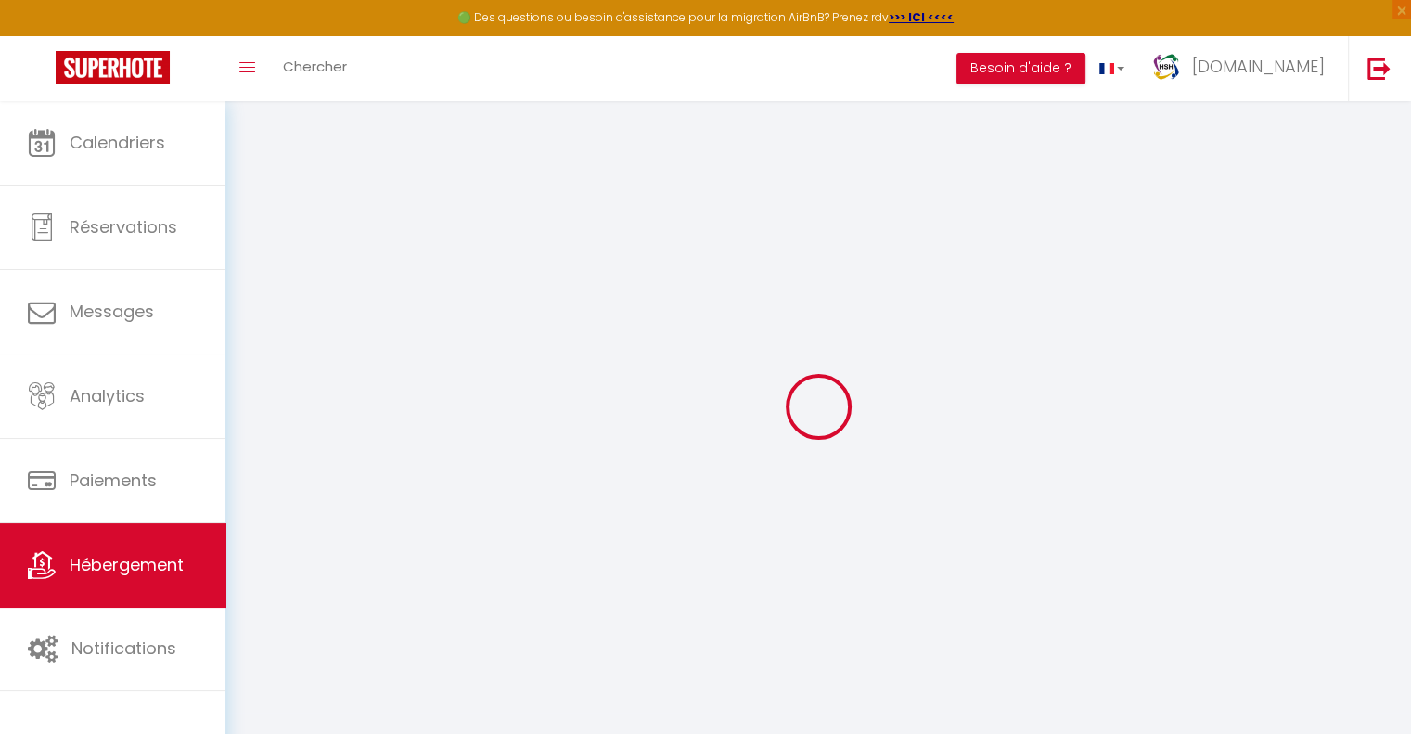
select select "+ 20 %"
select select "+ 25 %"
select select "+ 10 %"
checkbox input "true"
checkbox input "false"
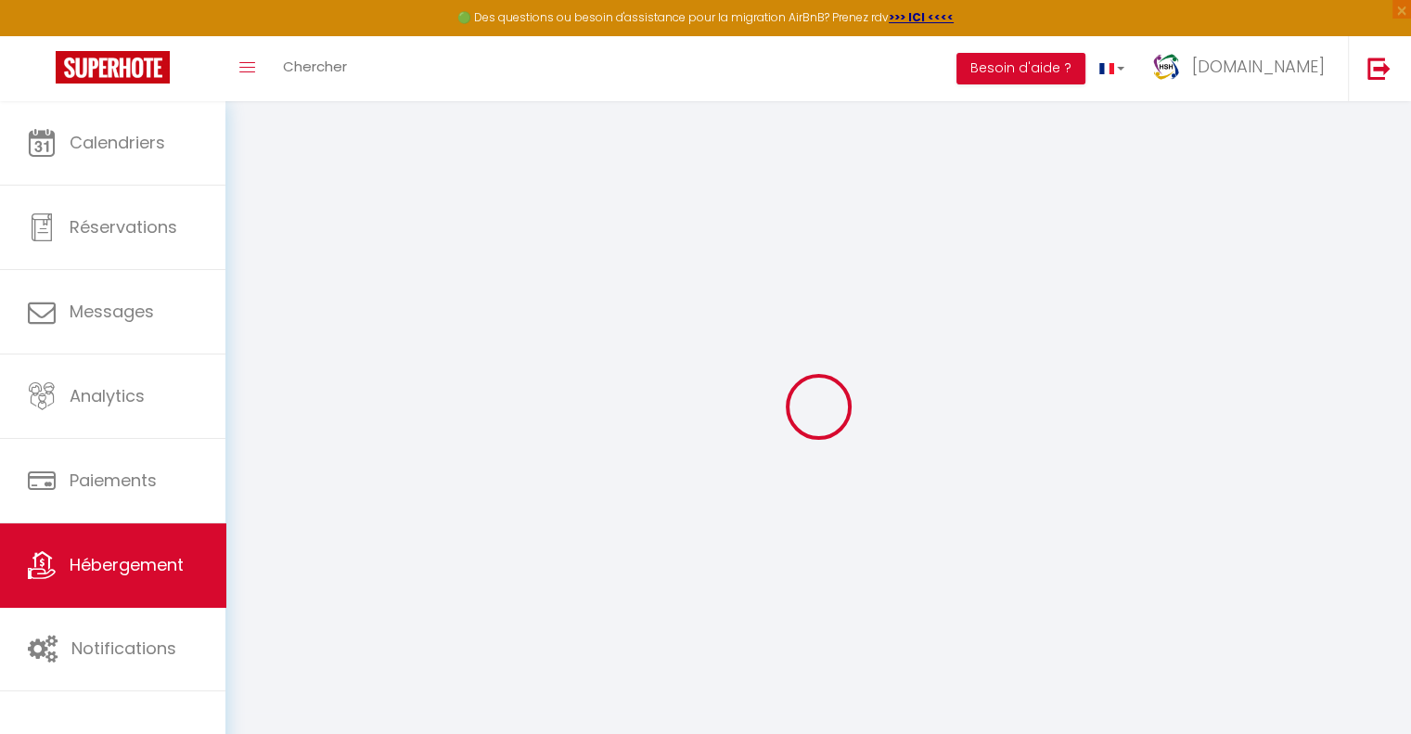
checkbox input "false"
select select "CHF"
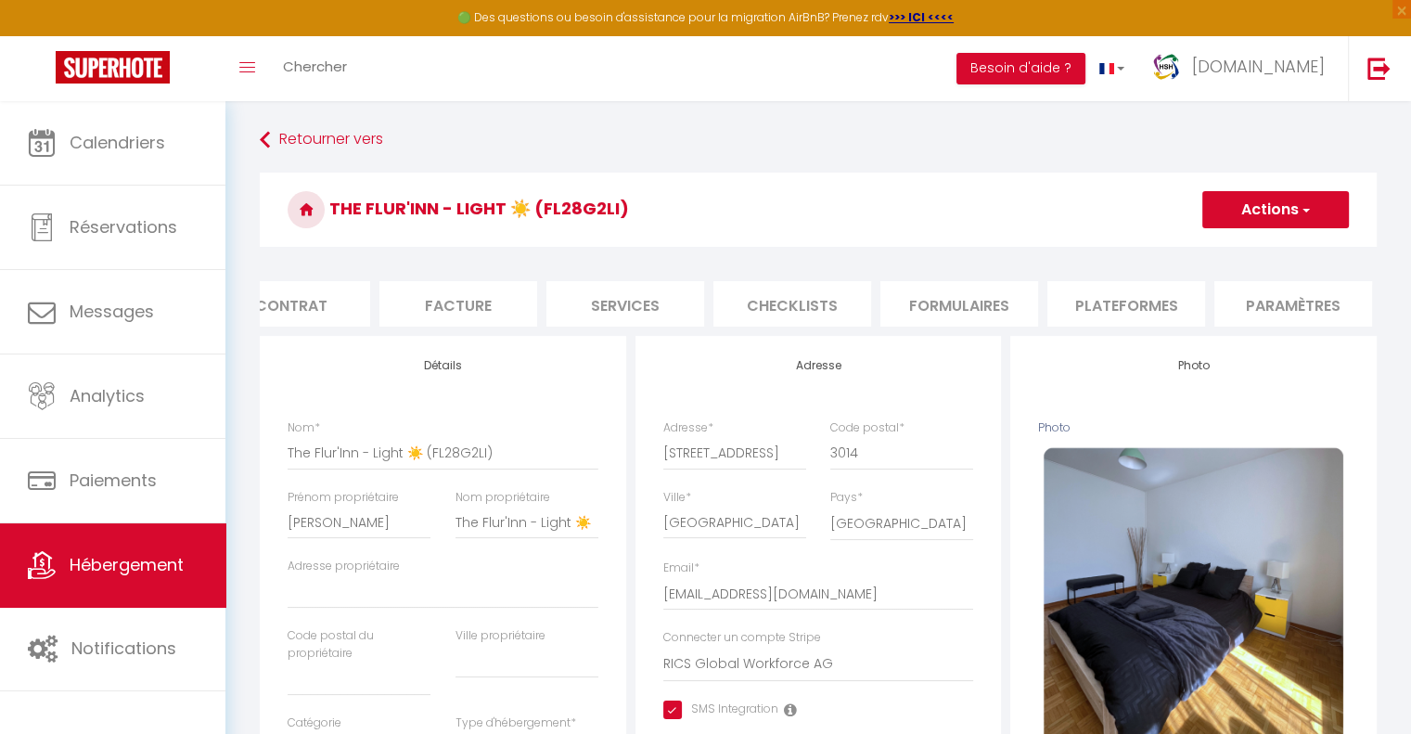
scroll to position [0, 215]
click at [1153, 303] on li "Plateformes" at bounding box center [1126, 303] width 158 height 45
select select
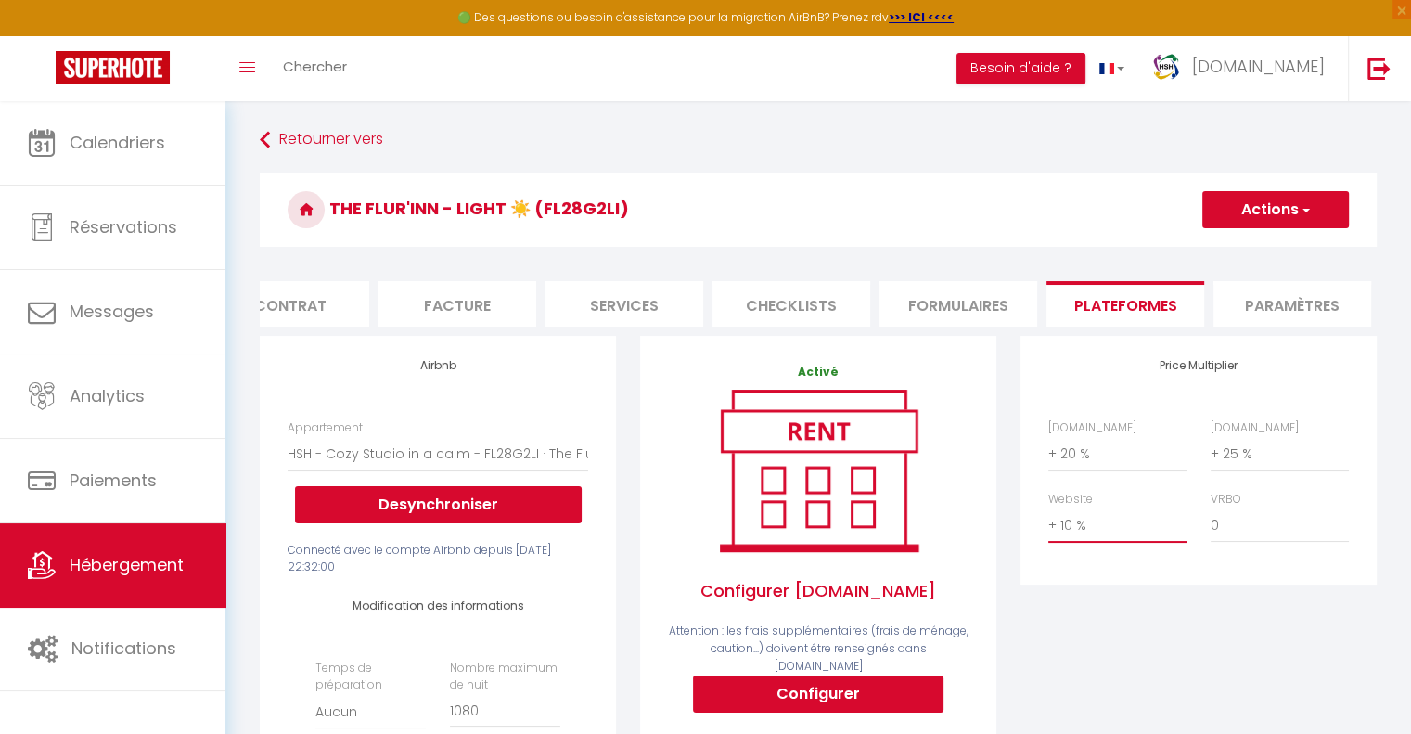
click at [1064, 541] on select "0 + 1 % + 2 % + 3 % + 4 % + 5 % + 6 % + 7 % + 8 % + 9 %" at bounding box center [1117, 525] width 138 height 35
select select "+ 15 %"
click at [1048, 521] on select "0 + 1 % + 2 % + 3 % + 4 % + 5 % + 6 % + 7 % + 8 % + 9 %" at bounding box center [1117, 525] width 138 height 35
select select
click at [1239, 208] on button "Actions" at bounding box center [1275, 209] width 147 height 37
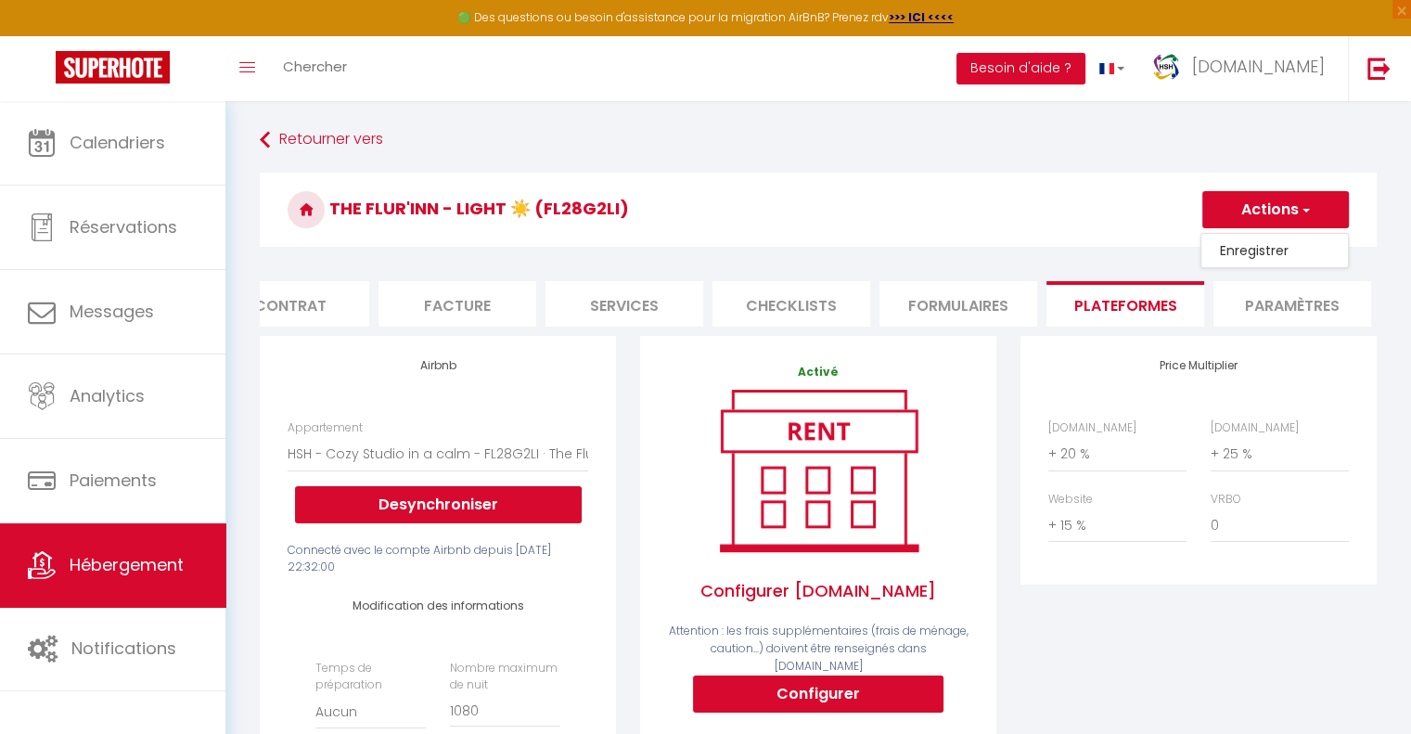
click at [1236, 248] on link "Enregistrer" at bounding box center [1275, 250] width 147 height 24
select select "CHF"
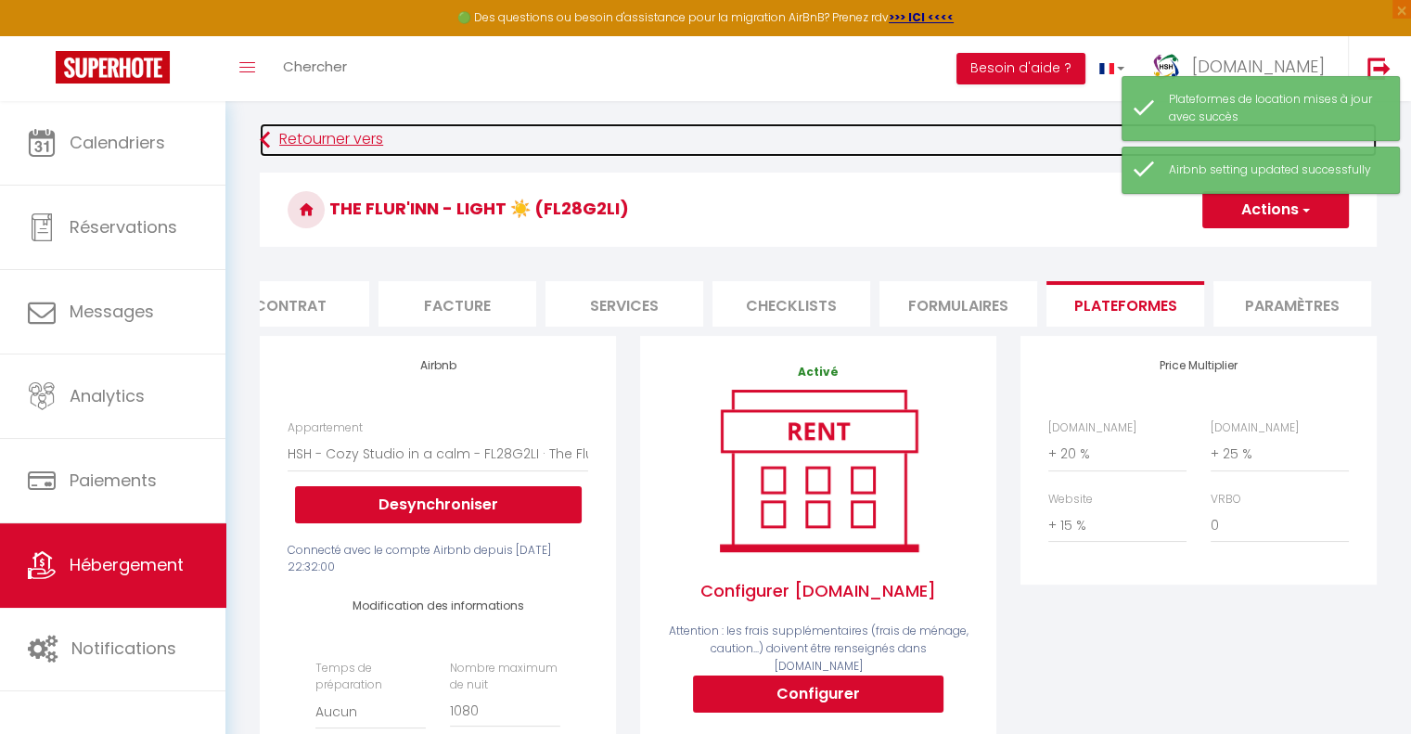
click at [323, 140] on link "Retourner vers" at bounding box center [818, 139] width 1117 height 33
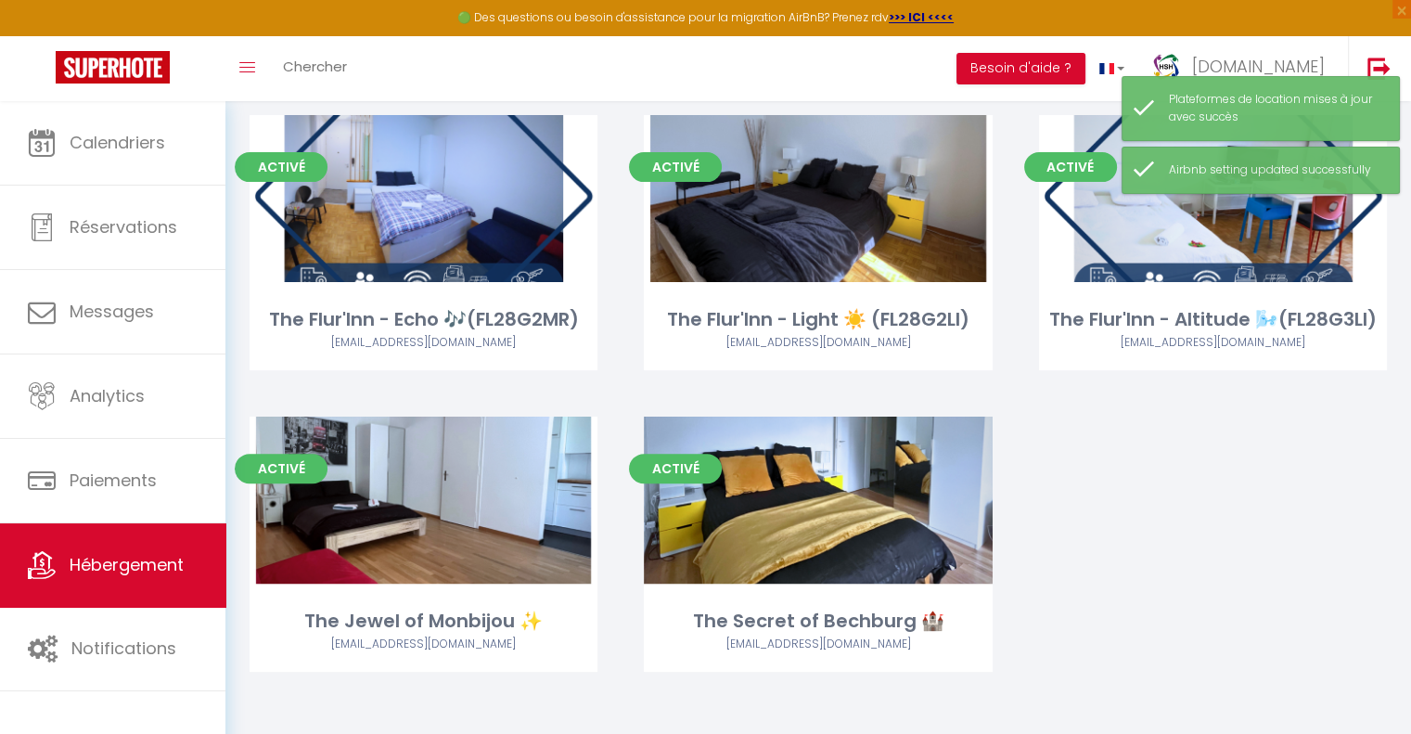
scroll to position [460, 0]
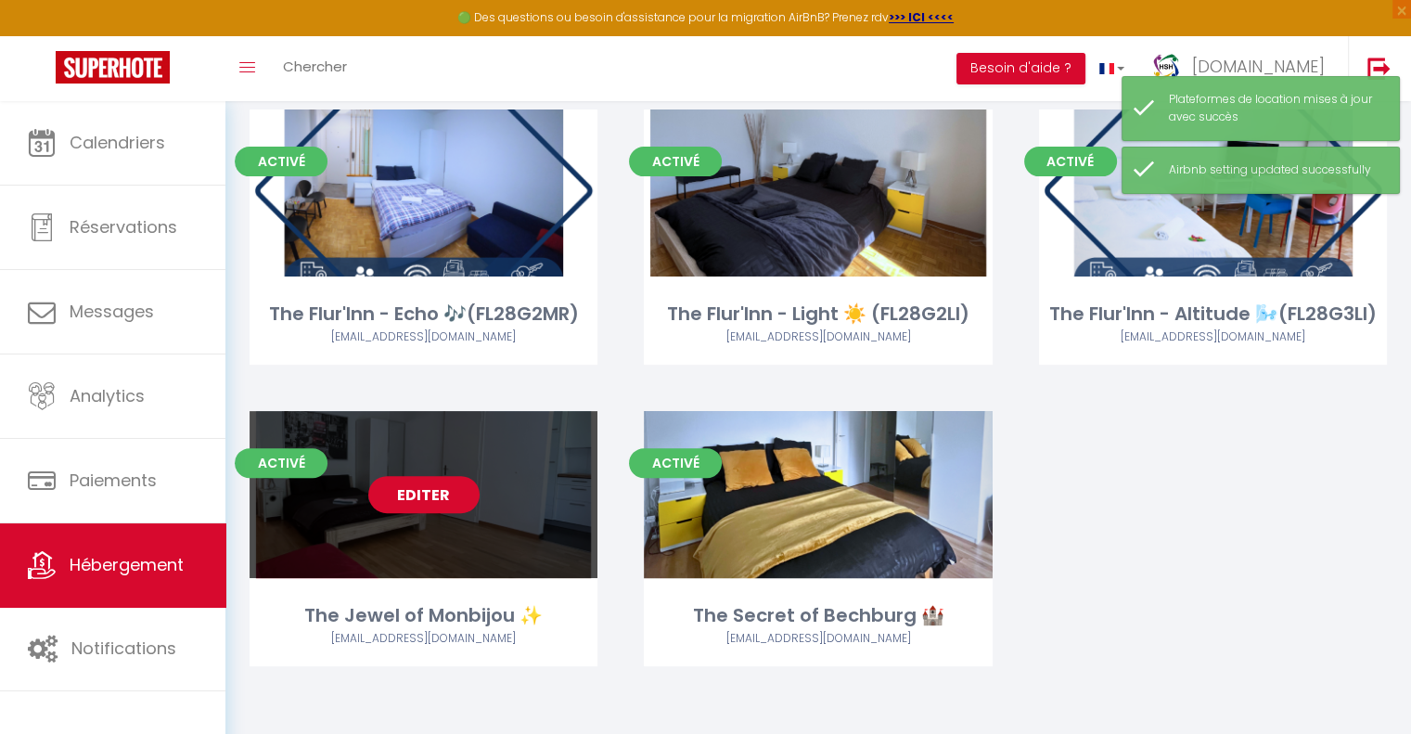
click at [434, 492] on link "Editer" at bounding box center [423, 494] width 111 height 37
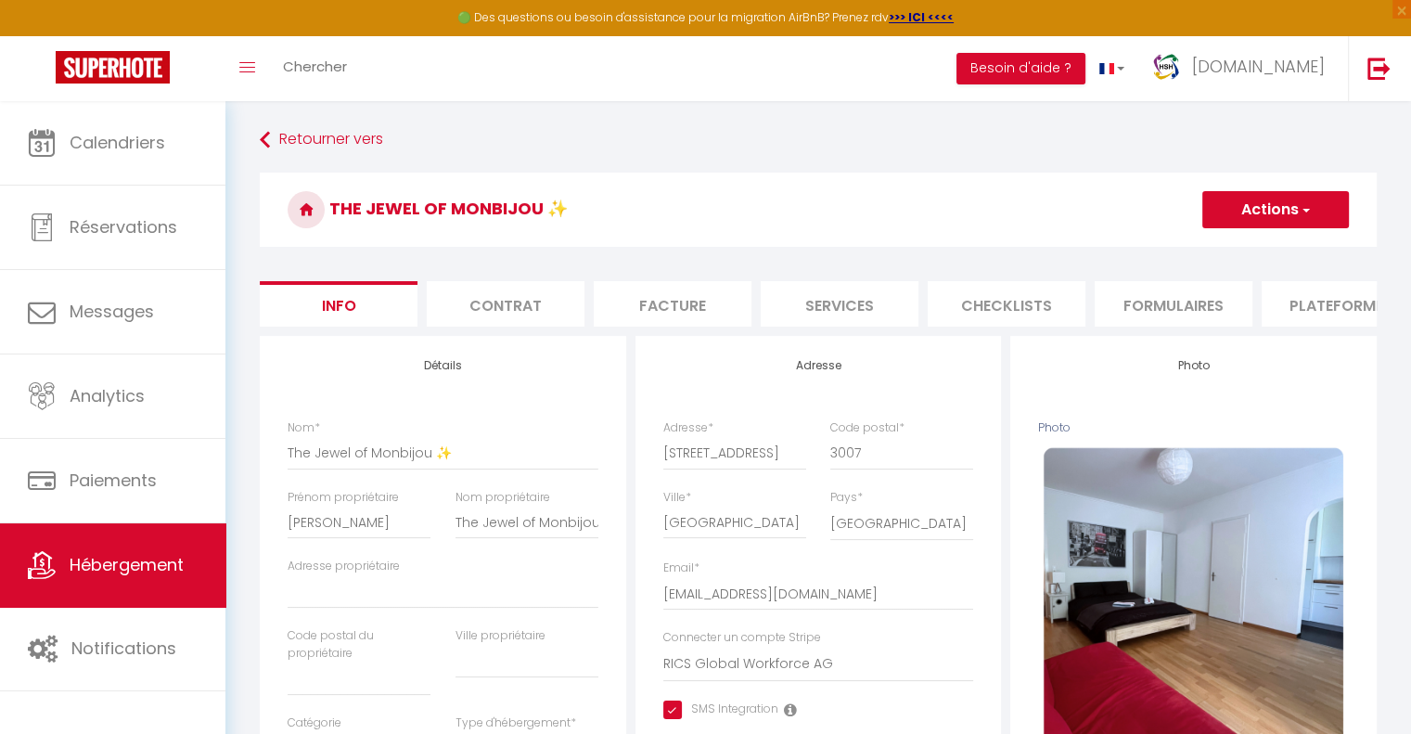
click at [1333, 302] on li "Plateformes" at bounding box center [1341, 303] width 158 height 45
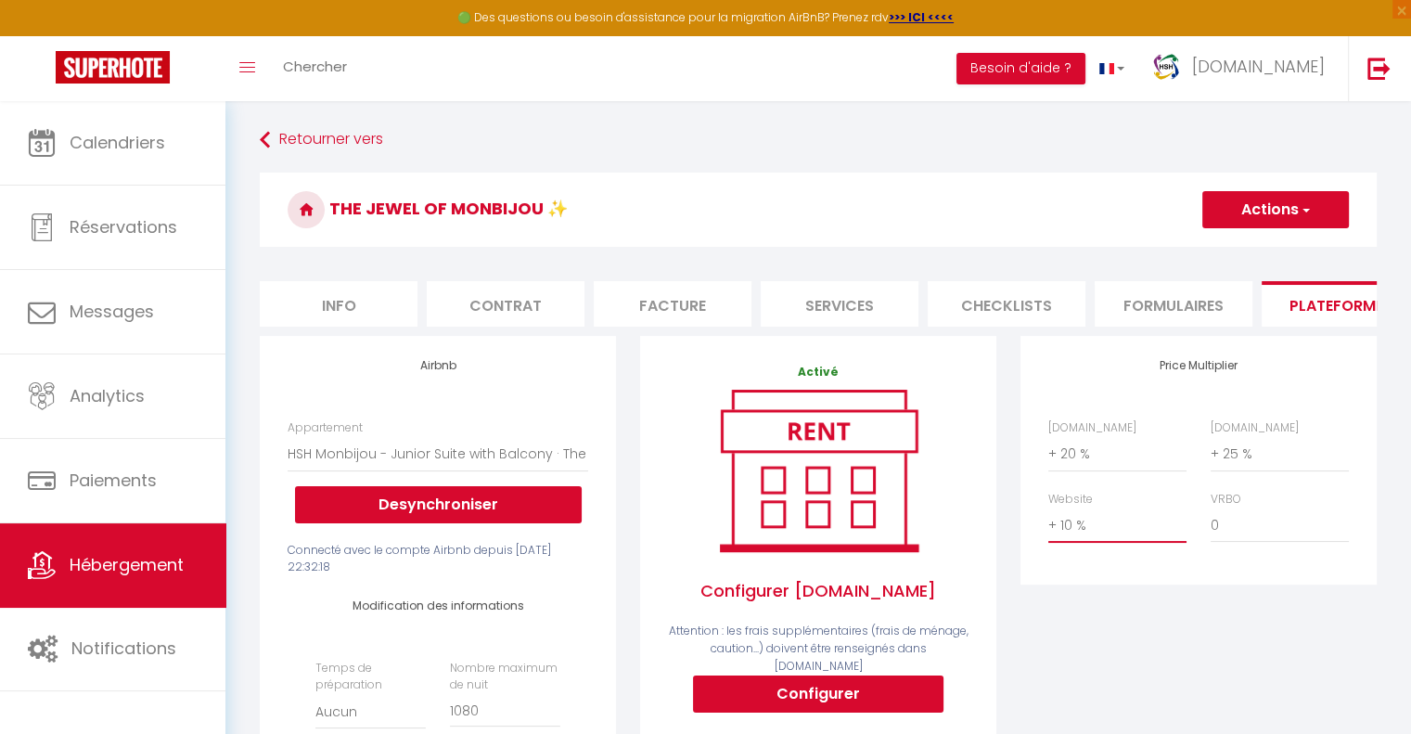
click at [1086, 538] on select "0 + 1 % + 2 % + 3 % + 4 % + 5 % + 6 % + 7 % + 8 % + 9 %" at bounding box center [1117, 525] width 138 height 35
click at [1048, 521] on select "0 + 1 % + 2 % + 3 % + 4 % + 5 % + 6 % + 7 % + 8 % + 9 %" at bounding box center [1117, 525] width 138 height 35
click at [1267, 194] on button "Actions" at bounding box center [1275, 209] width 147 height 37
click at [1247, 250] on link "Enregistrer" at bounding box center [1275, 250] width 147 height 24
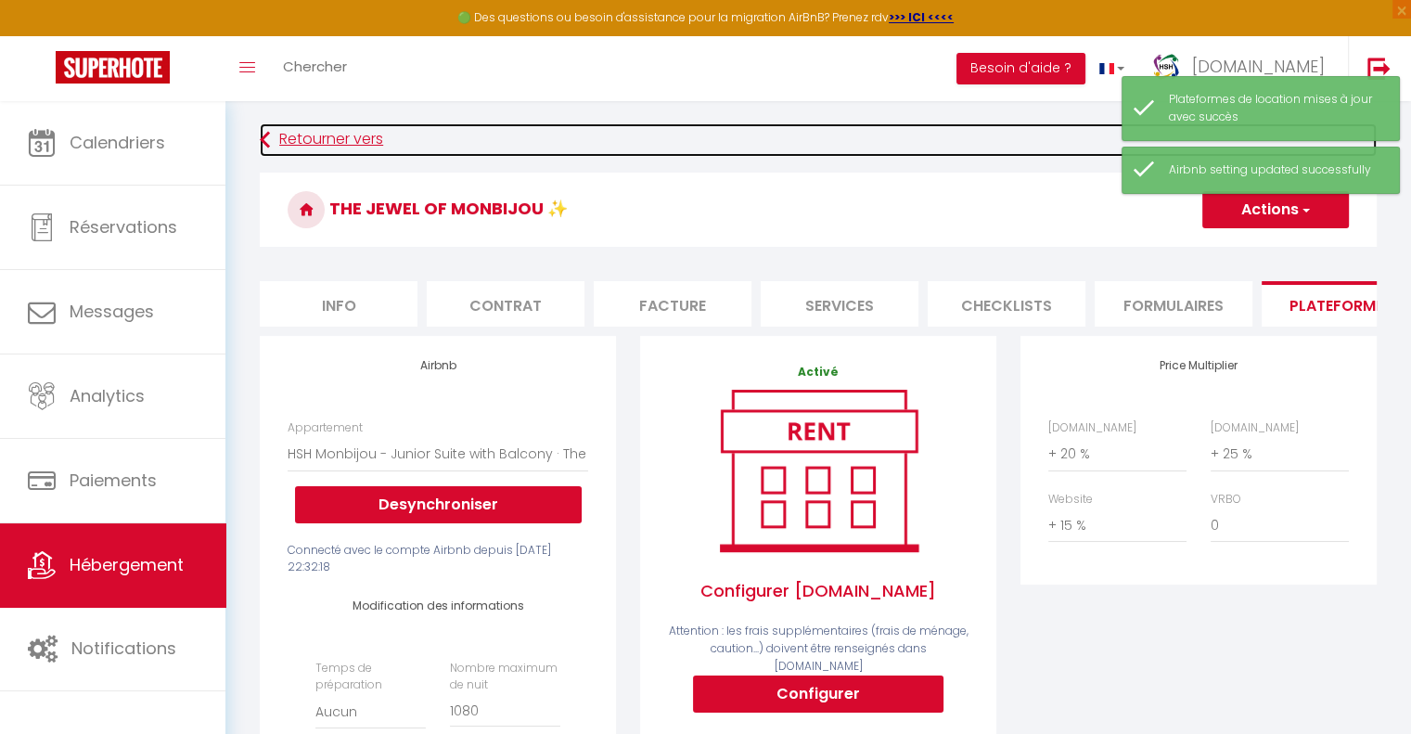
click at [302, 144] on link "Retourner vers" at bounding box center [818, 139] width 1117 height 33
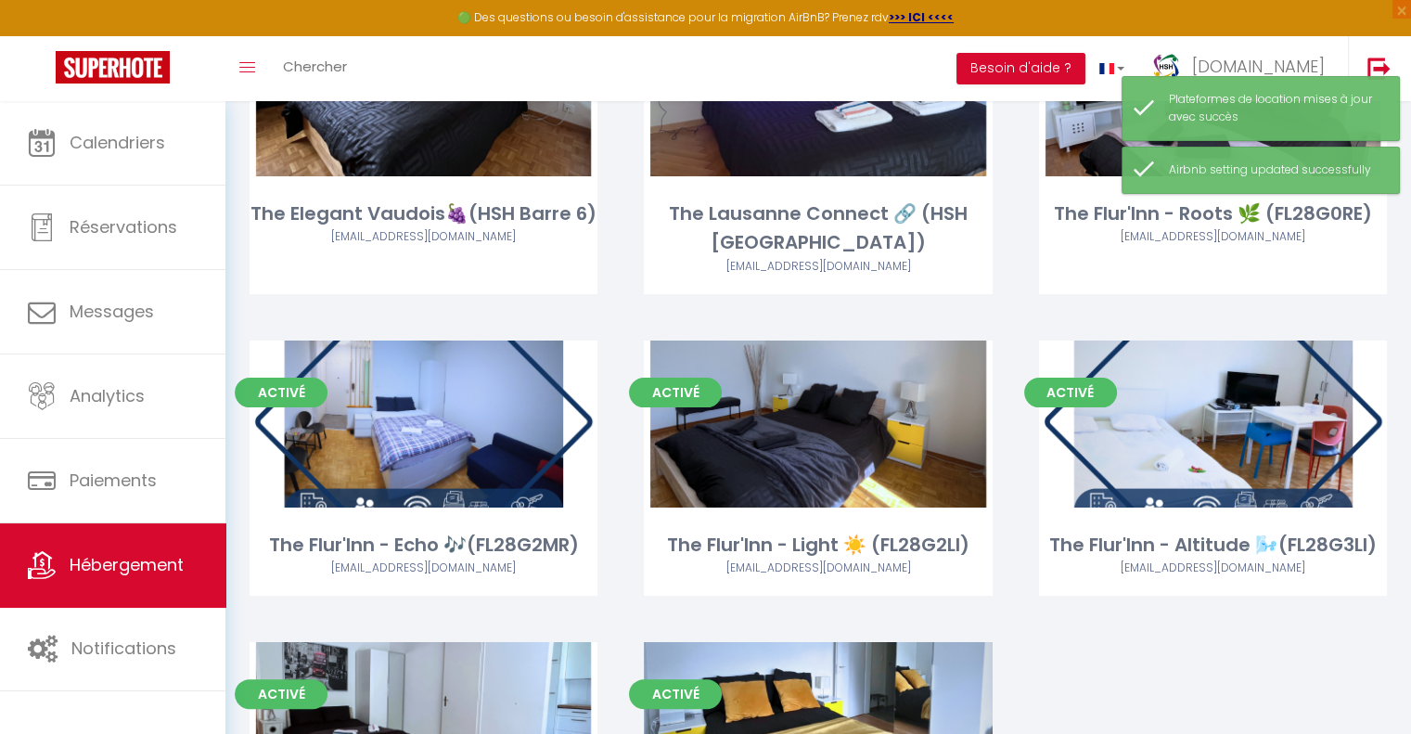
scroll to position [460, 0]
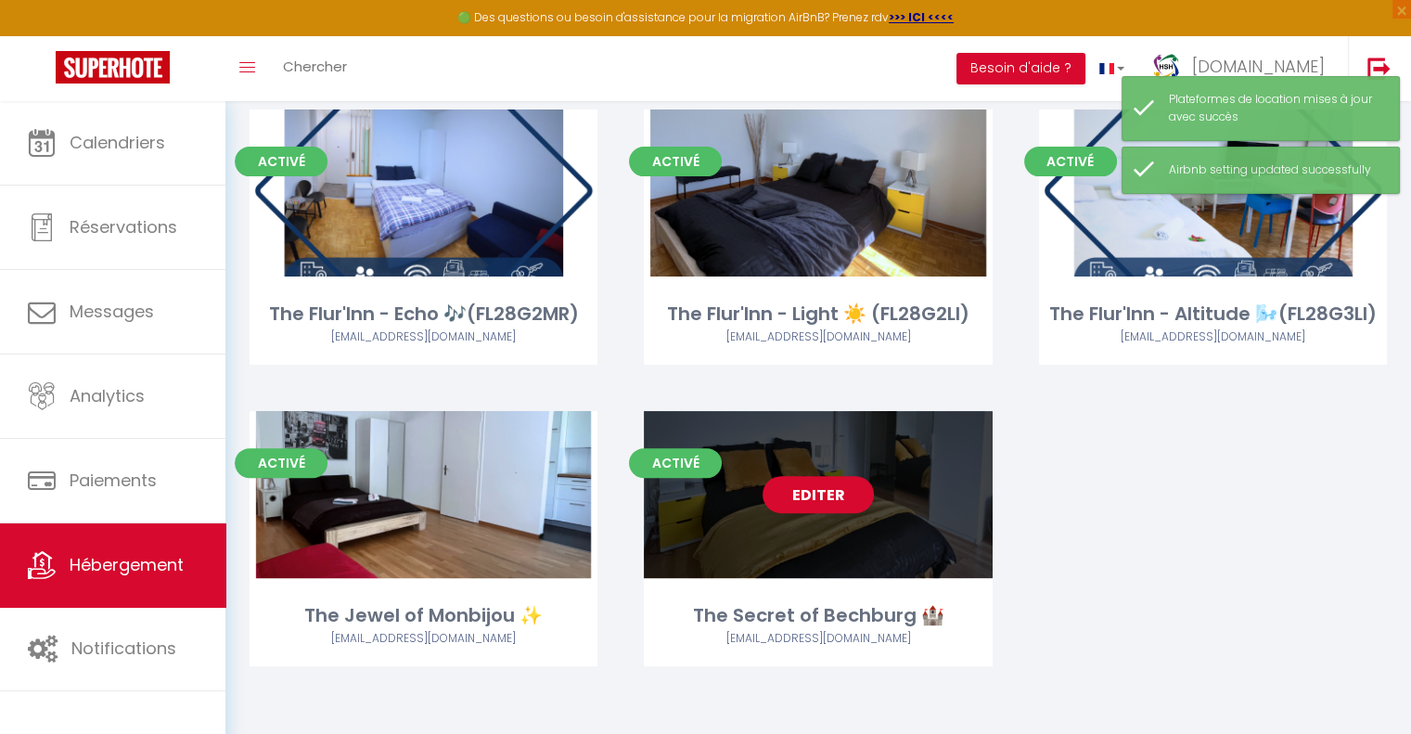
click at [826, 513] on div "Editer" at bounding box center [818, 494] width 348 height 167
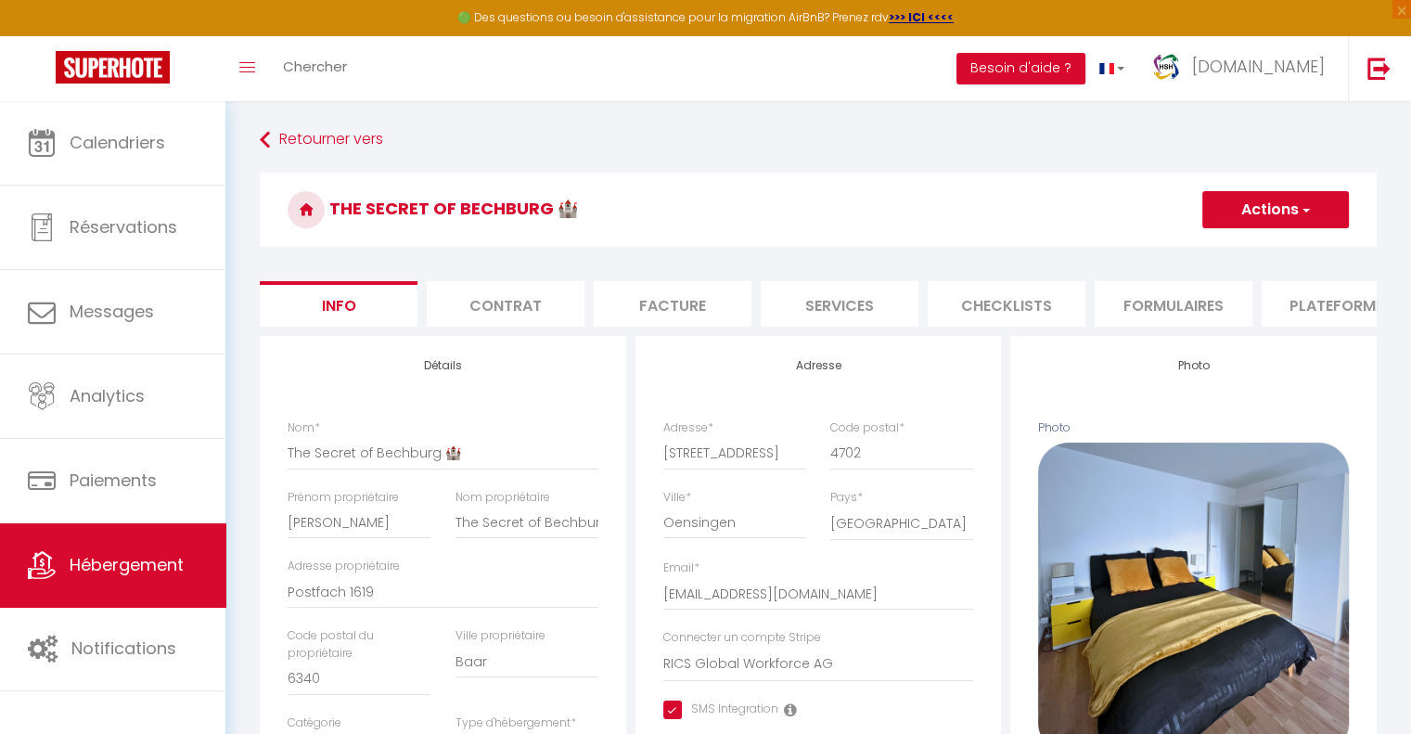
click at [1315, 303] on li "Plateformes" at bounding box center [1341, 303] width 158 height 45
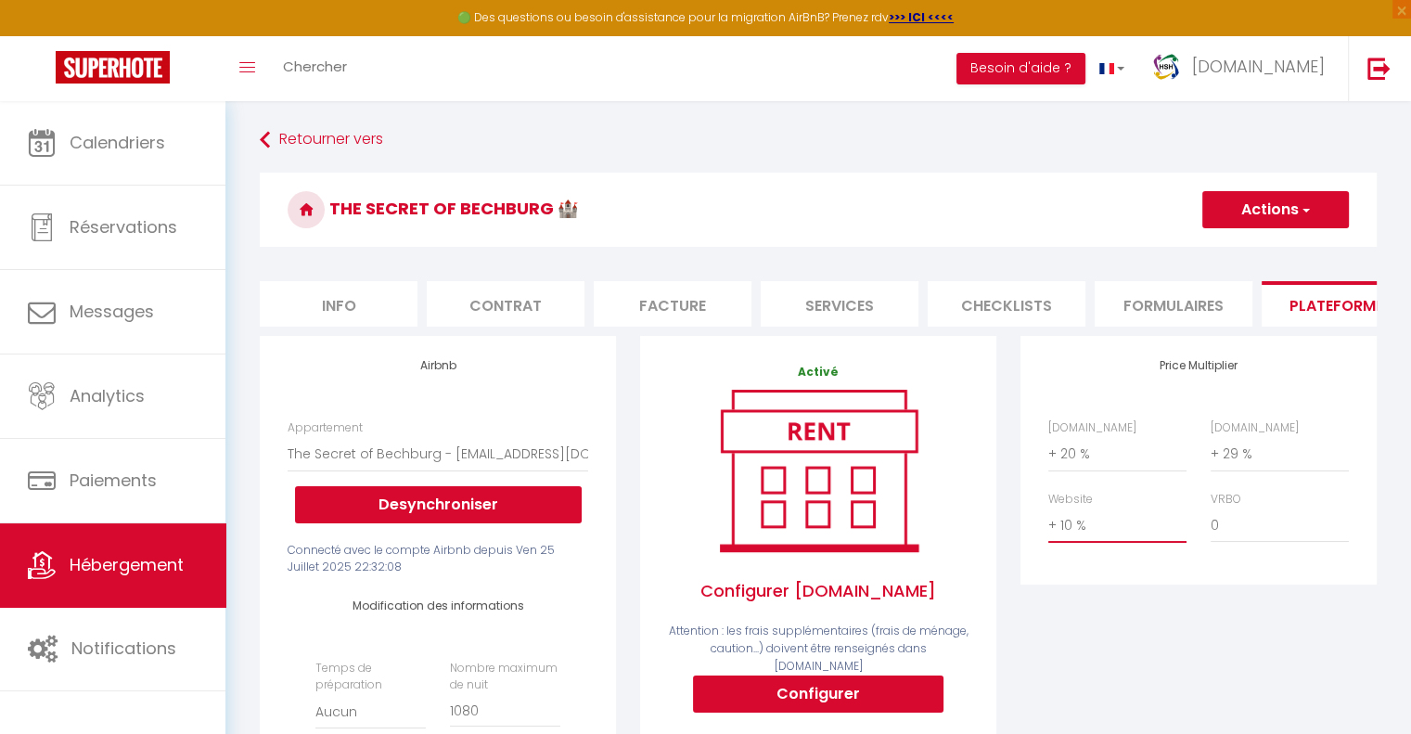
click at [1075, 541] on select "0 + 1 % + 2 % + 3 % + 4 % + 5 % + 6 % + 7 % + 8 % + 9 %" at bounding box center [1117, 525] width 138 height 35
click at [1048, 521] on select "0 + 1 % + 2 % + 3 % + 4 % + 5 % + 6 % + 7 % + 8 % + 9 %" at bounding box center [1117, 525] width 138 height 35
click at [1234, 212] on button "Actions" at bounding box center [1275, 209] width 147 height 37
click at [1234, 254] on link "Enregistrer" at bounding box center [1275, 250] width 147 height 24
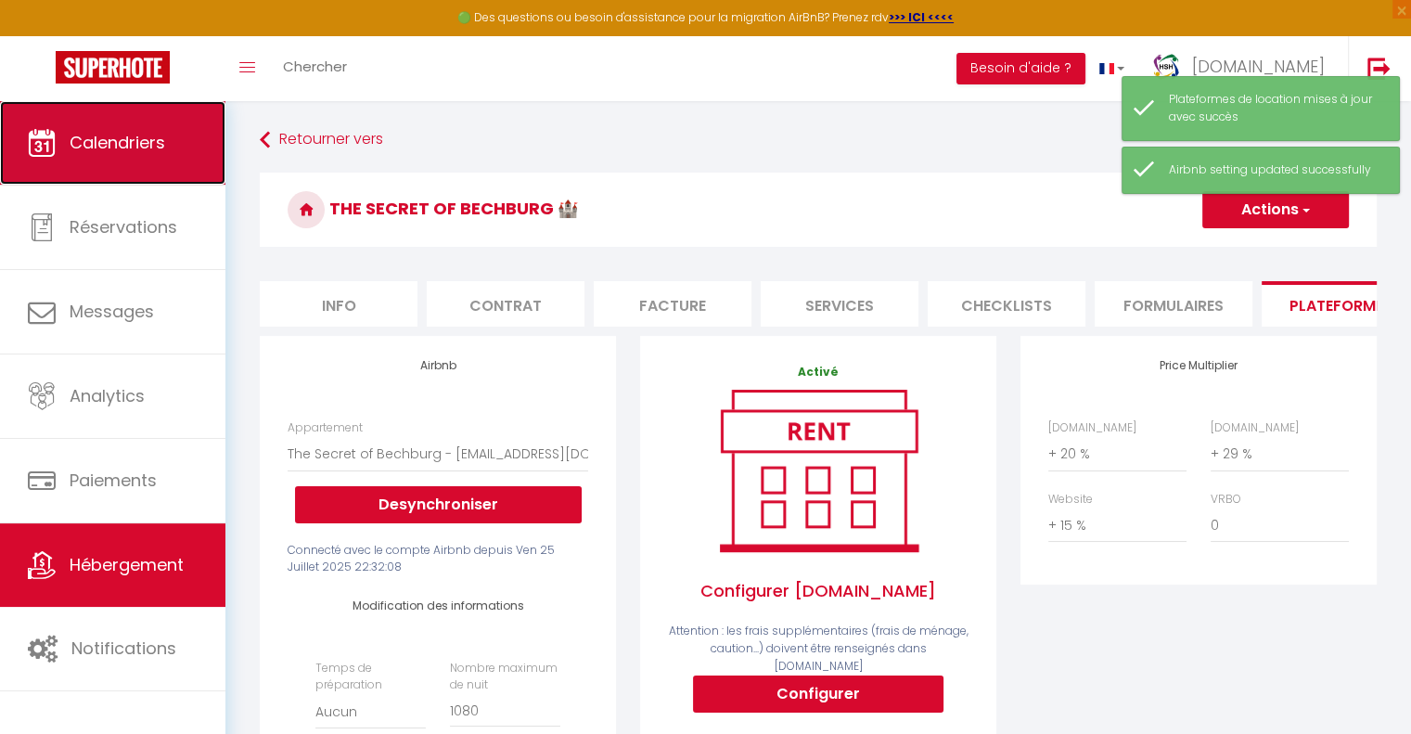
click at [152, 140] on span "Calendriers" at bounding box center [118, 142] width 96 height 23
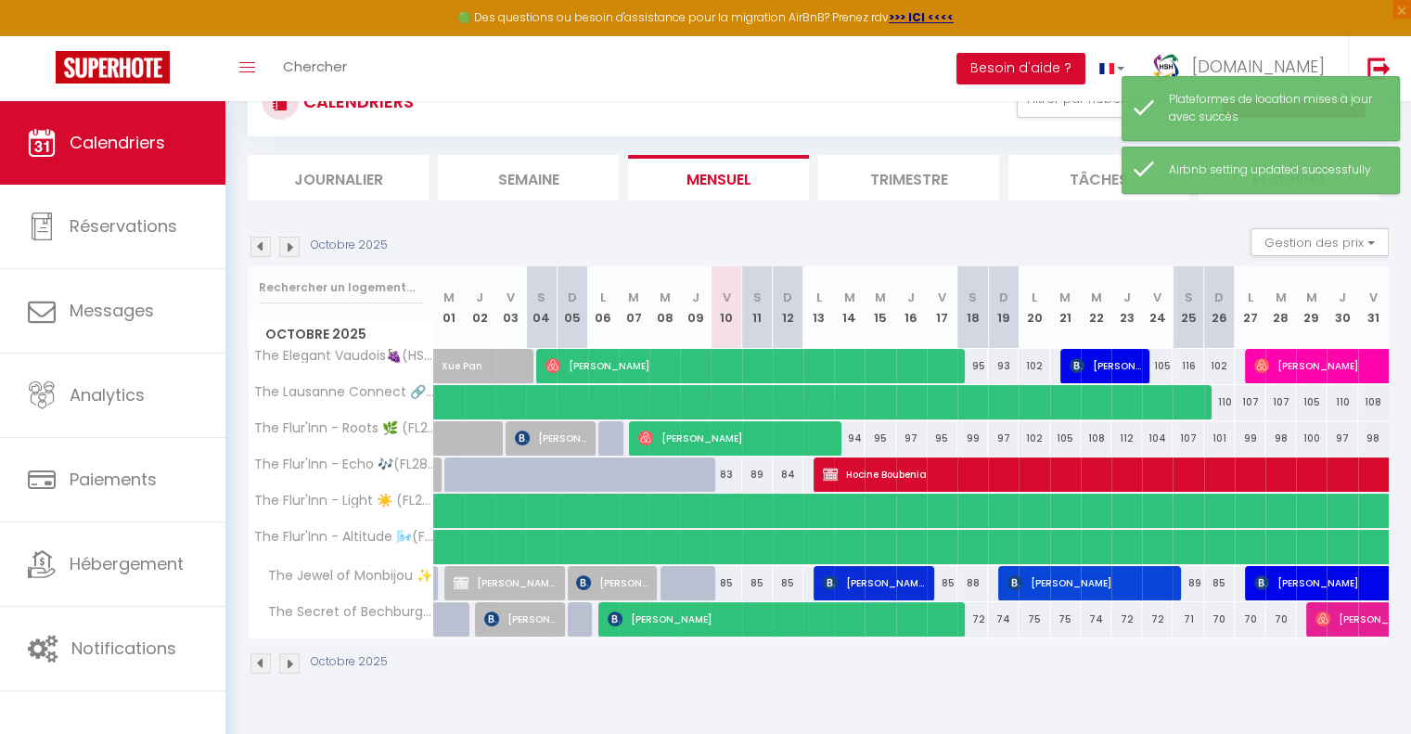
scroll to position [101, 0]
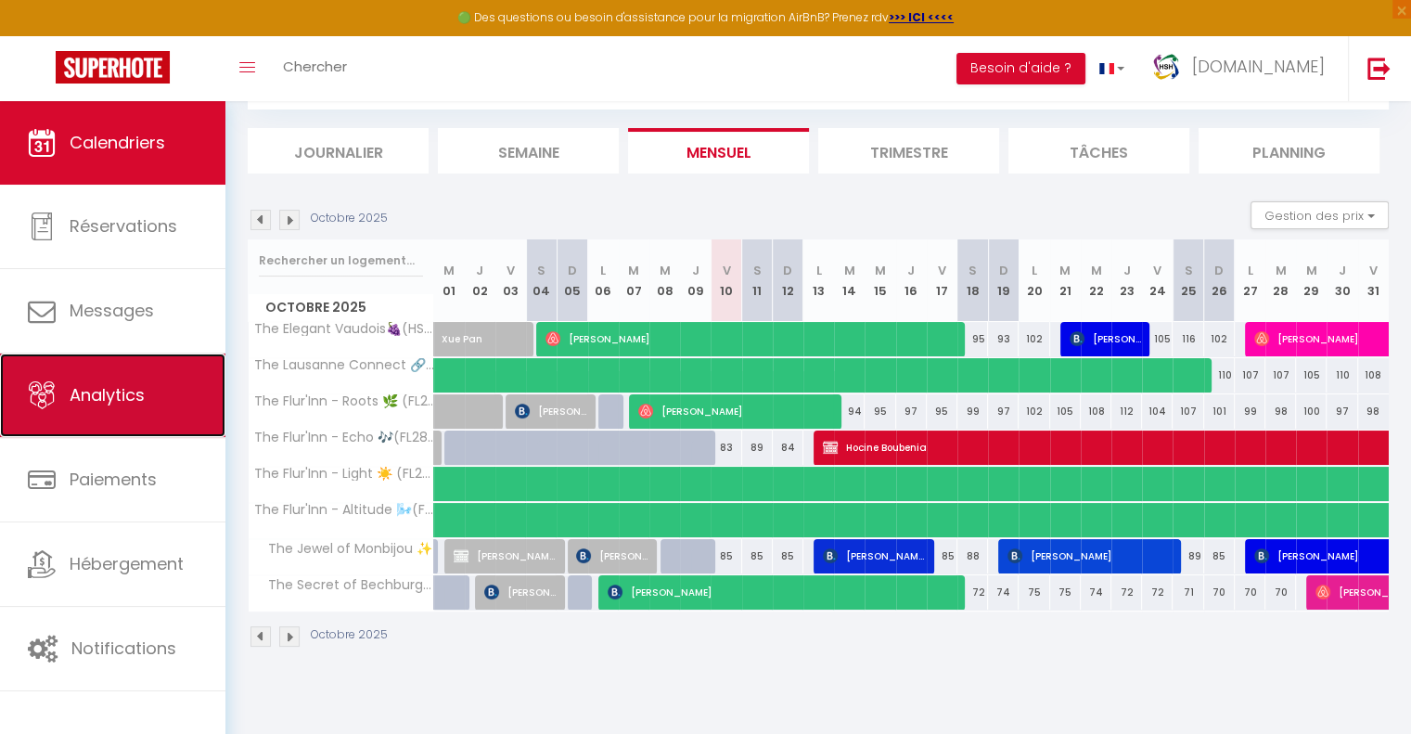
click at [157, 393] on link "Analytics" at bounding box center [112, 396] width 225 height 84
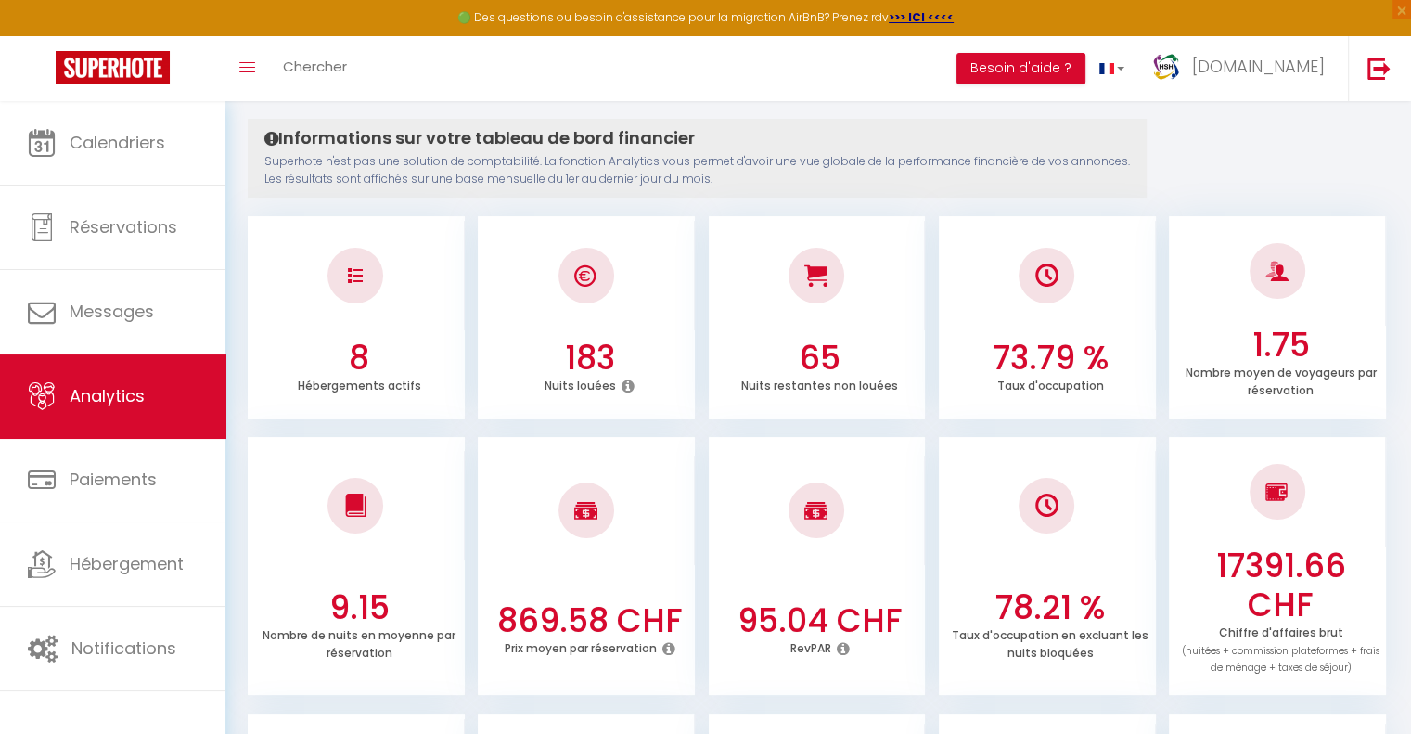
scroll to position [179, 0]
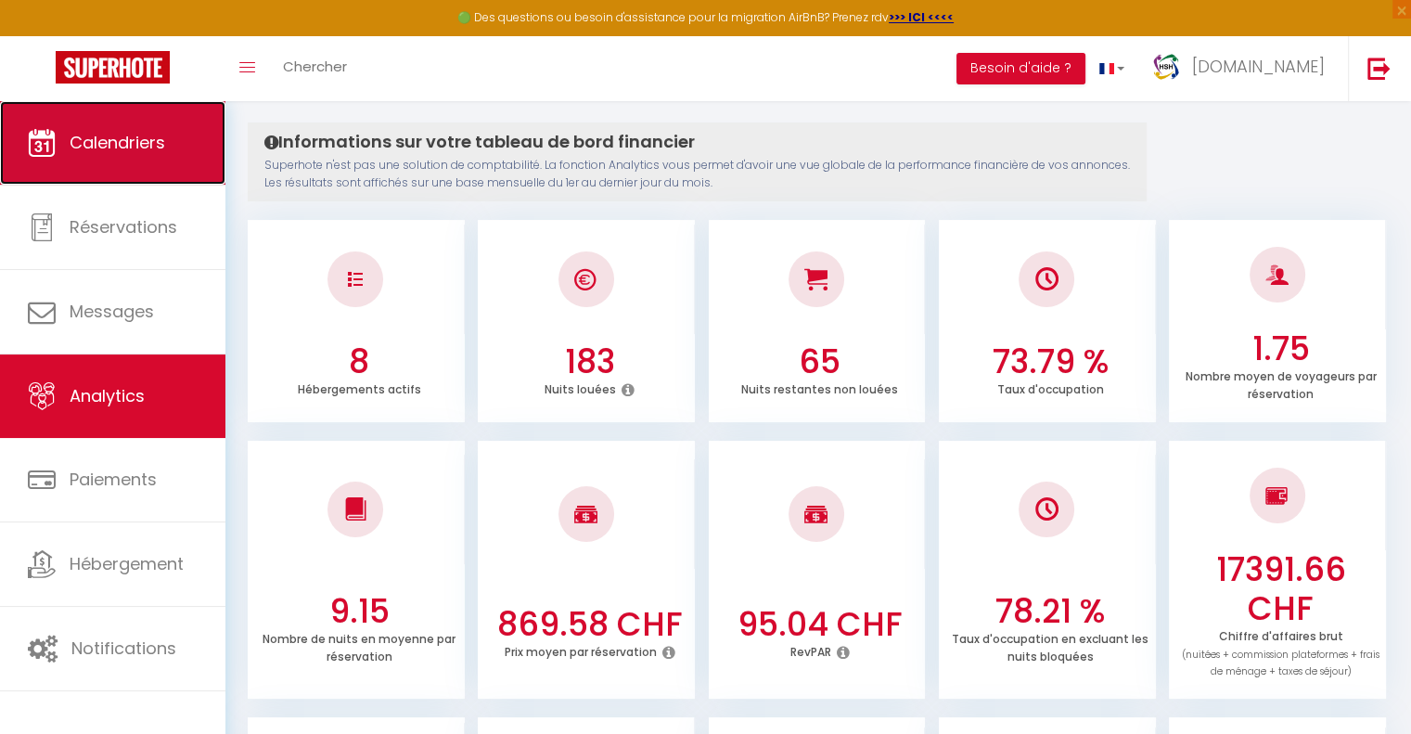
click at [154, 144] on span "Calendriers" at bounding box center [118, 142] width 96 height 23
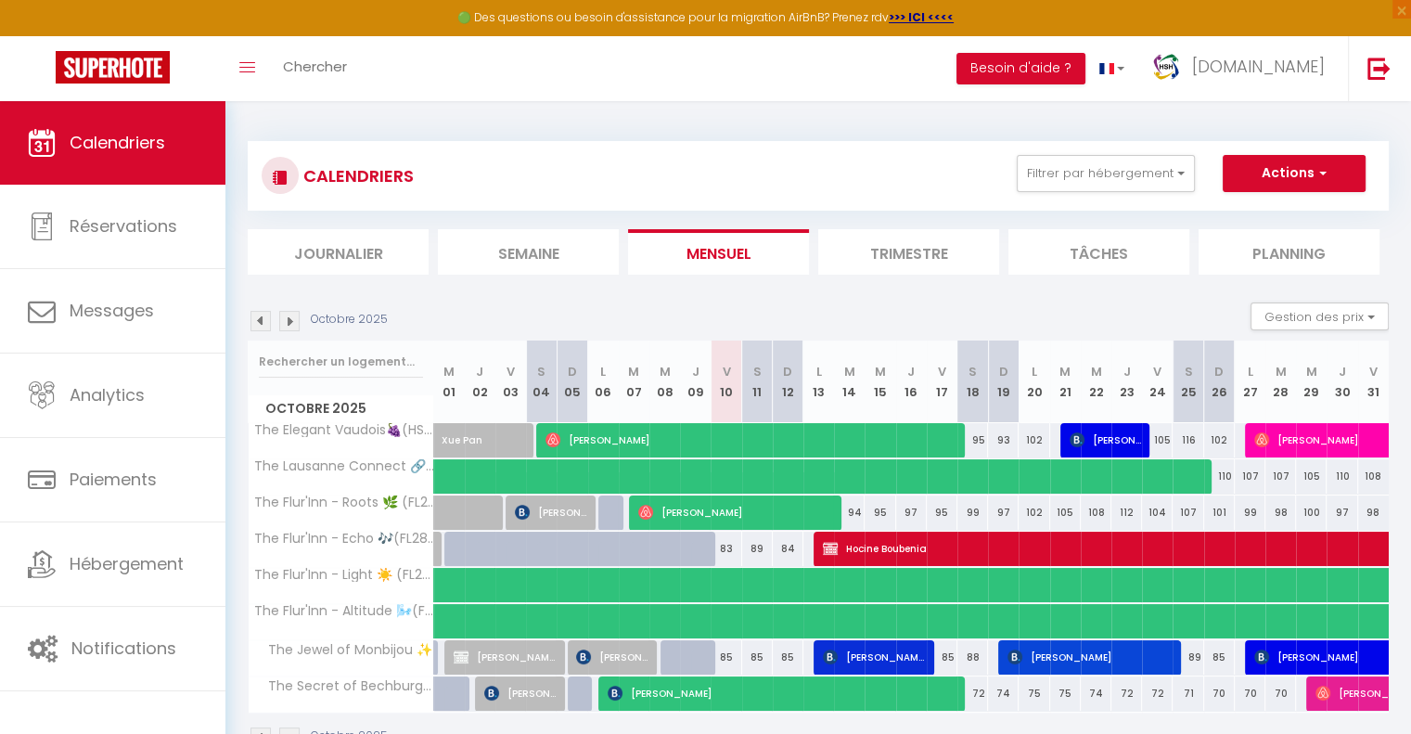
scroll to position [101, 0]
